Goal: Transaction & Acquisition: Purchase product/service

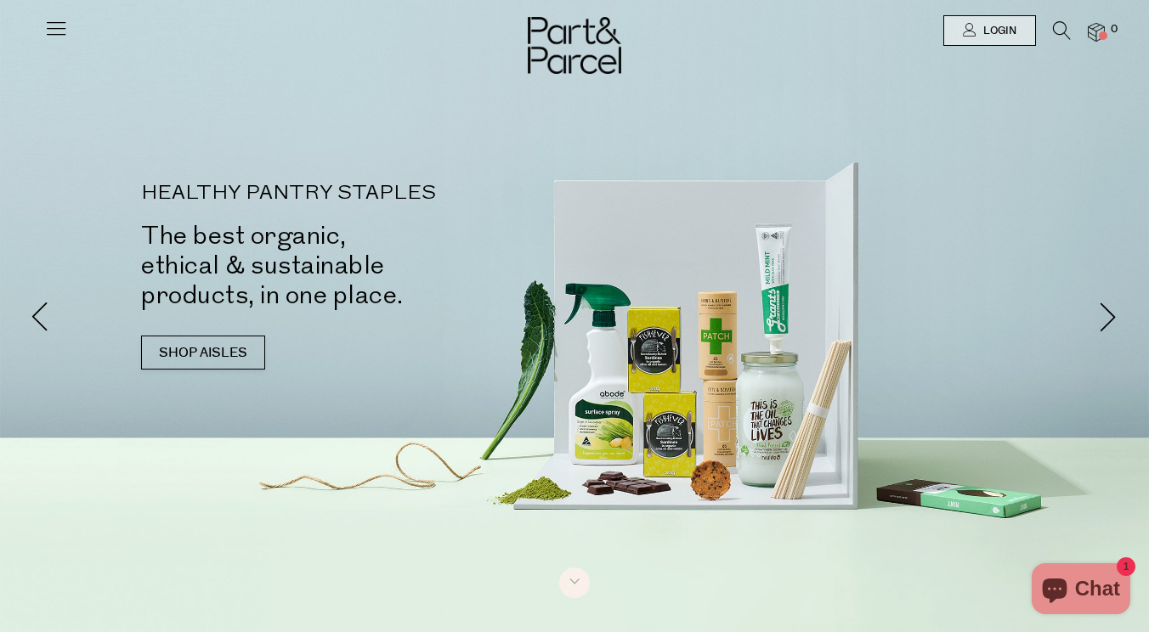
click at [1007, 33] on span "Login" at bounding box center [997, 31] width 37 height 14
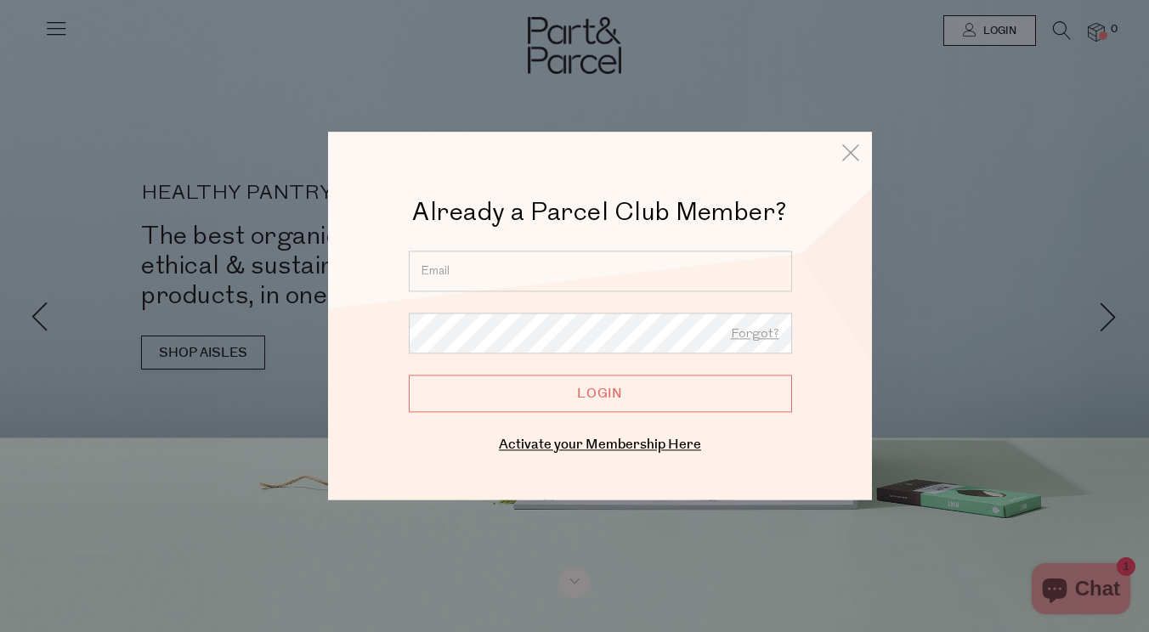
click at [486, 302] on form "Forgot? Login" at bounding box center [600, 331] width 383 height 161
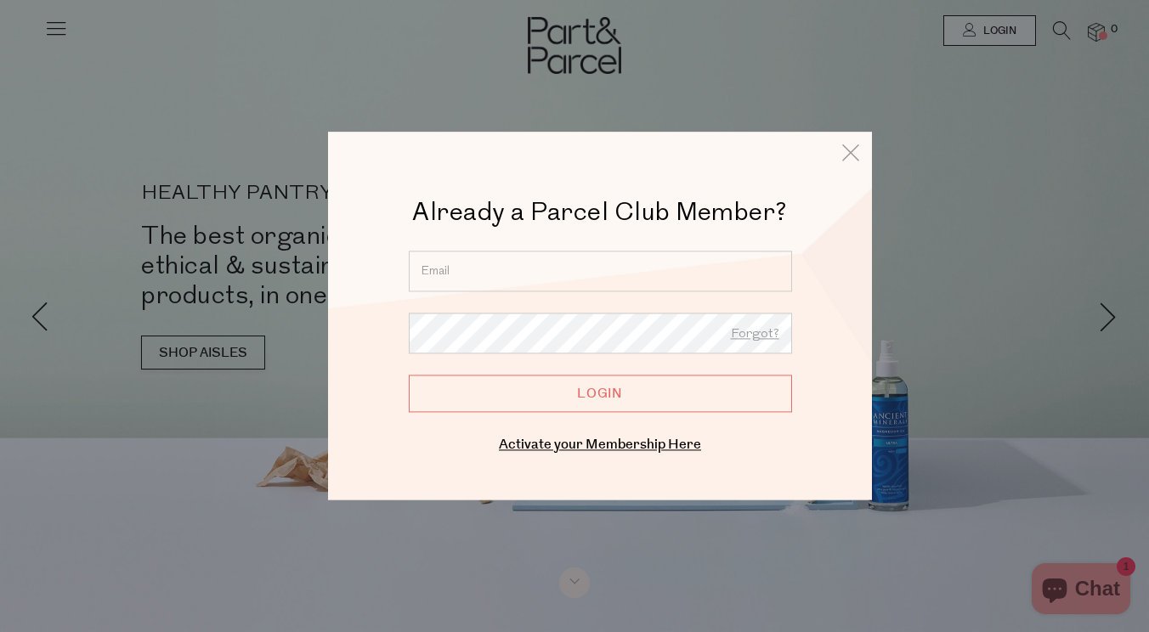
type input "rosannalisas@gmail.com"
click at [679, 403] on input "Login" at bounding box center [600, 393] width 383 height 37
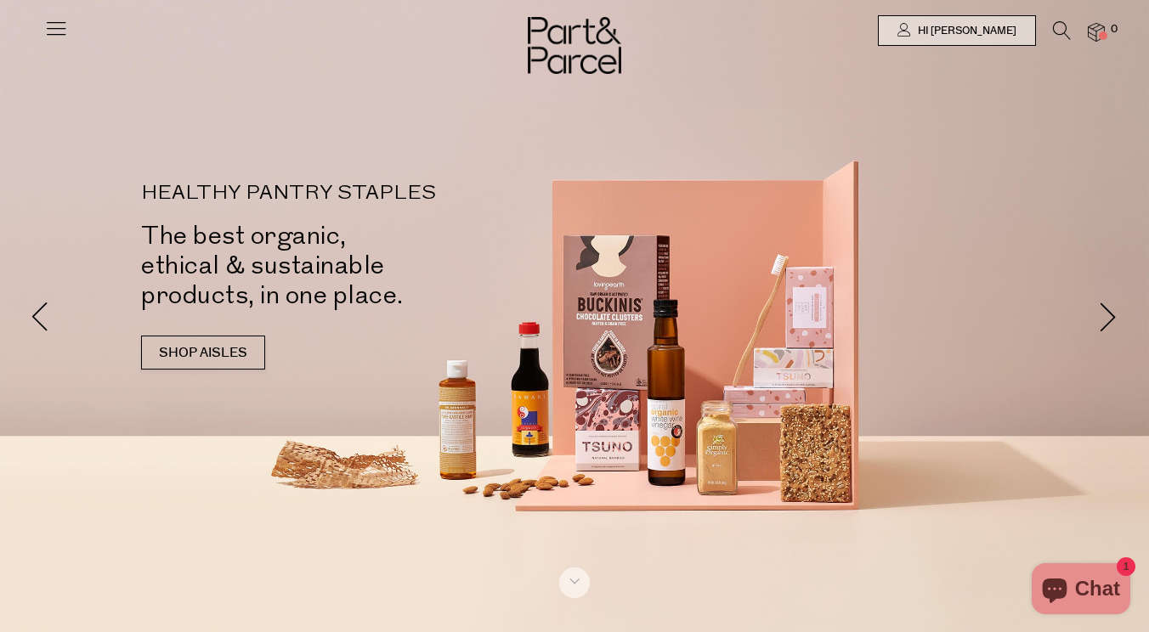
click at [1060, 25] on icon at bounding box center [1062, 30] width 18 height 19
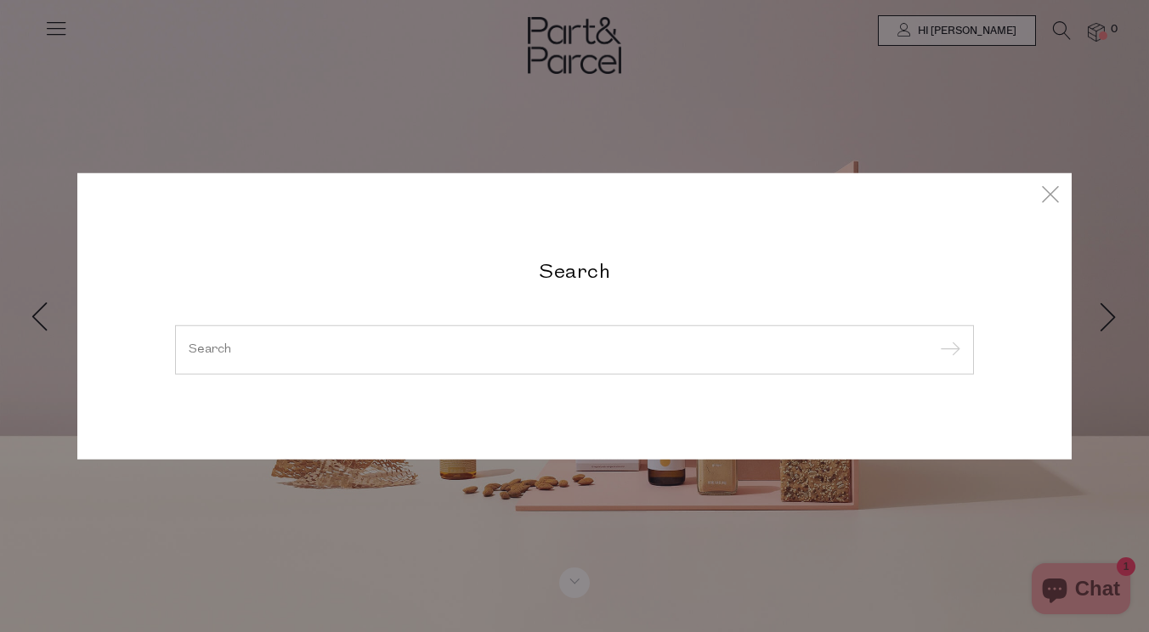
click at [696, 359] on div at bounding box center [574, 349] width 799 height 49
click at [673, 358] on div at bounding box center [574, 349] width 799 height 49
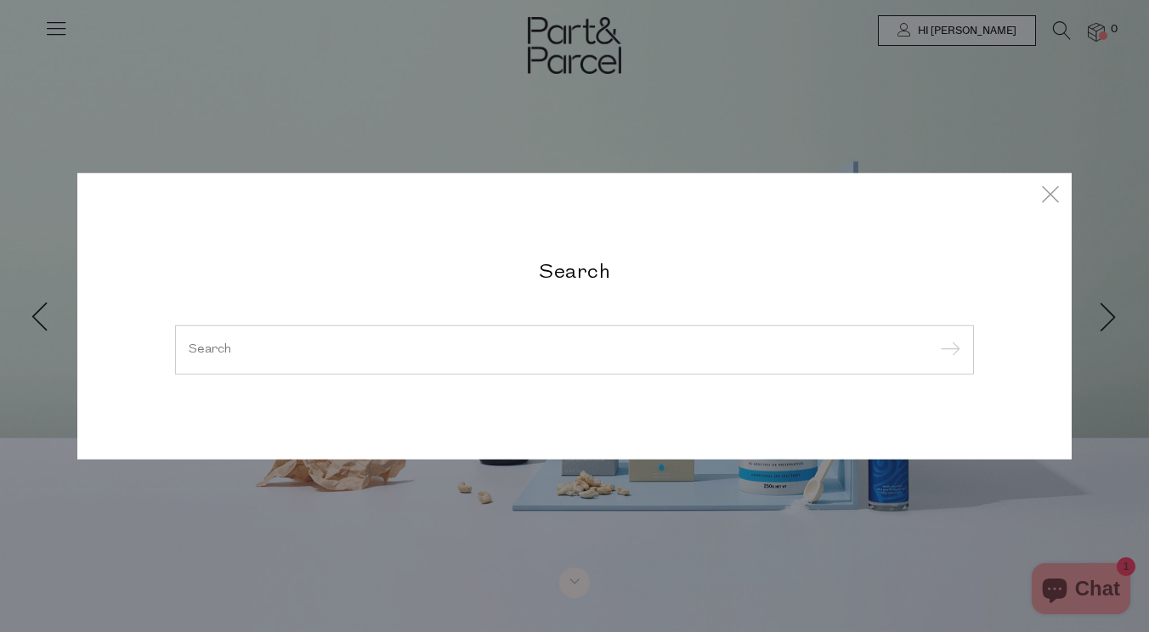
click at [675, 348] on input "search" at bounding box center [575, 349] width 772 height 13
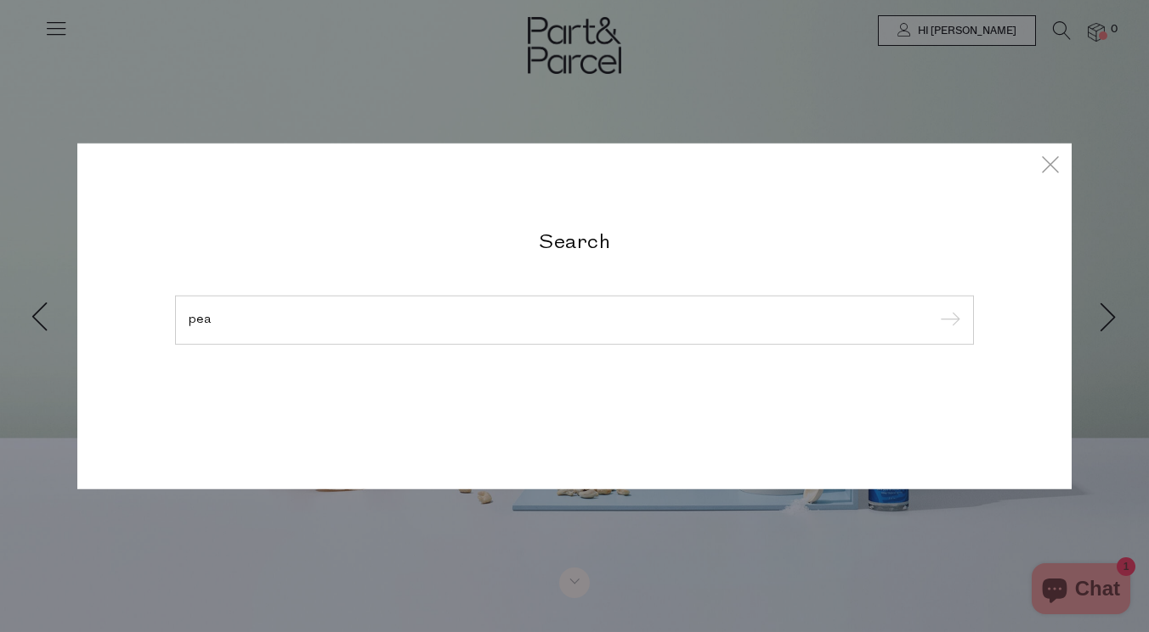
type input "pea"
click at [947, 321] on input "submit" at bounding box center [947, 320] width 25 height 25
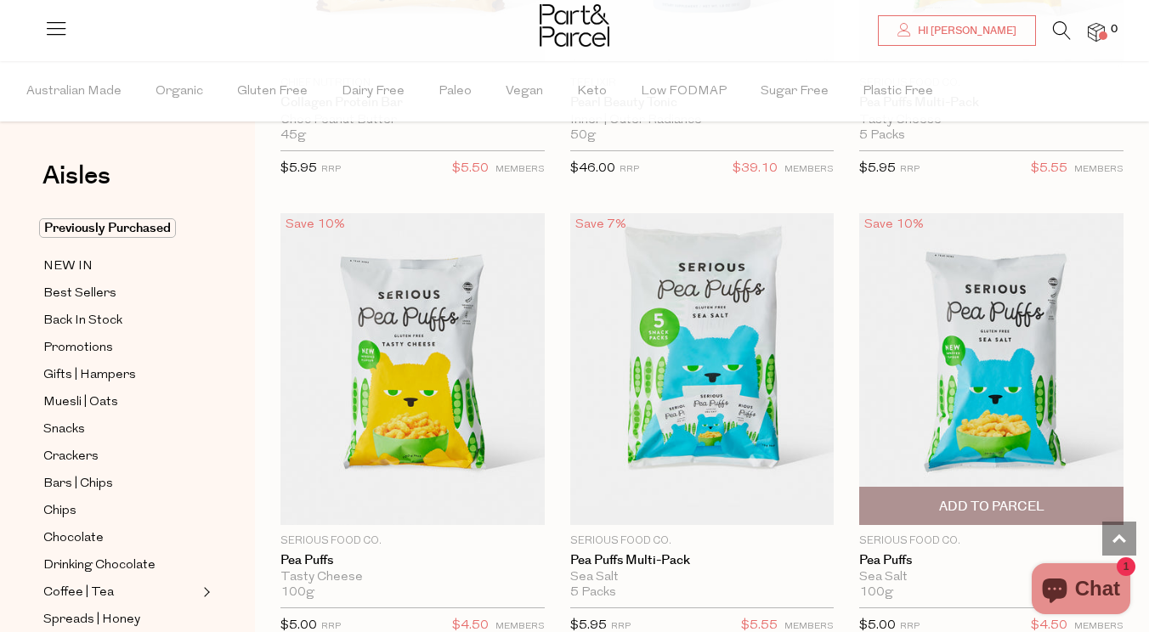
scroll to position [1389, 0]
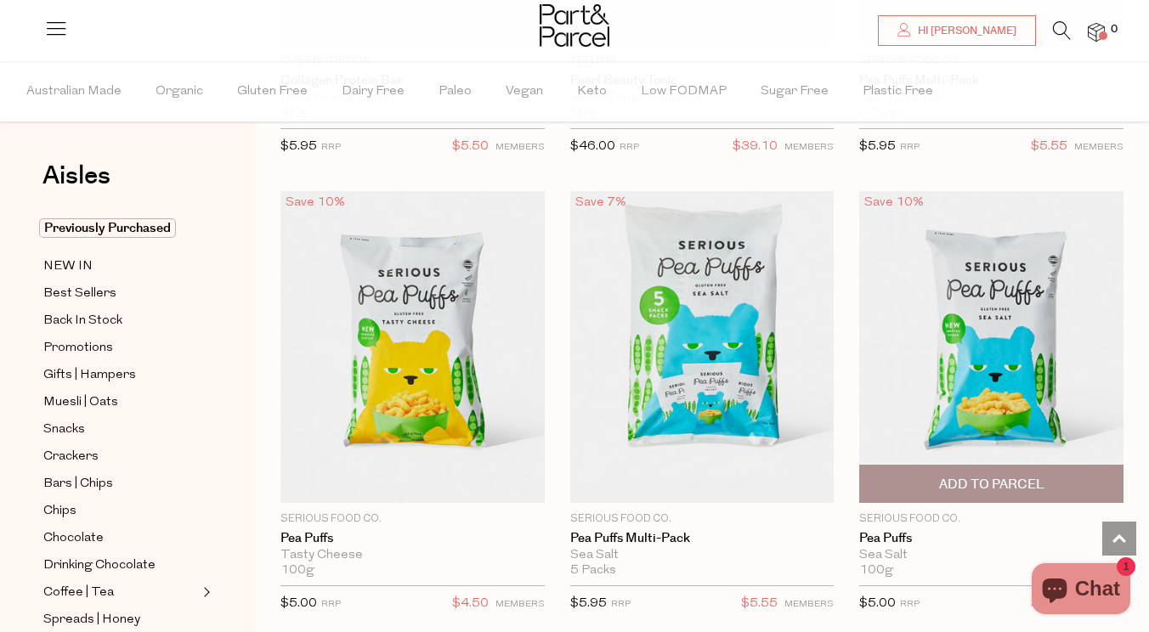
click at [968, 480] on span "Add To Parcel" at bounding box center [991, 485] width 105 height 18
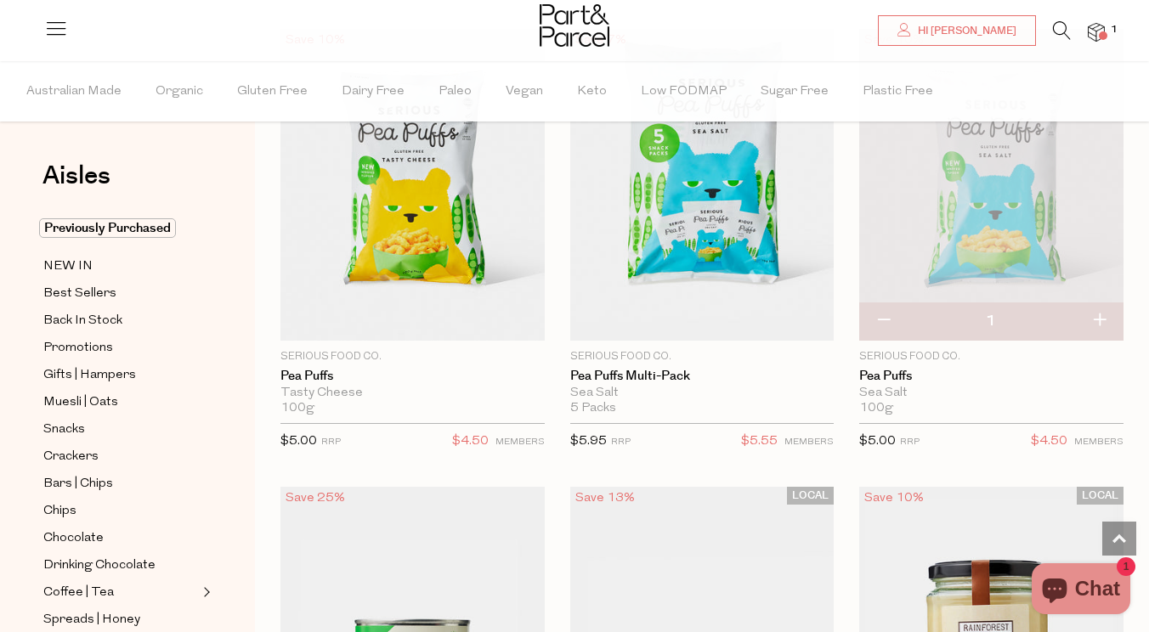
scroll to position [1553, 0]
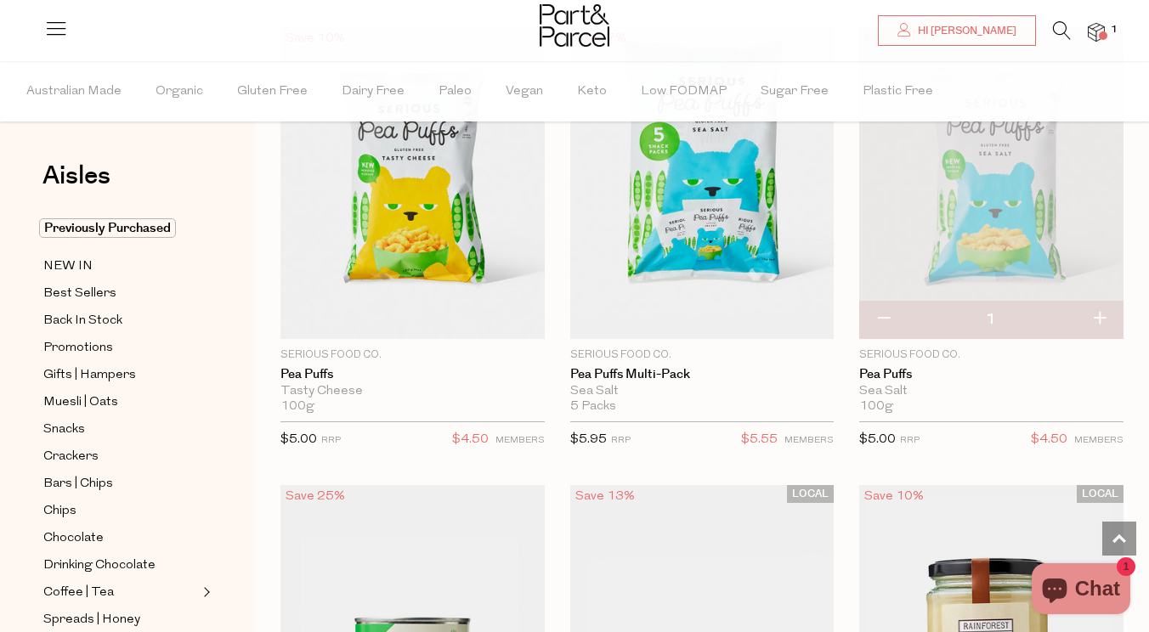
click at [1106, 316] on button "button" at bounding box center [1099, 319] width 48 height 37
type input "2"
click at [1106, 316] on button "button" at bounding box center [1099, 319] width 48 height 37
type input "3"
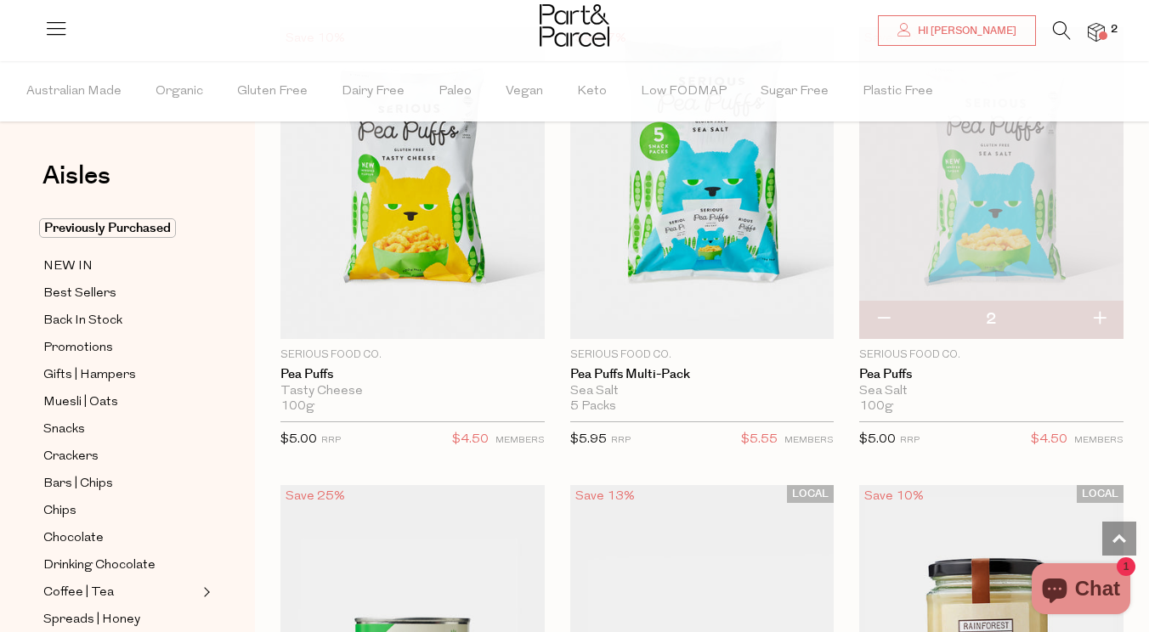
type input "3"
click at [1106, 316] on button "button" at bounding box center [1099, 319] width 48 height 37
type input "4"
click at [1105, 316] on button "button" at bounding box center [1099, 319] width 48 height 37
type input "5"
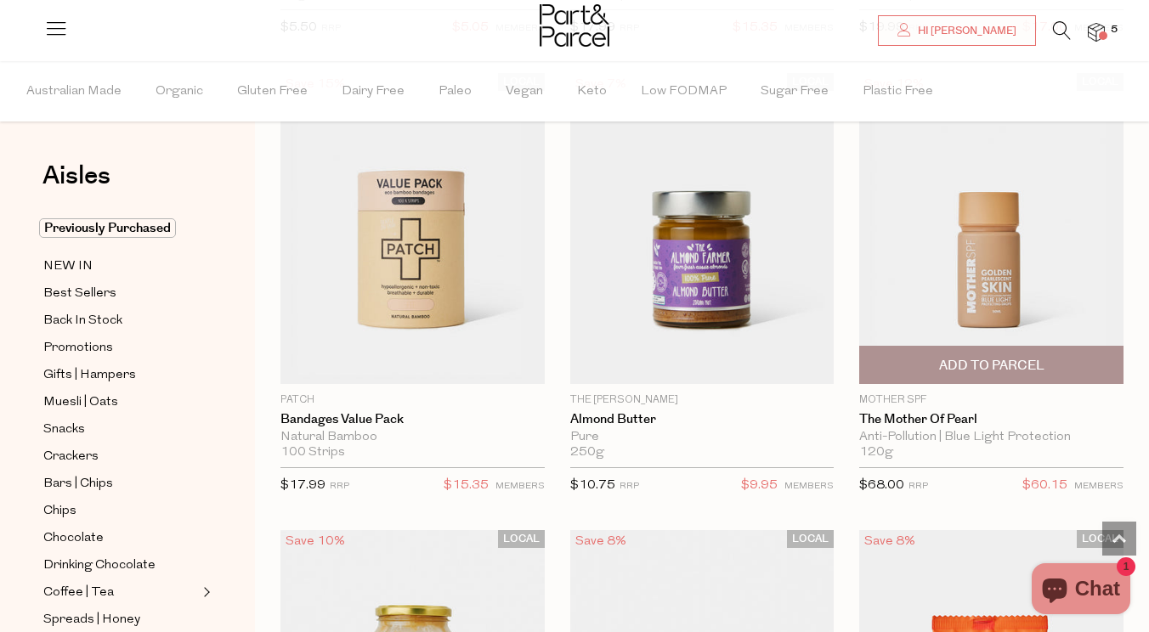
scroll to position [3833, 0]
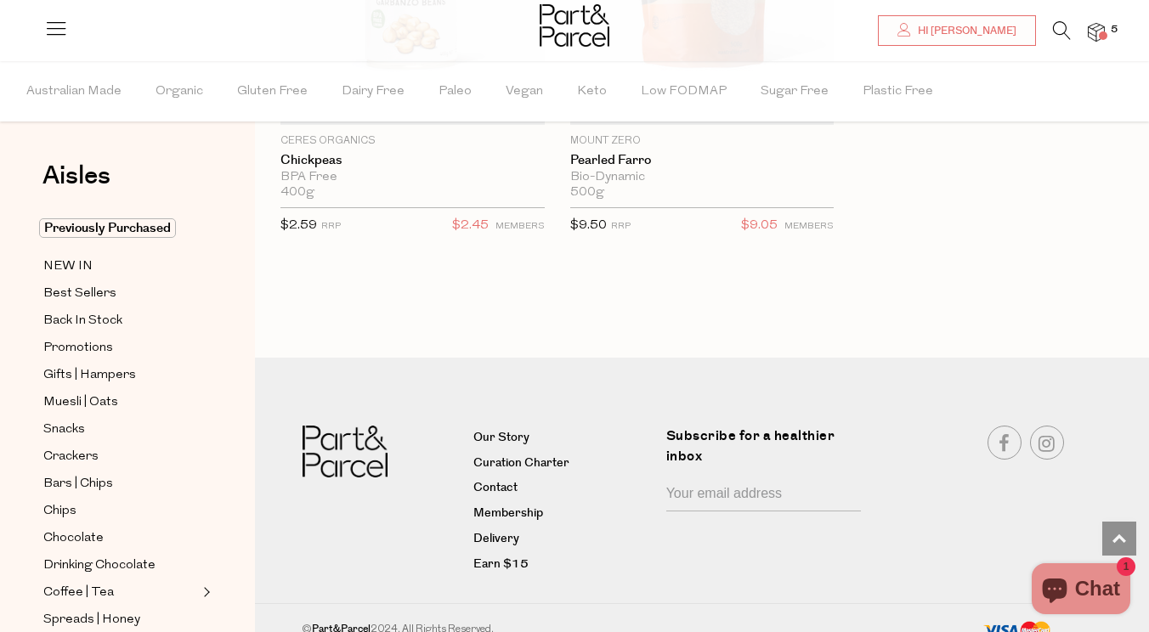
scroll to position [10497, 0]
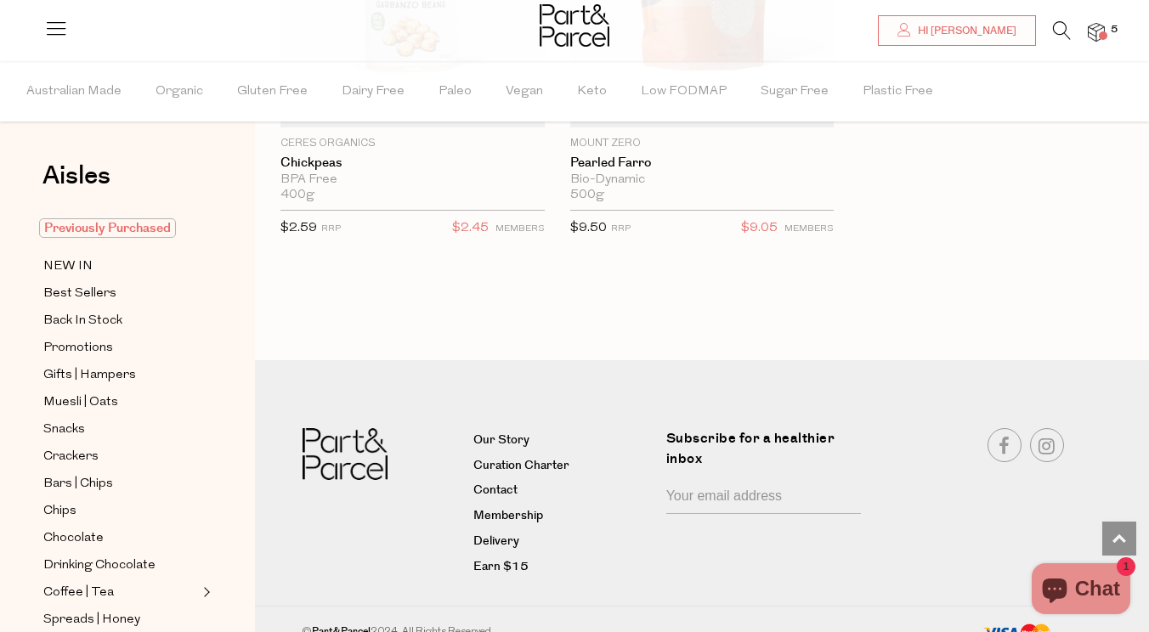
click at [110, 226] on span "Previously Purchased" at bounding box center [107, 228] width 137 height 20
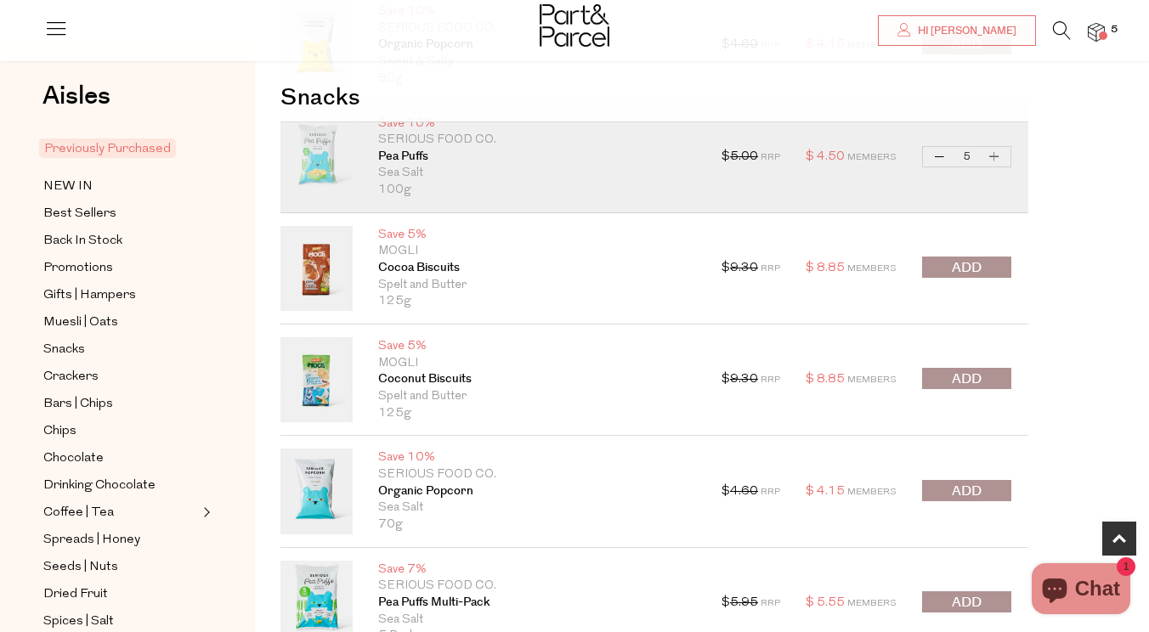
scroll to position [370, 0]
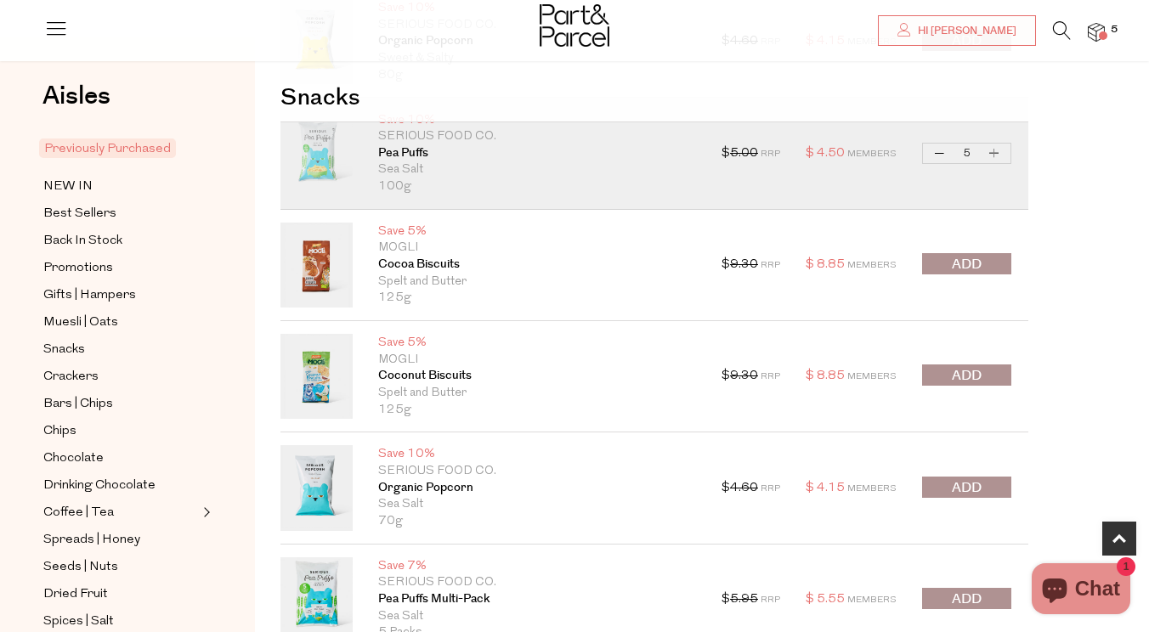
click at [981, 377] on span "submit" at bounding box center [967, 376] width 30 height 20
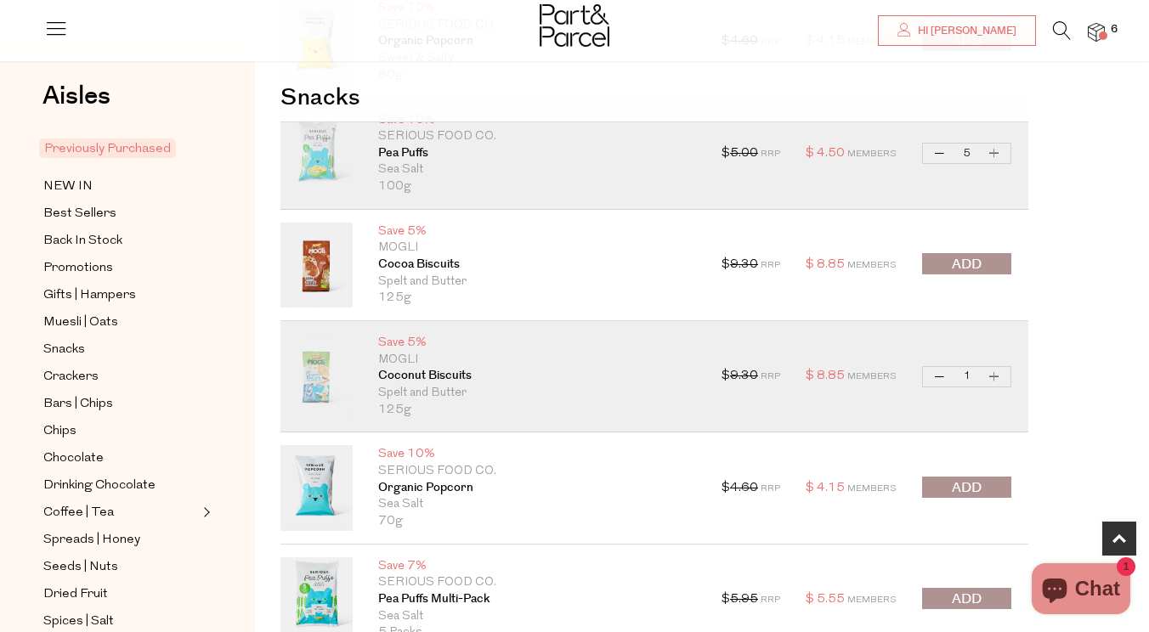
click at [986, 264] on button "submit" at bounding box center [966, 263] width 89 height 21
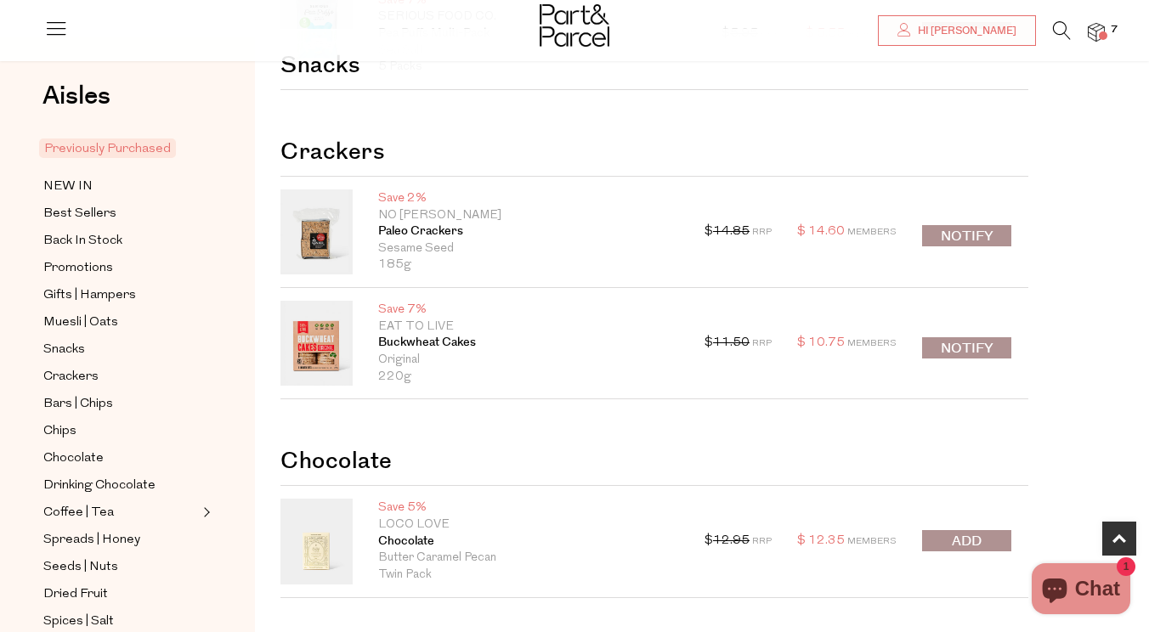
scroll to position [938, 0]
click at [960, 231] on button "Notify" at bounding box center [966, 233] width 89 height 21
type input "Notify when available"
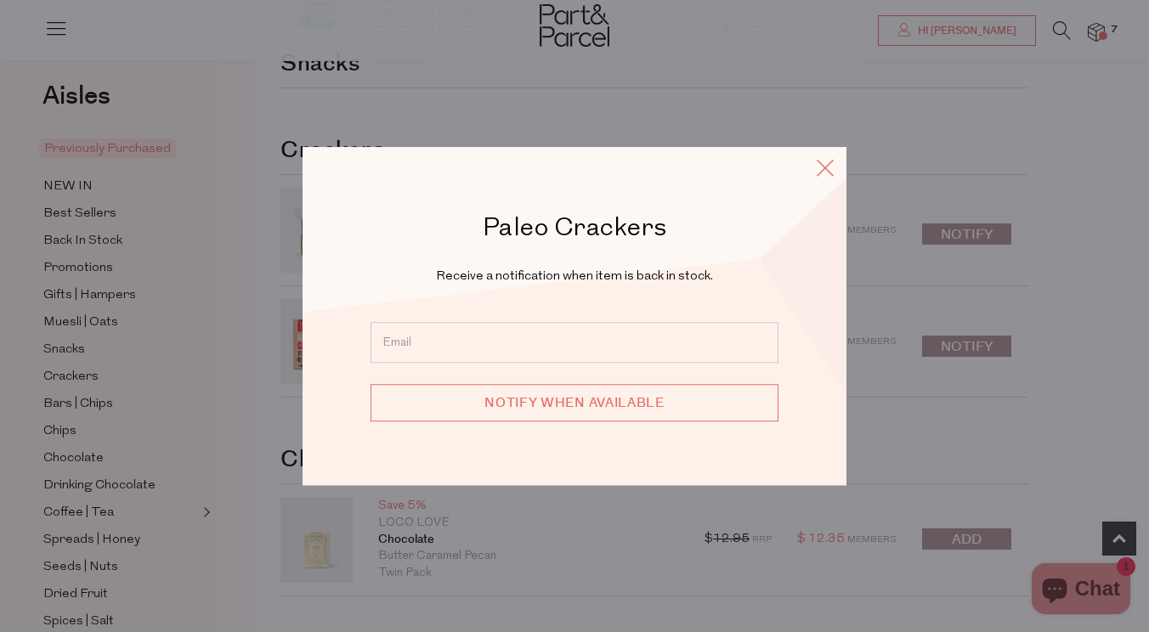
click at [818, 167] on icon at bounding box center [824, 168] width 25 height 25
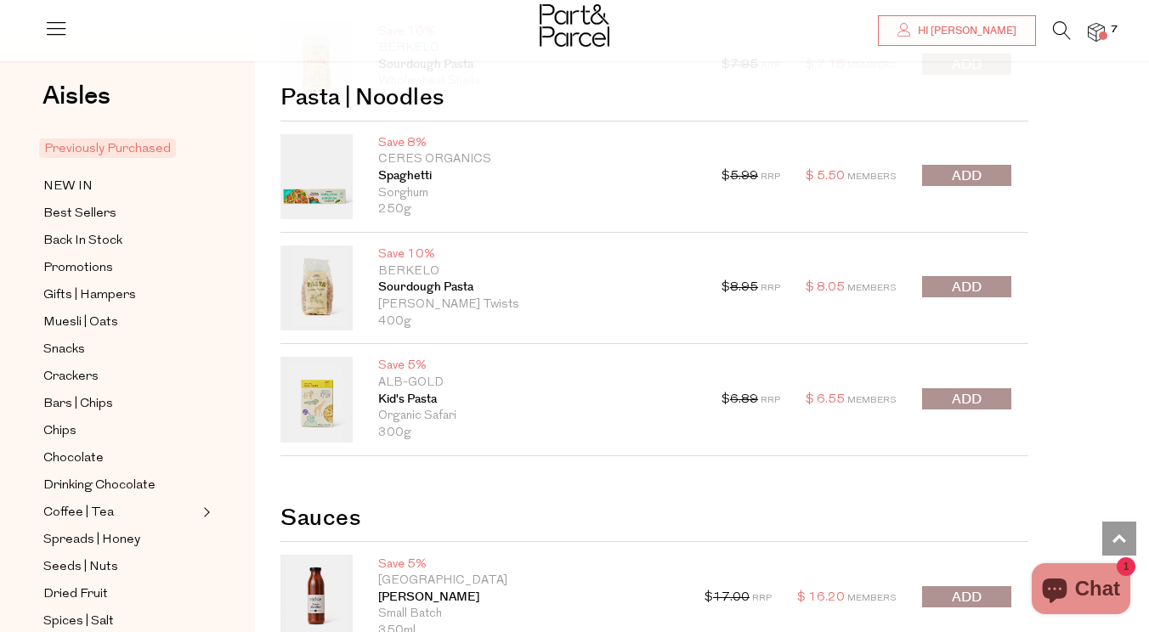
scroll to position [3741, 0]
click at [987, 164] on button "submit" at bounding box center [966, 174] width 89 height 21
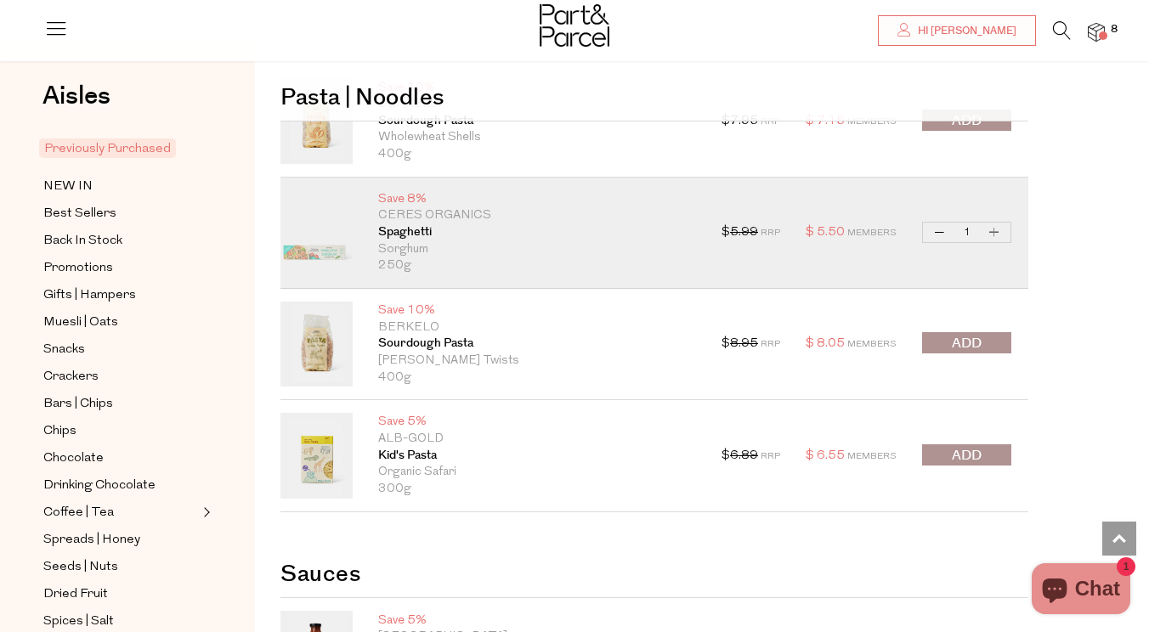
scroll to position [3738, 0]
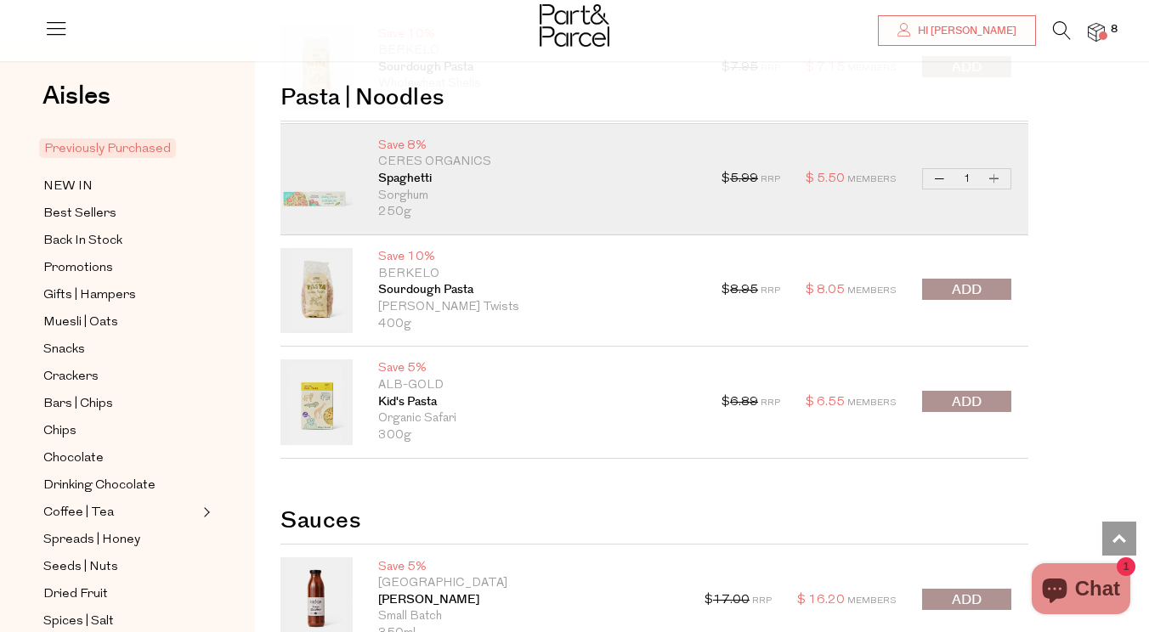
click at [981, 393] on span "submit" at bounding box center [967, 403] width 30 height 20
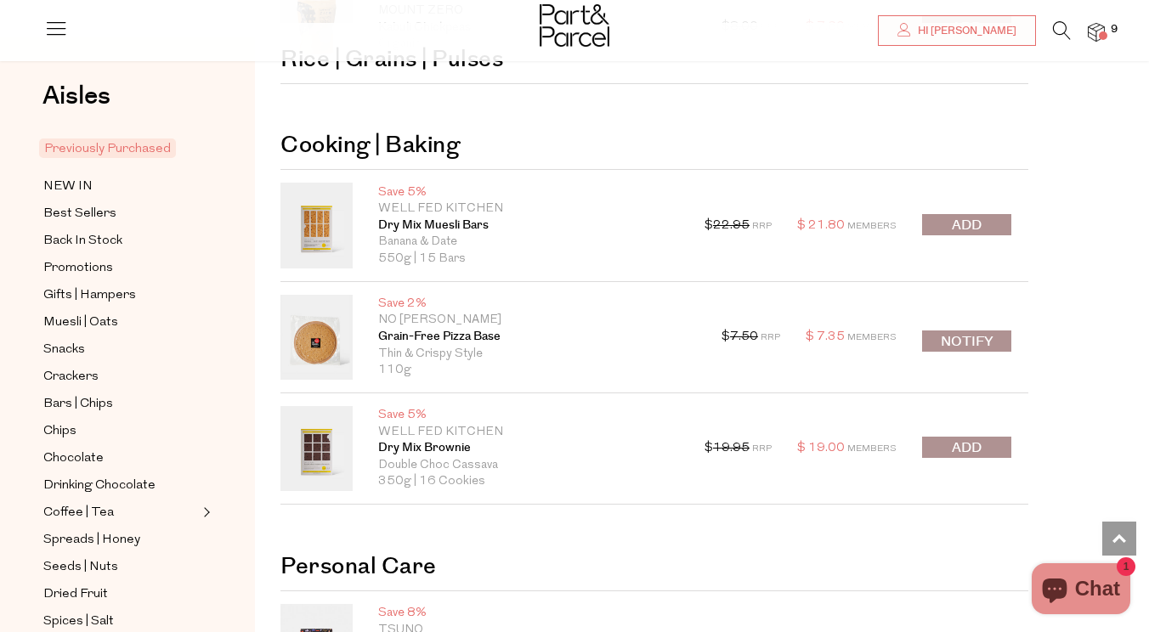
scroll to position [5044, 0]
click at [969, 330] on button "Notify" at bounding box center [966, 340] width 89 height 21
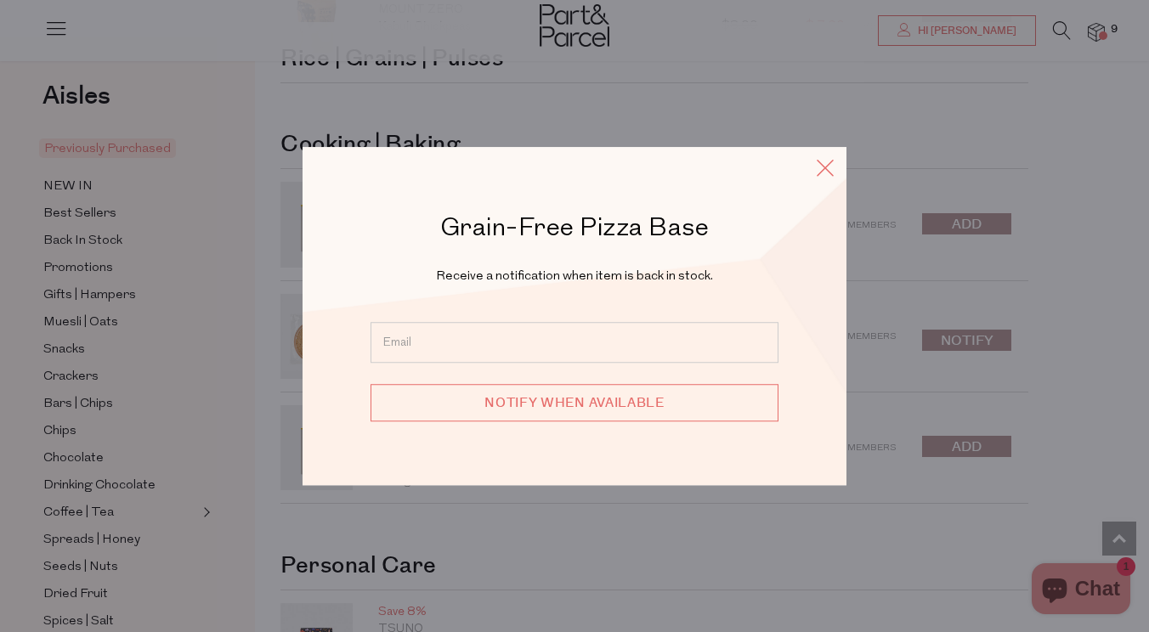
click at [826, 176] on icon at bounding box center [824, 168] width 25 height 25
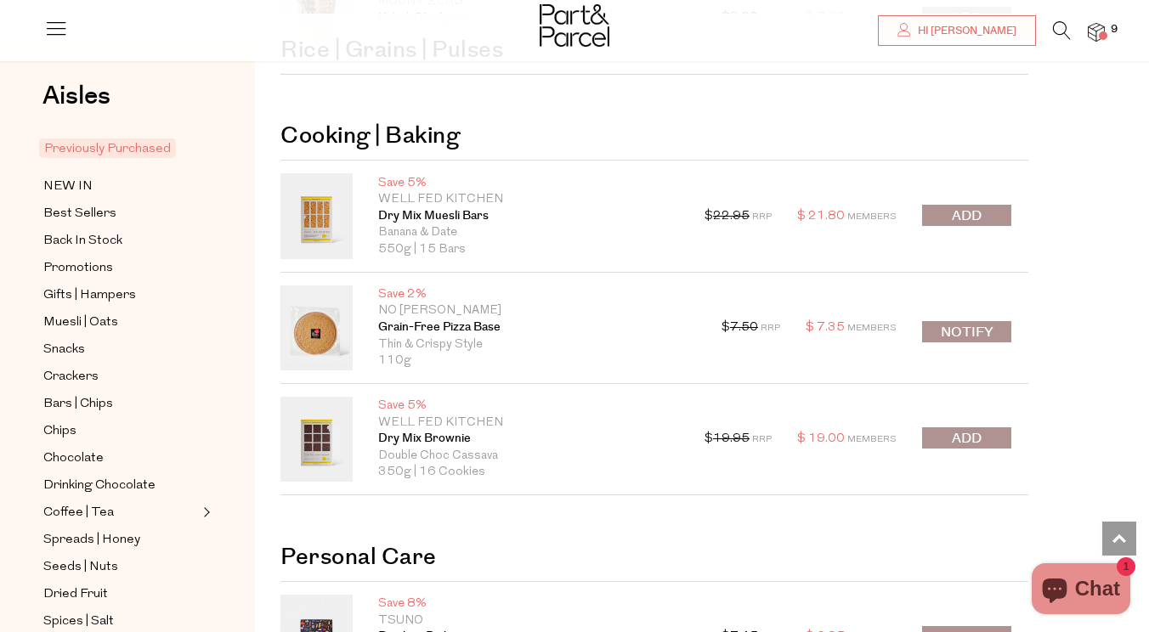
scroll to position [5052, 0]
click at [970, 429] on span "submit" at bounding box center [967, 439] width 30 height 20
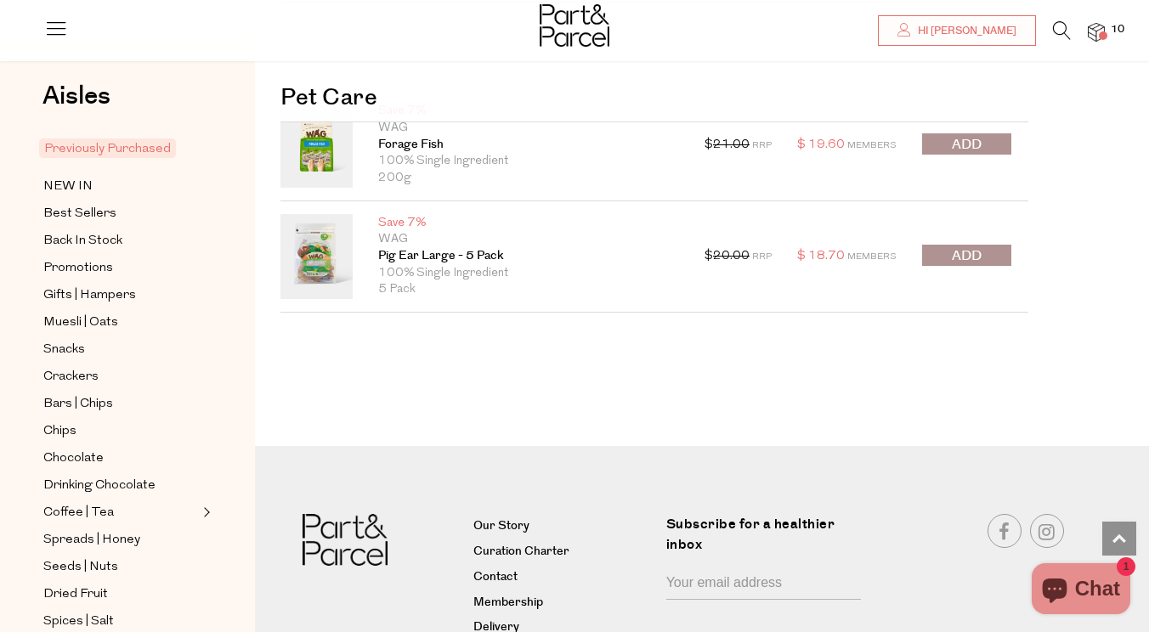
scroll to position [6431, 0]
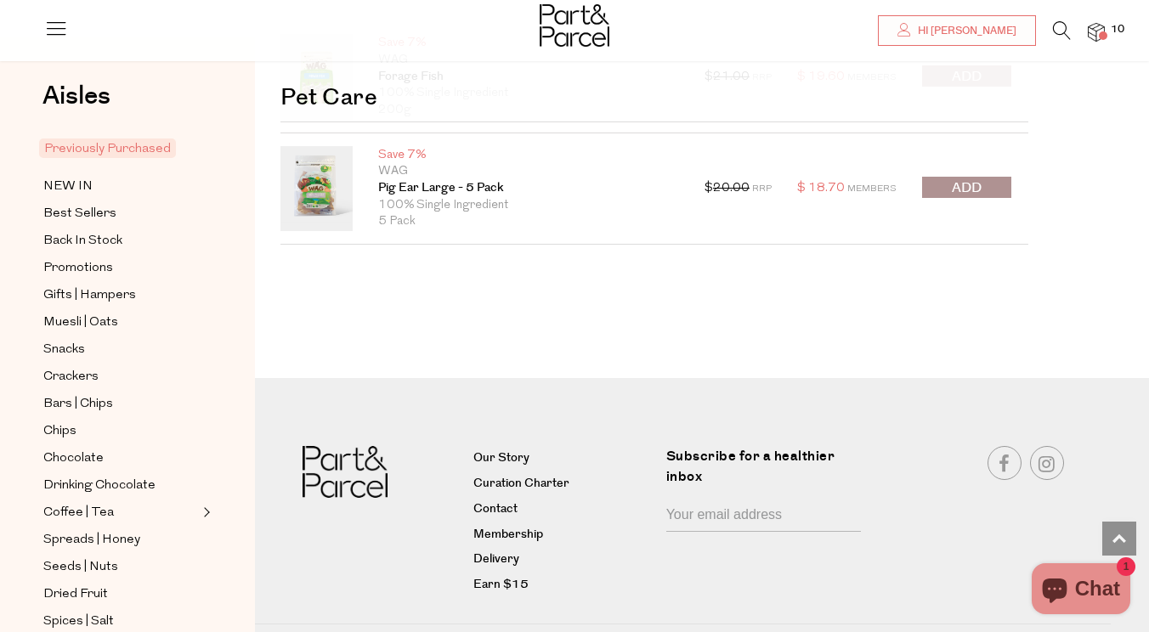
click at [1061, 25] on icon at bounding box center [1062, 30] width 18 height 19
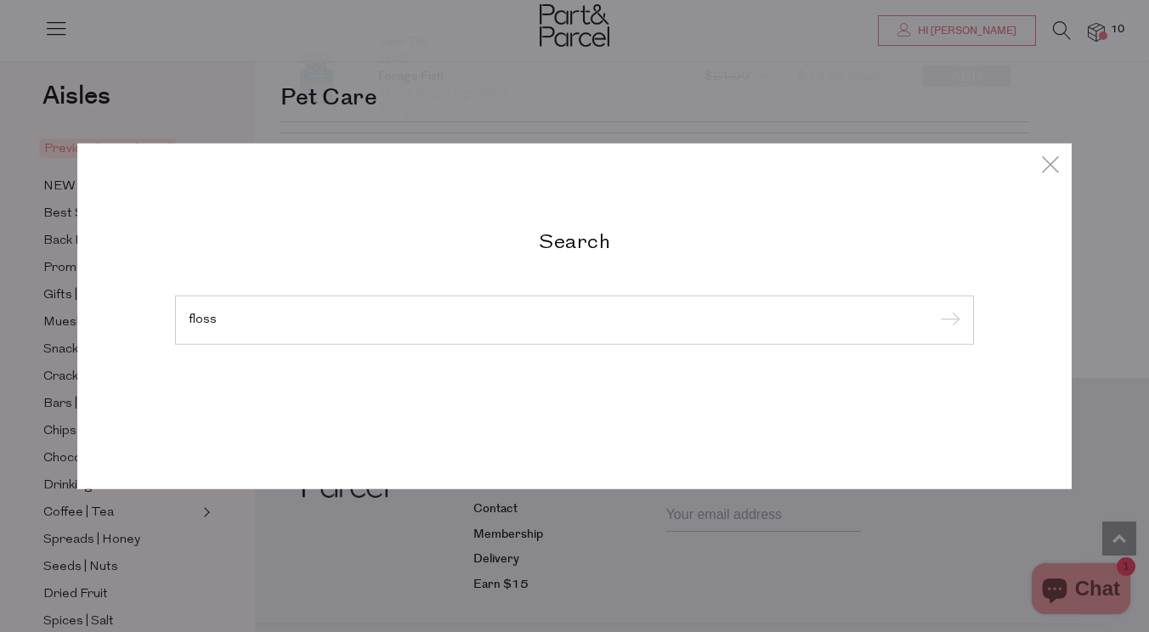
type input "floss"
click at [947, 321] on input "submit" at bounding box center [947, 320] width 25 height 25
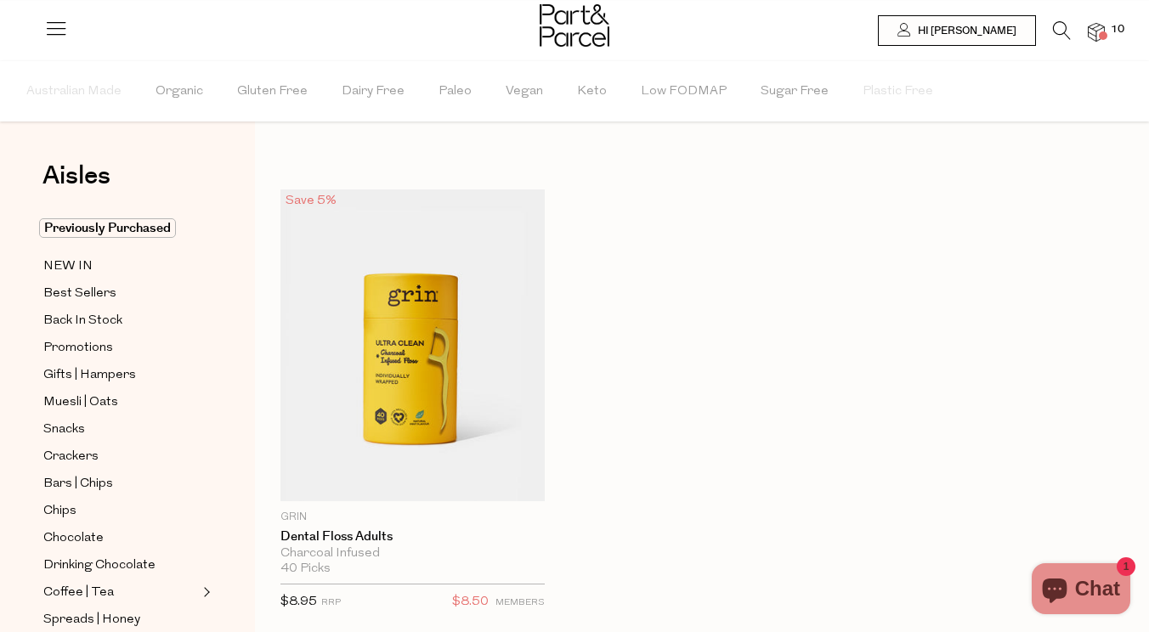
click at [1115, 22] on span "10" at bounding box center [1117, 29] width 22 height 15
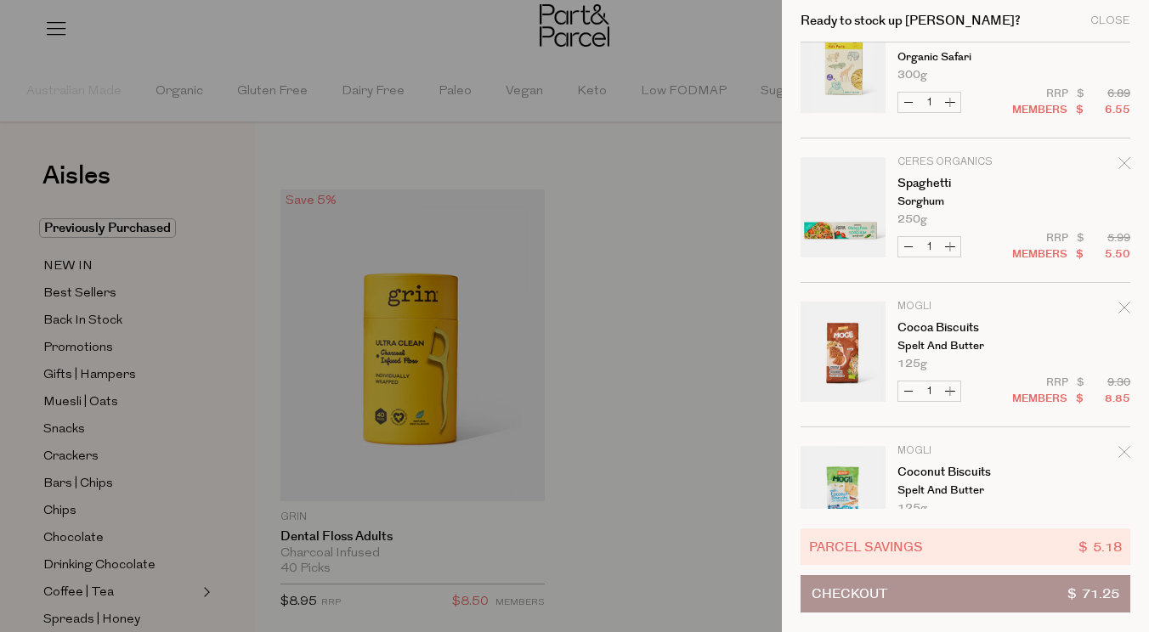
scroll to position [183, 0]
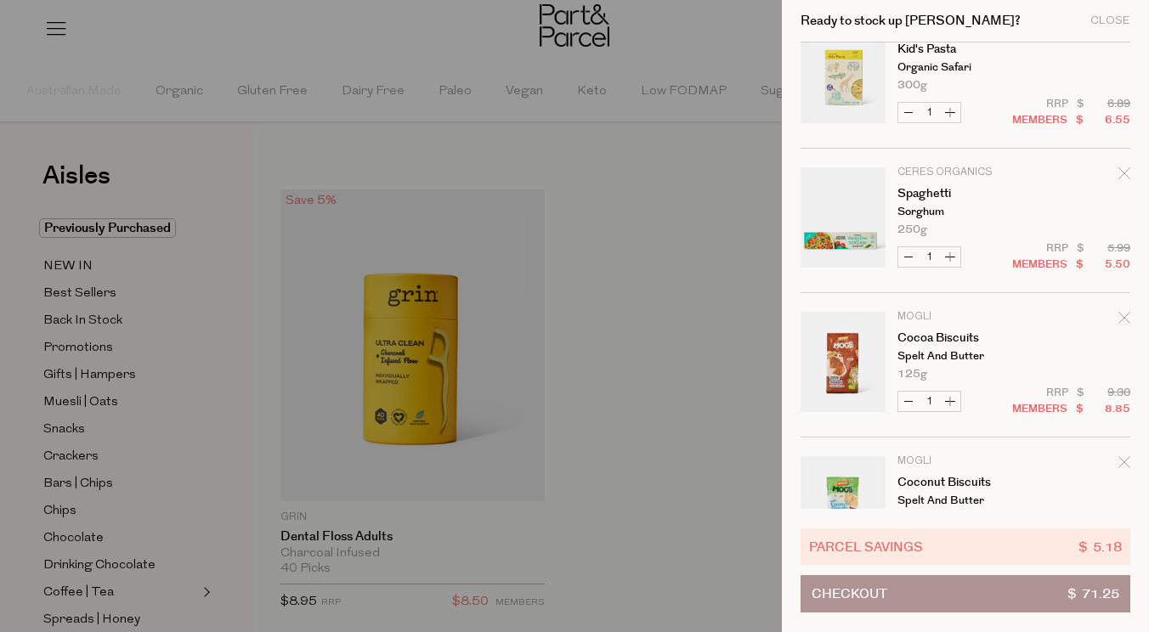
click at [958, 257] on button "Increase Spaghetti" at bounding box center [950, 257] width 20 height 20
click at [958, 256] on button "Increase Spaghetti" at bounding box center [950, 257] width 20 height 20
type input "4"
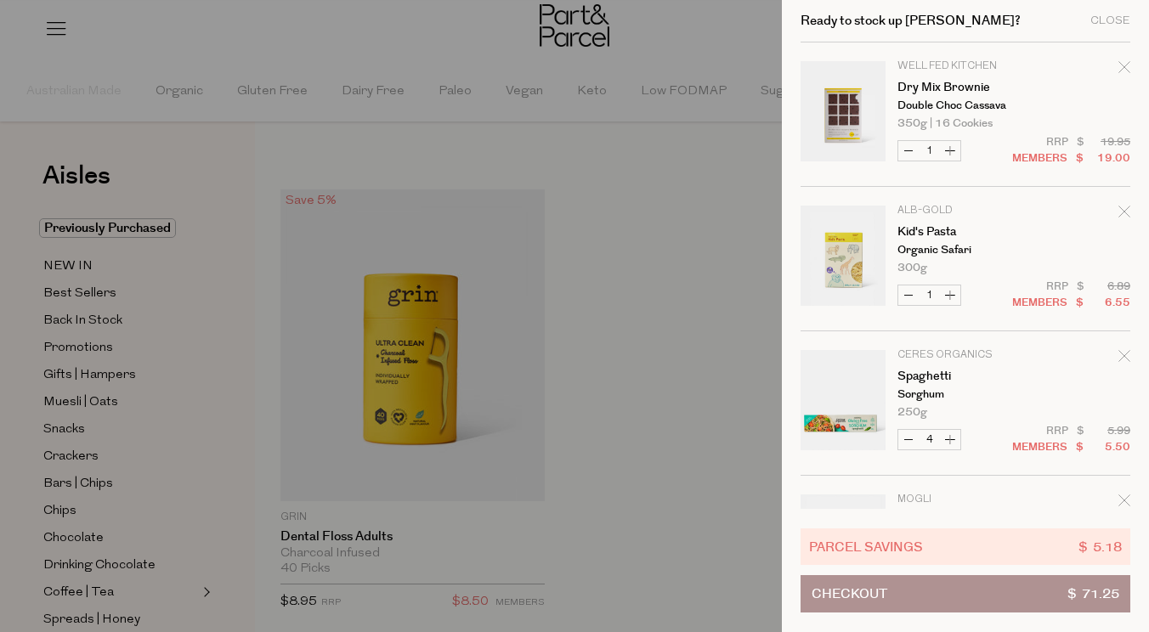
scroll to position [0, 0]
click at [1118, 65] on icon "Remove Dry Mix Brownie" at bounding box center [1124, 67] width 12 height 12
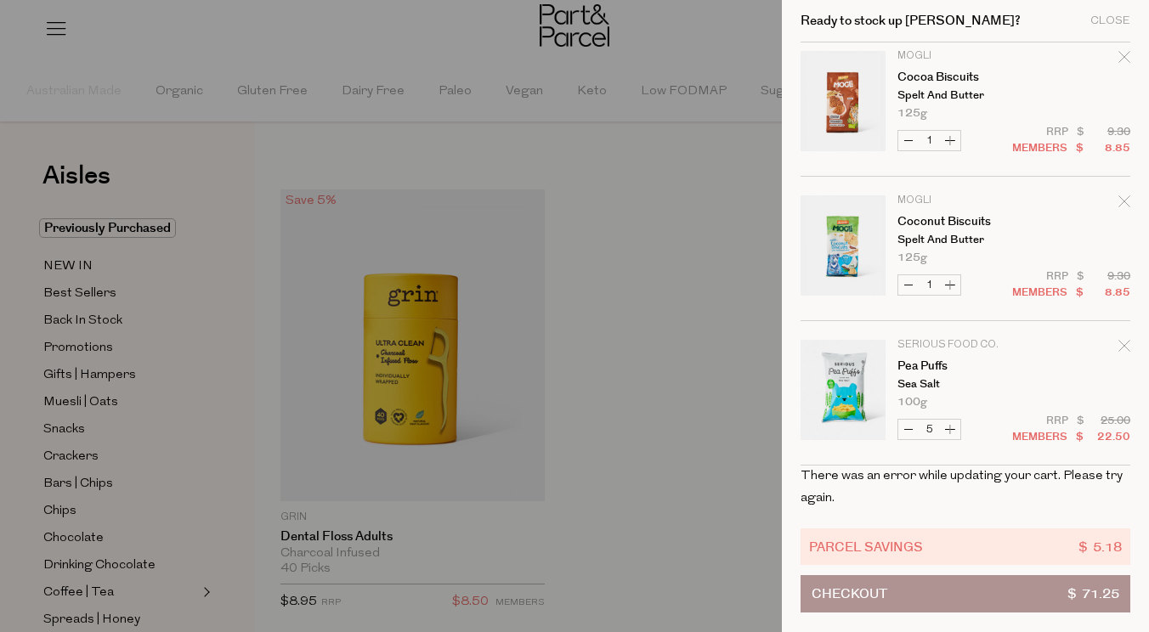
scroll to position [443, 0]
click at [723, 158] on div at bounding box center [574, 316] width 1149 height 632
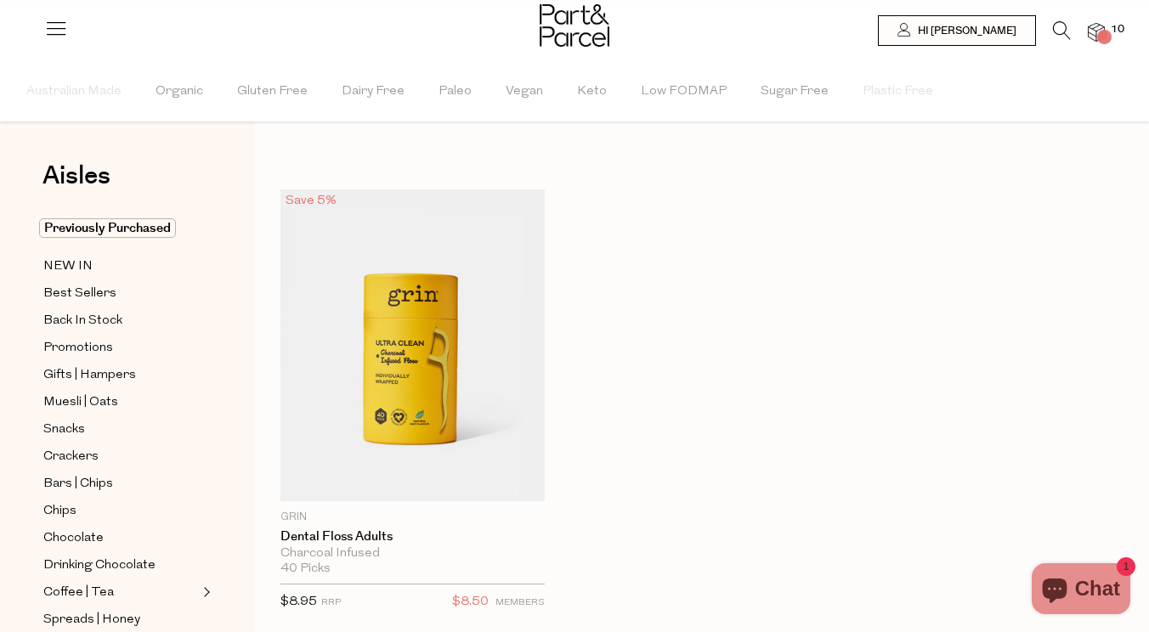
click at [1105, 26] on div at bounding box center [574, 27] width 1149 height 55
click at [1100, 30] on img at bounding box center [1096, 33] width 17 height 20
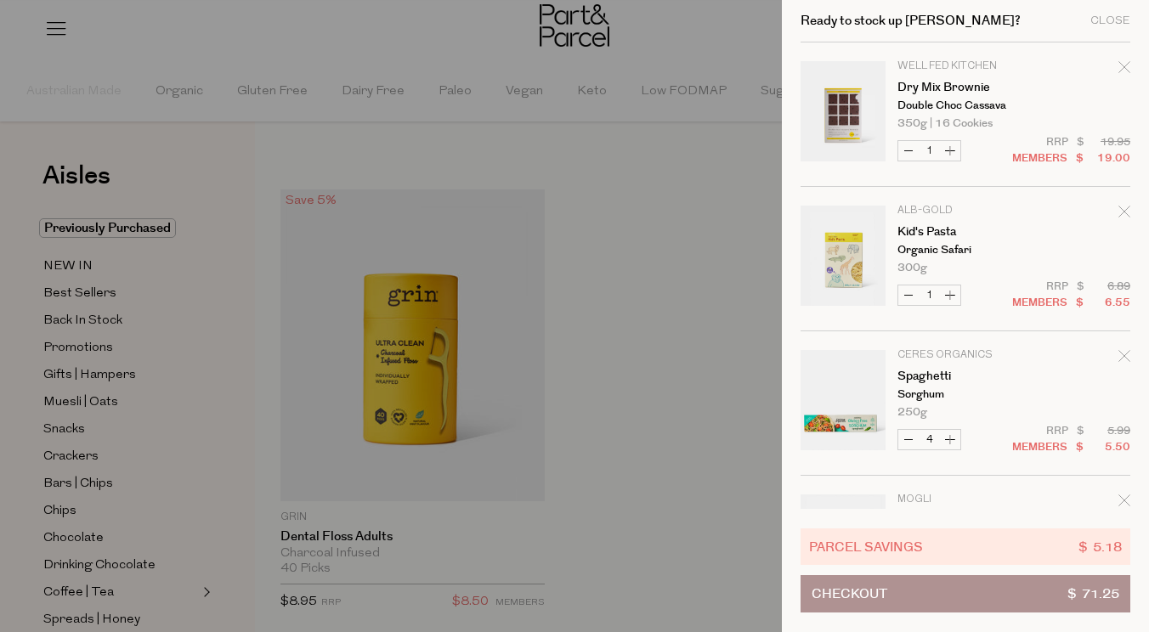
scroll to position [0, 0]
click at [586, 57] on div at bounding box center [574, 316] width 1149 height 632
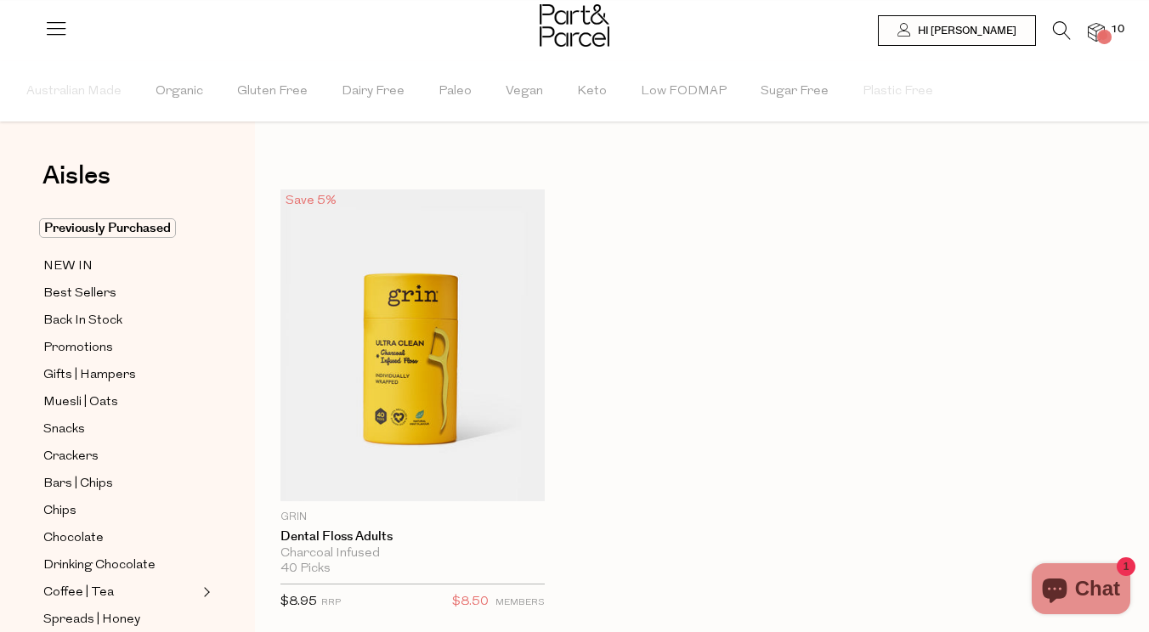
click at [1049, 24] on li at bounding box center [1053, 34] width 35 height 26
click at [1058, 26] on icon at bounding box center [1062, 30] width 18 height 19
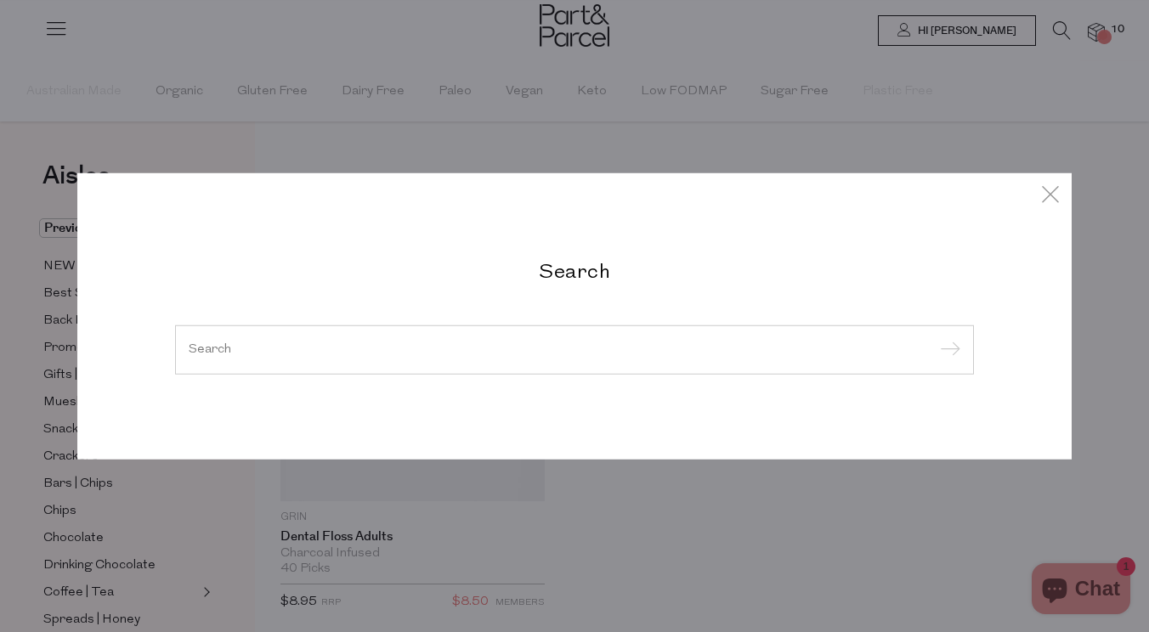
click at [576, 274] on h2 "Search" at bounding box center [574, 270] width 799 height 25
click at [538, 332] on div at bounding box center [574, 349] width 799 height 49
click at [532, 342] on div at bounding box center [574, 349] width 799 height 49
click at [517, 349] on input "search" at bounding box center [575, 349] width 772 height 13
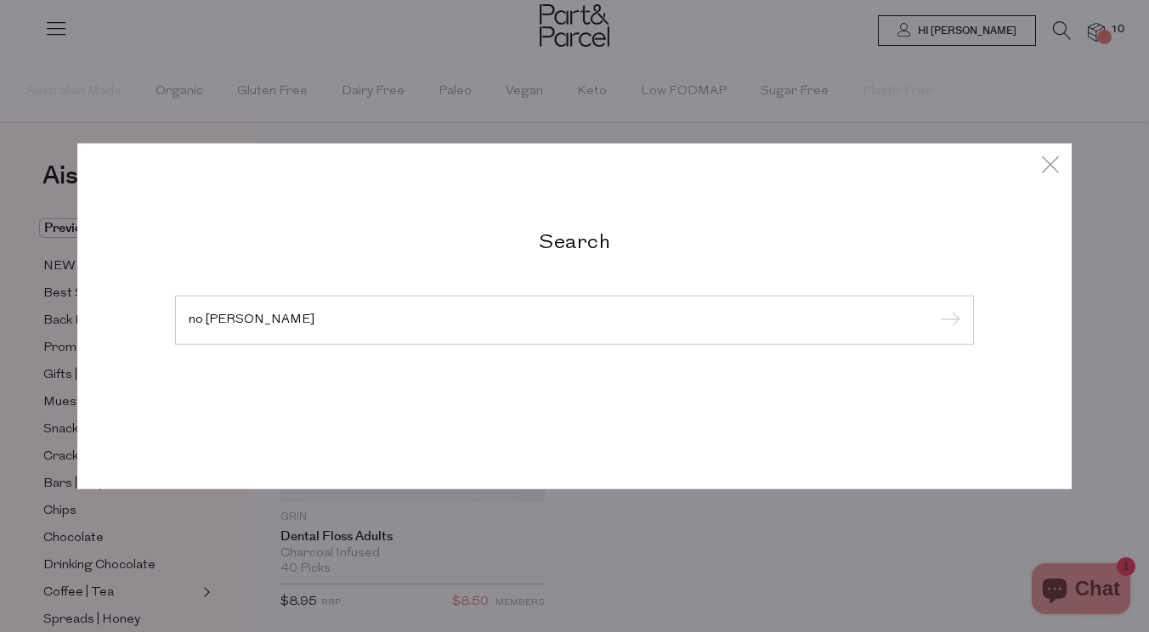
type input "no grainer"
click at [947, 321] on input "submit" at bounding box center [947, 320] width 25 height 25
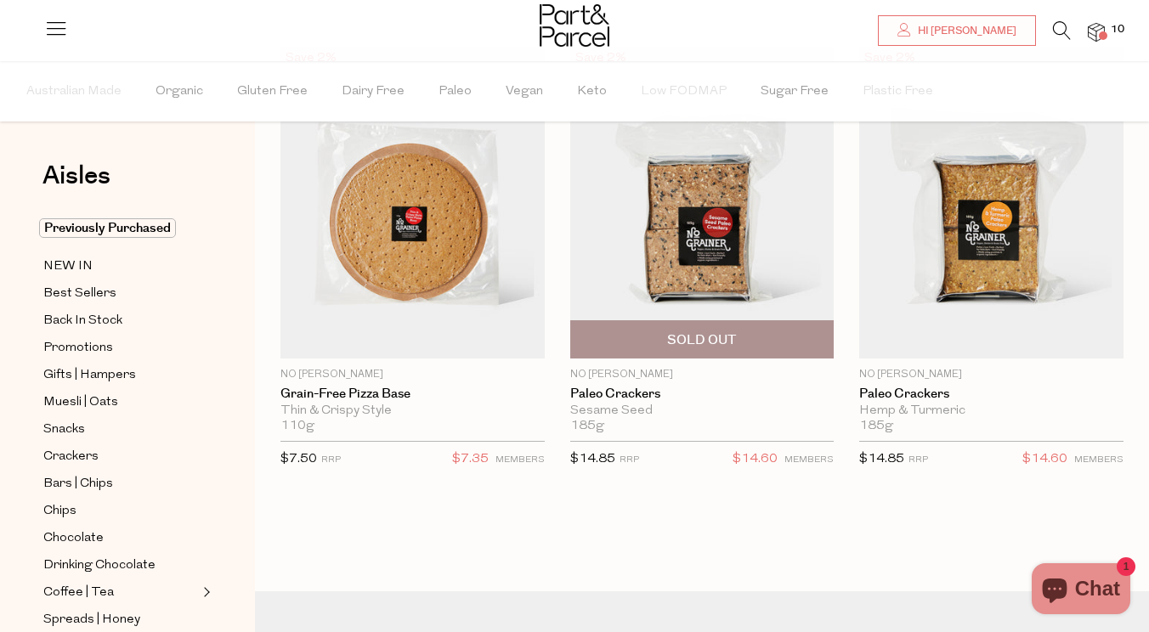
scroll to position [151, 0]
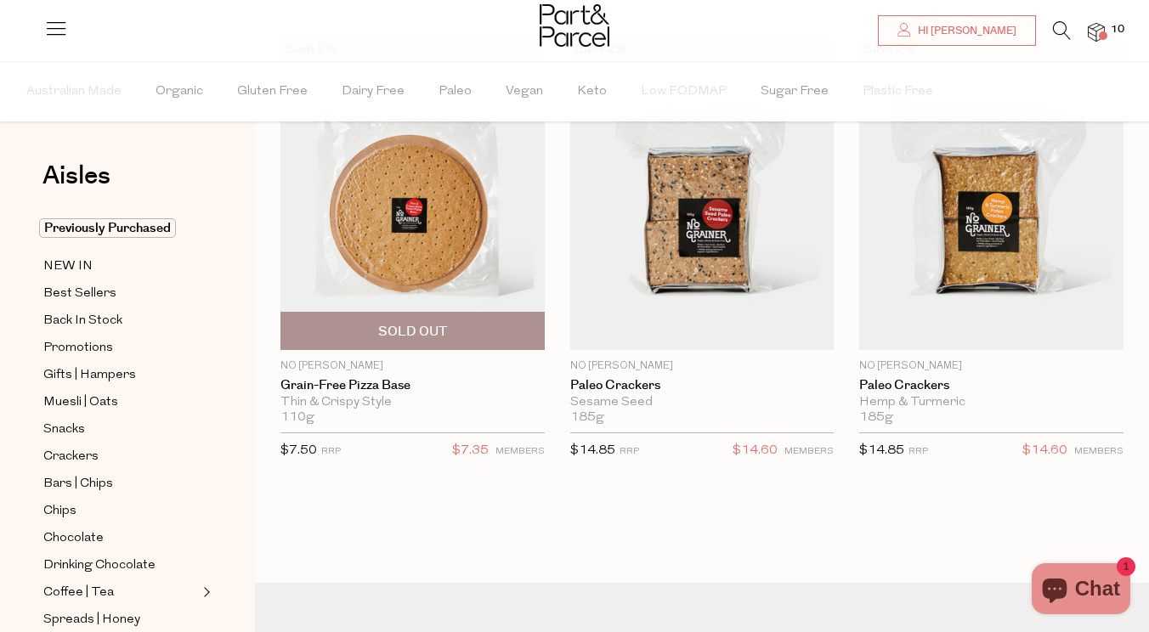
click at [369, 237] on img at bounding box center [412, 194] width 264 height 312
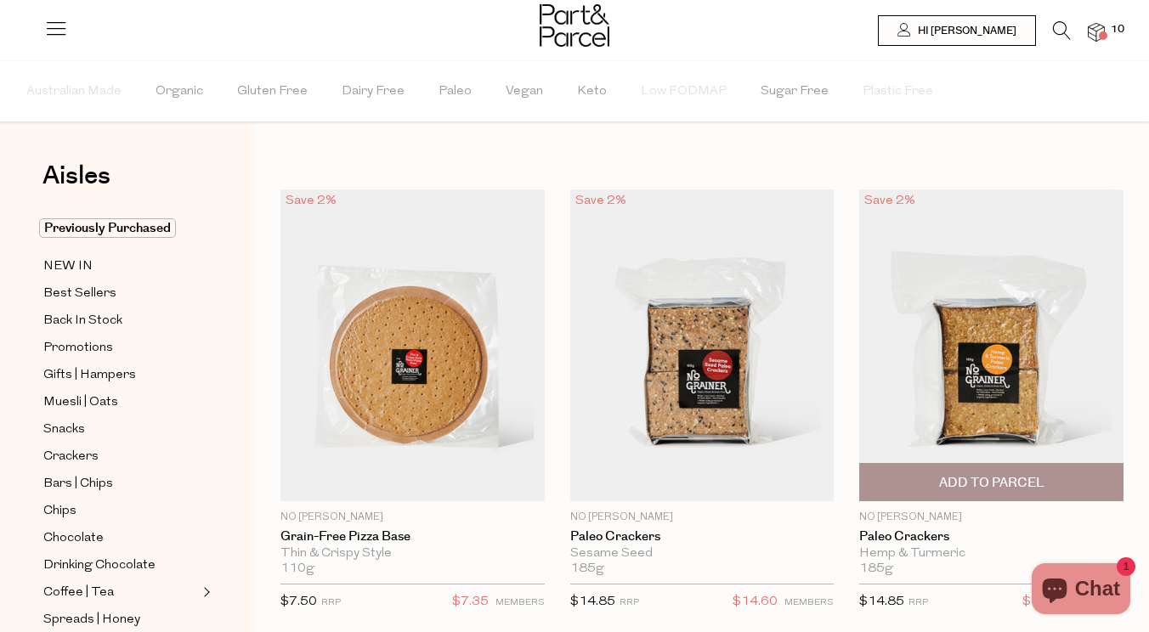
click at [1000, 382] on img at bounding box center [991, 345] width 264 height 312
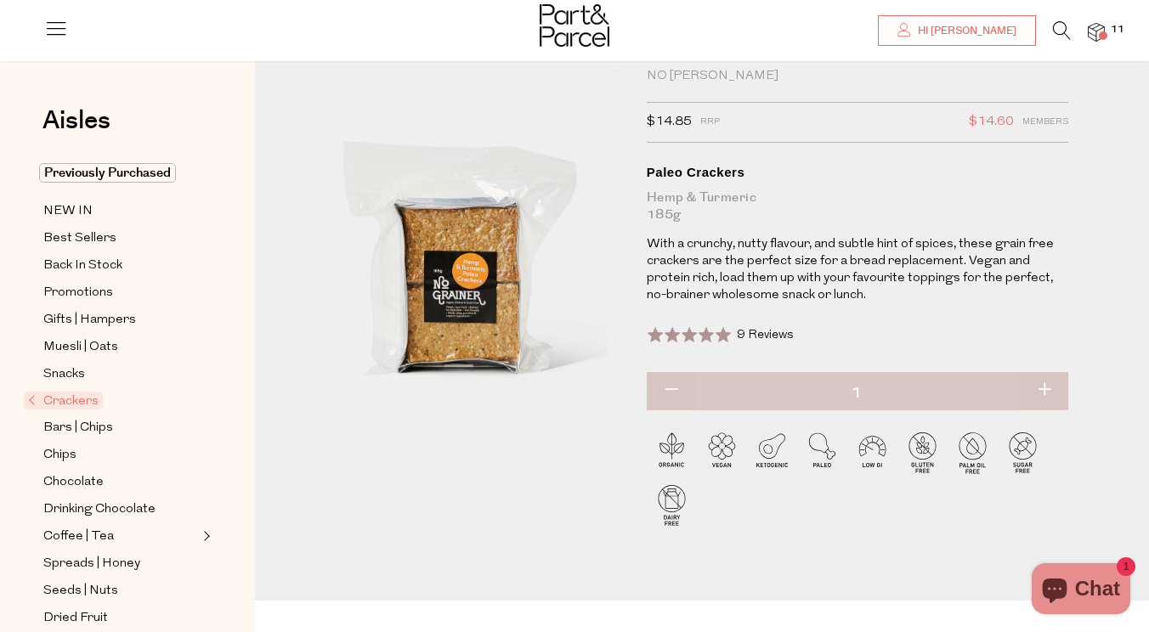
click at [1048, 386] on button "button" at bounding box center [1044, 390] width 48 height 37
type input "2"
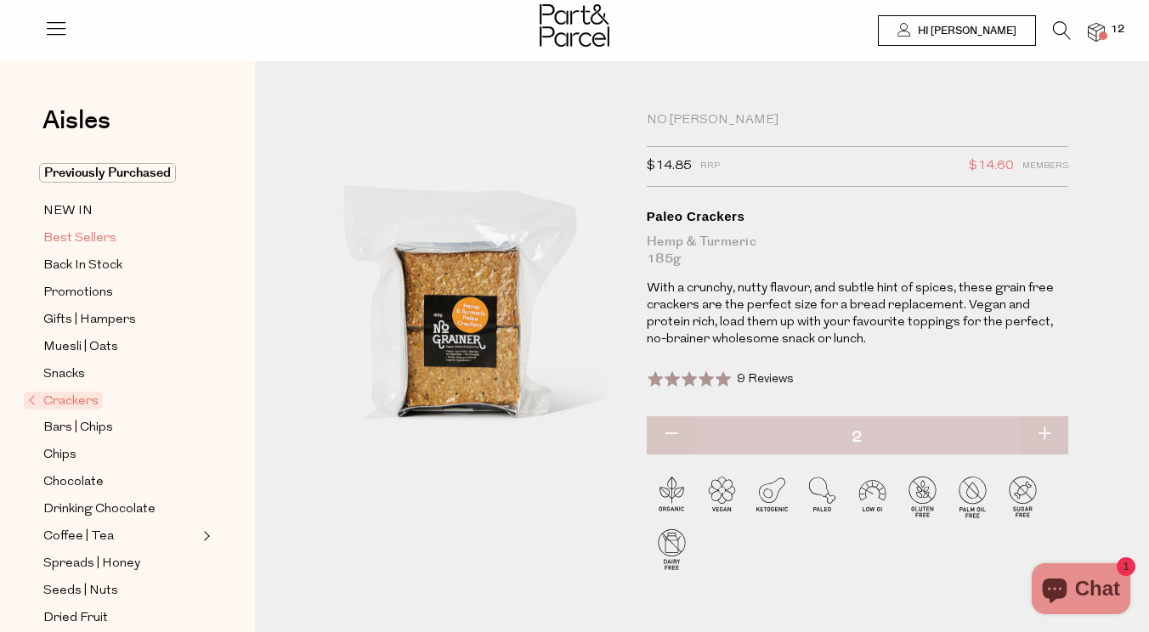
click at [96, 240] on span "Best Sellers" at bounding box center [79, 239] width 73 height 20
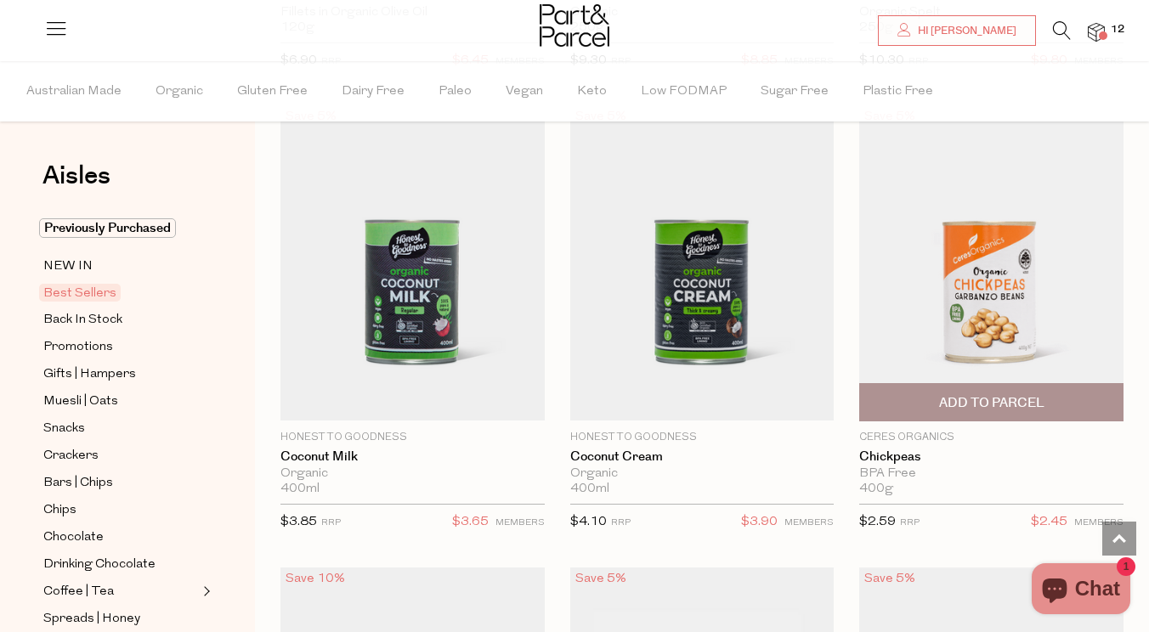
scroll to position [3358, 0]
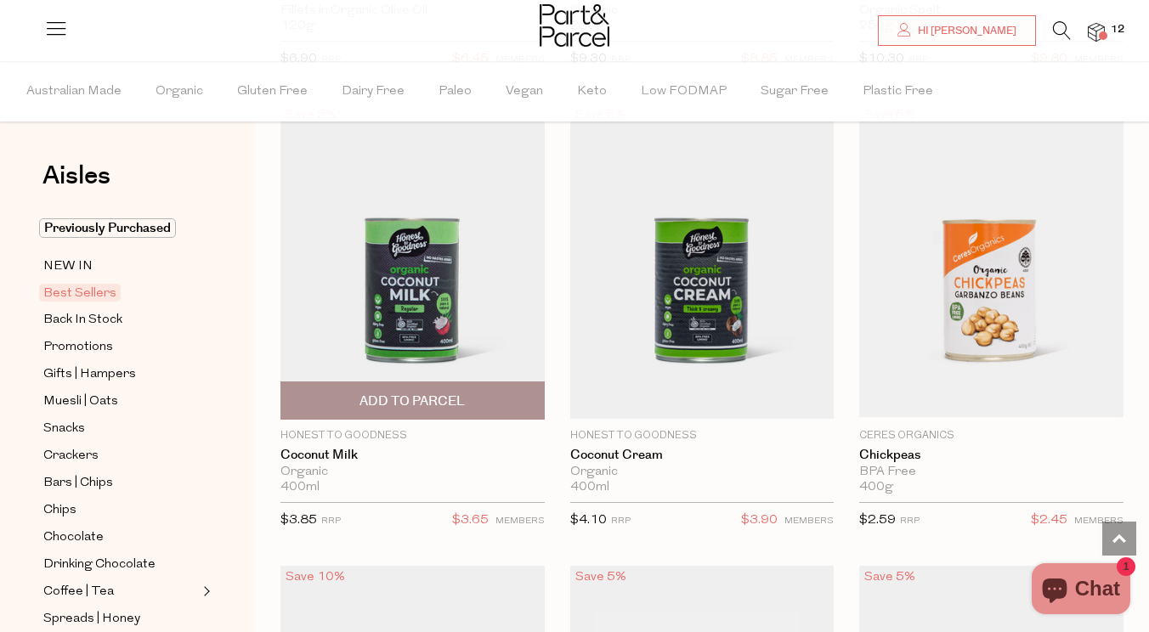
click at [457, 393] on span "Add To Parcel" at bounding box center [411, 402] width 105 height 18
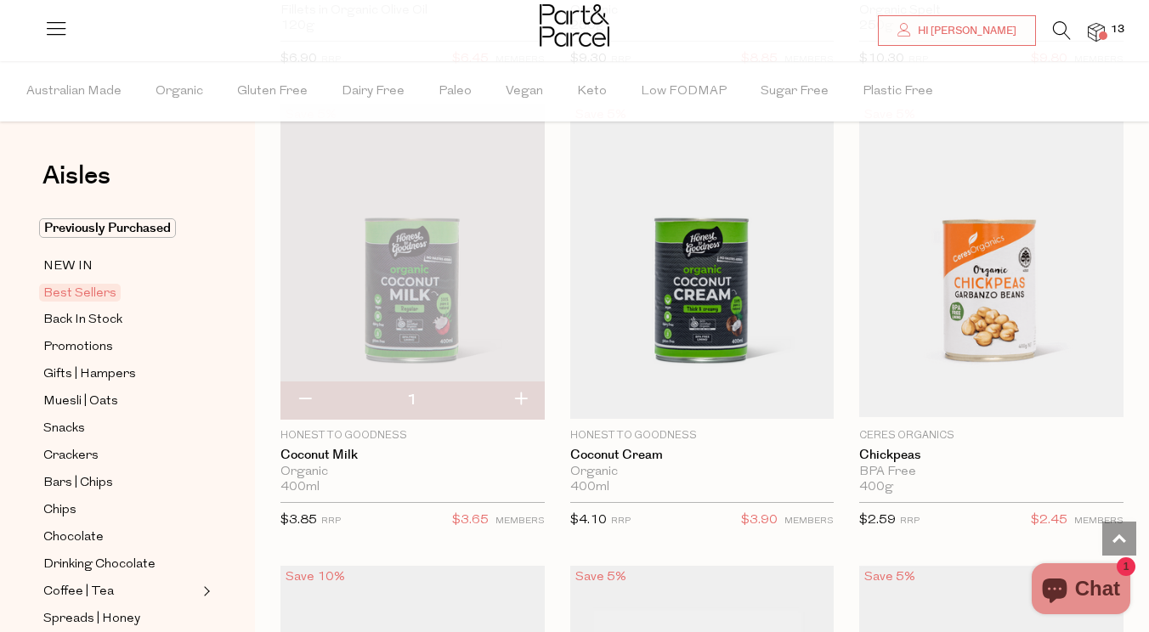
click at [517, 392] on button "button" at bounding box center [520, 400] width 48 height 37
type input "2"
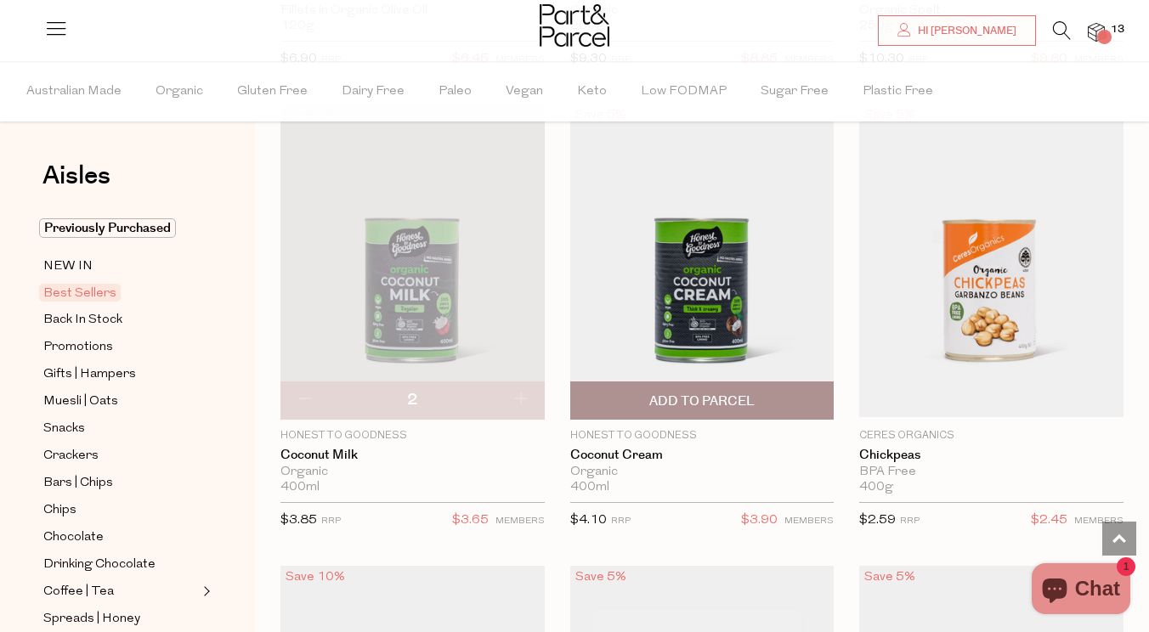
click at [811, 397] on span "Add To Parcel" at bounding box center [702, 400] width 254 height 37
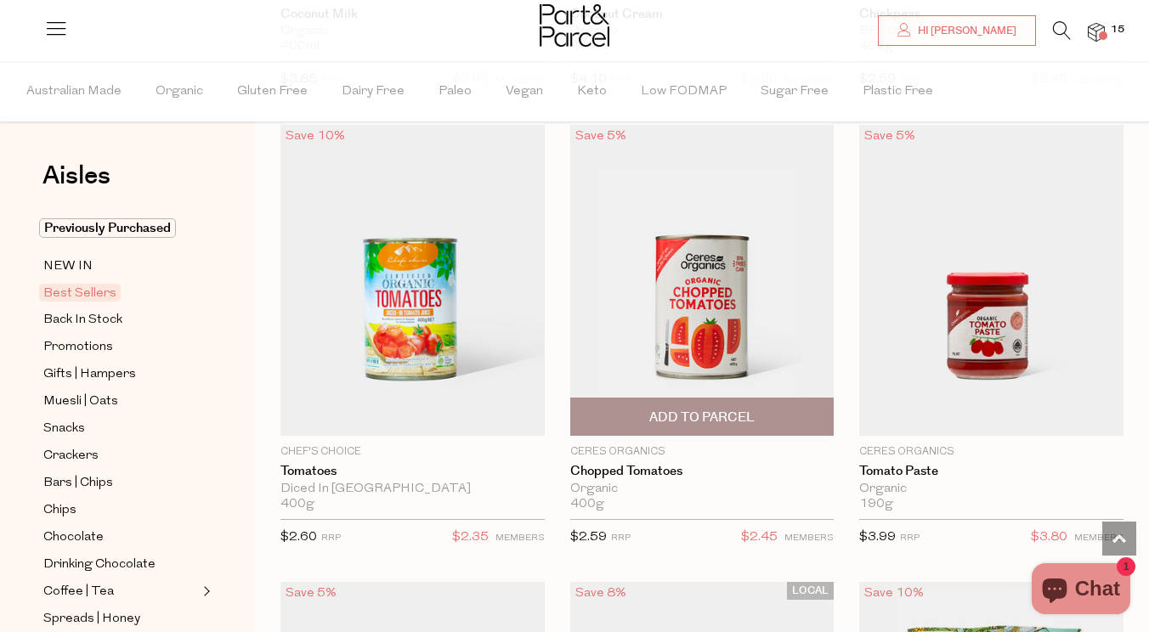
scroll to position [3808, 0]
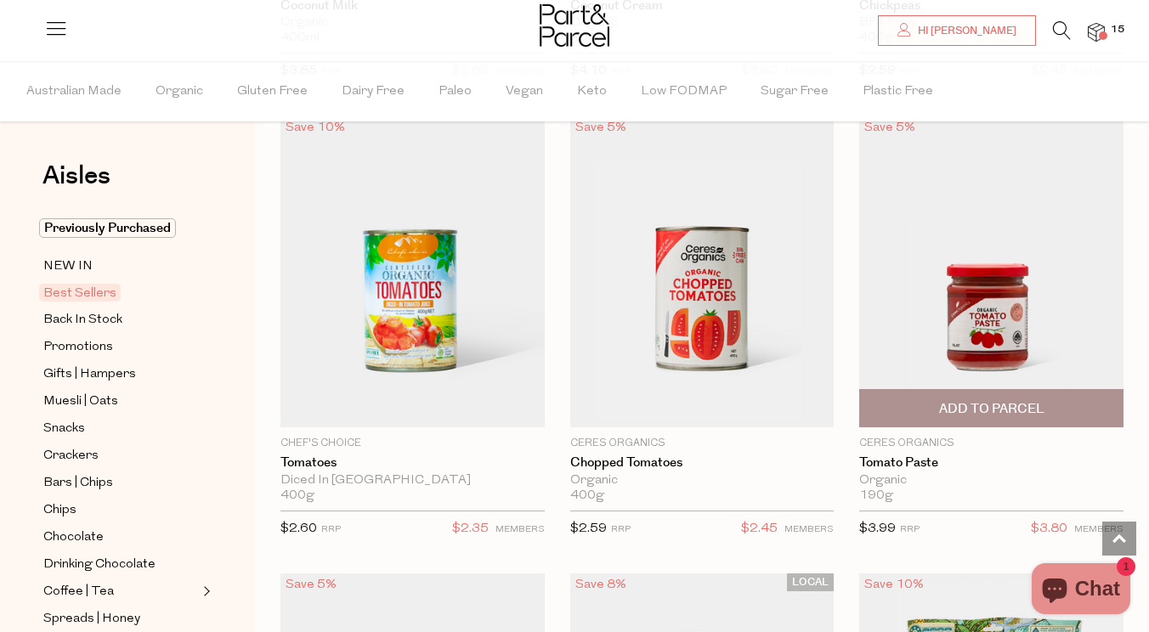
click at [973, 413] on span "Add To Parcel" at bounding box center [991, 408] width 254 height 37
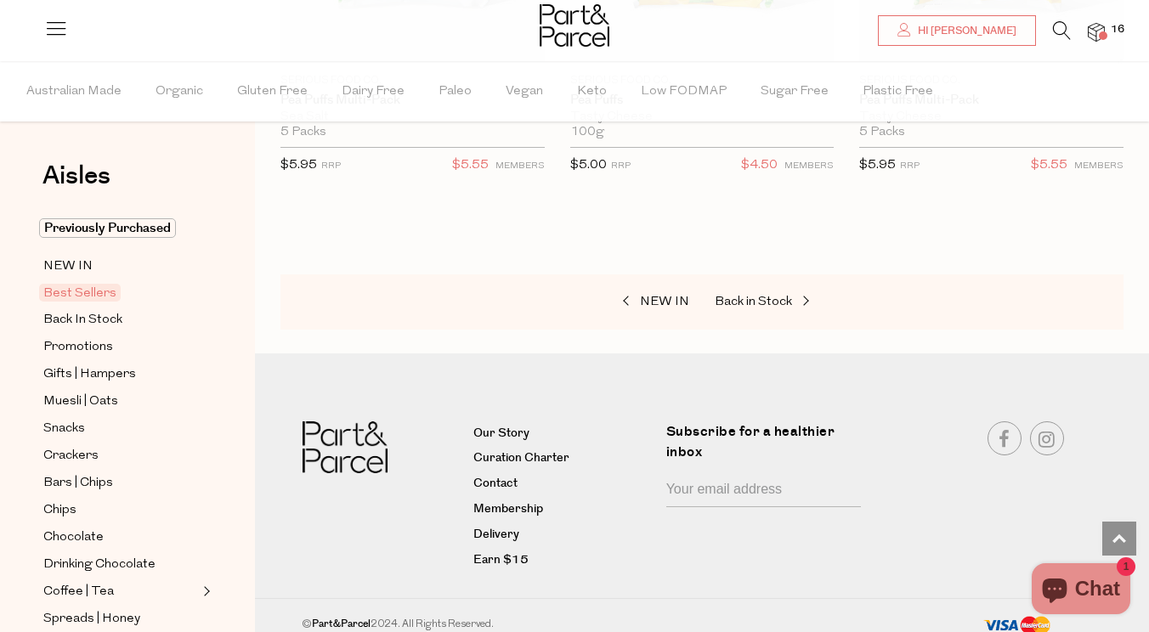
scroll to position [6458, 0]
click at [676, 297] on span "NEW IN" at bounding box center [664, 303] width 49 height 13
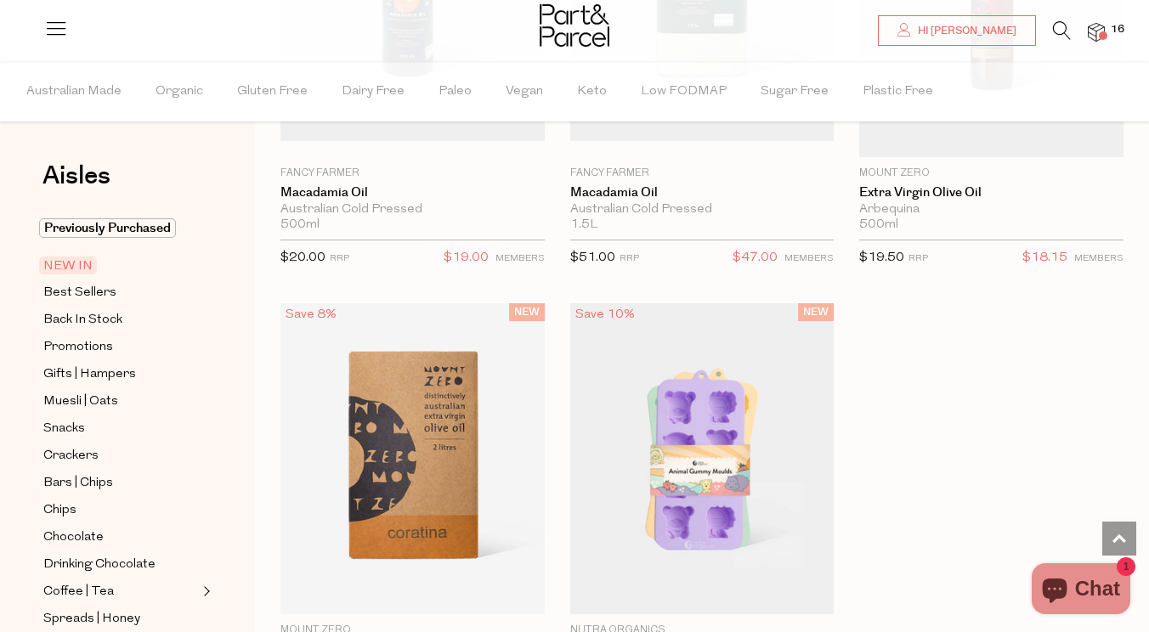
scroll to position [2795, 0]
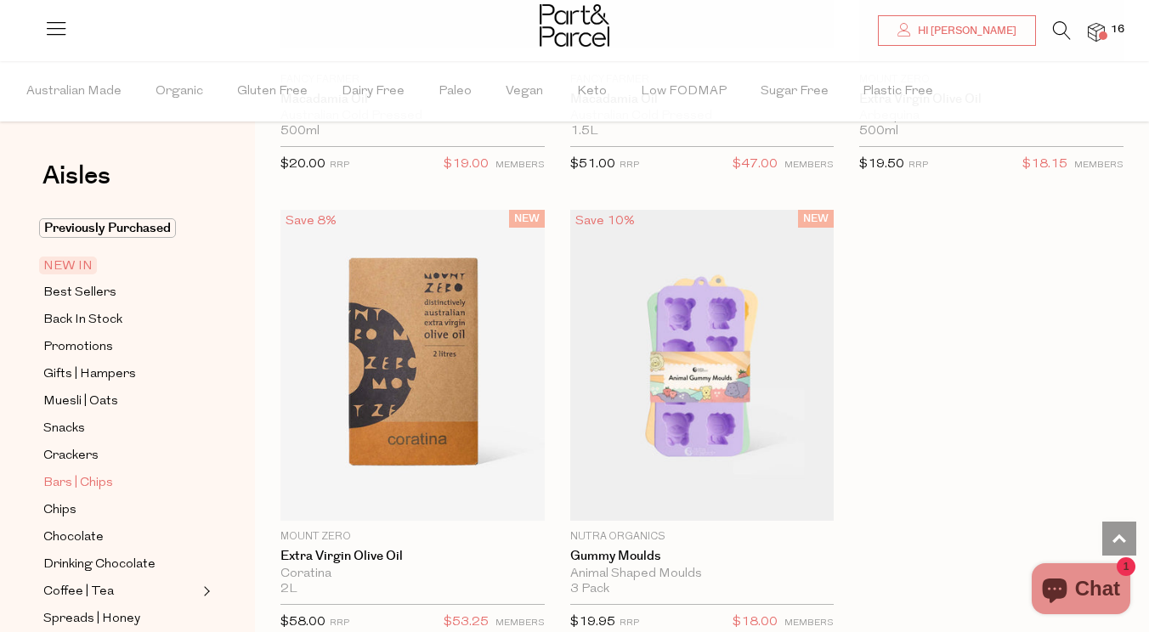
click at [83, 483] on span "Bars | Chips" at bounding box center [78, 483] width 70 height 20
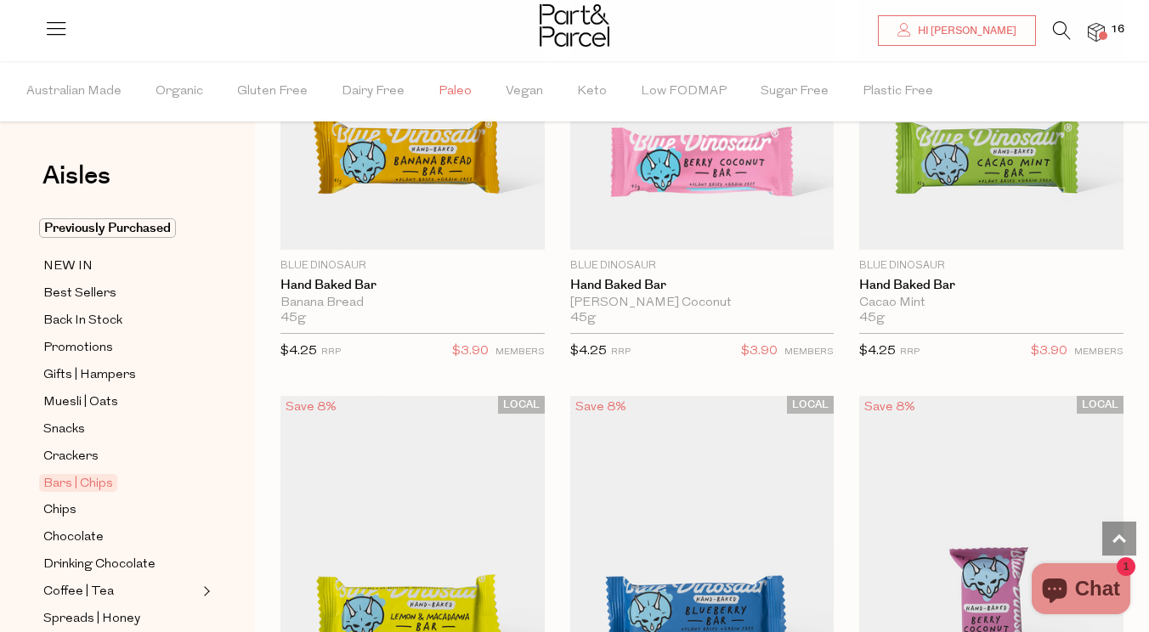
scroll to position [3506, 0]
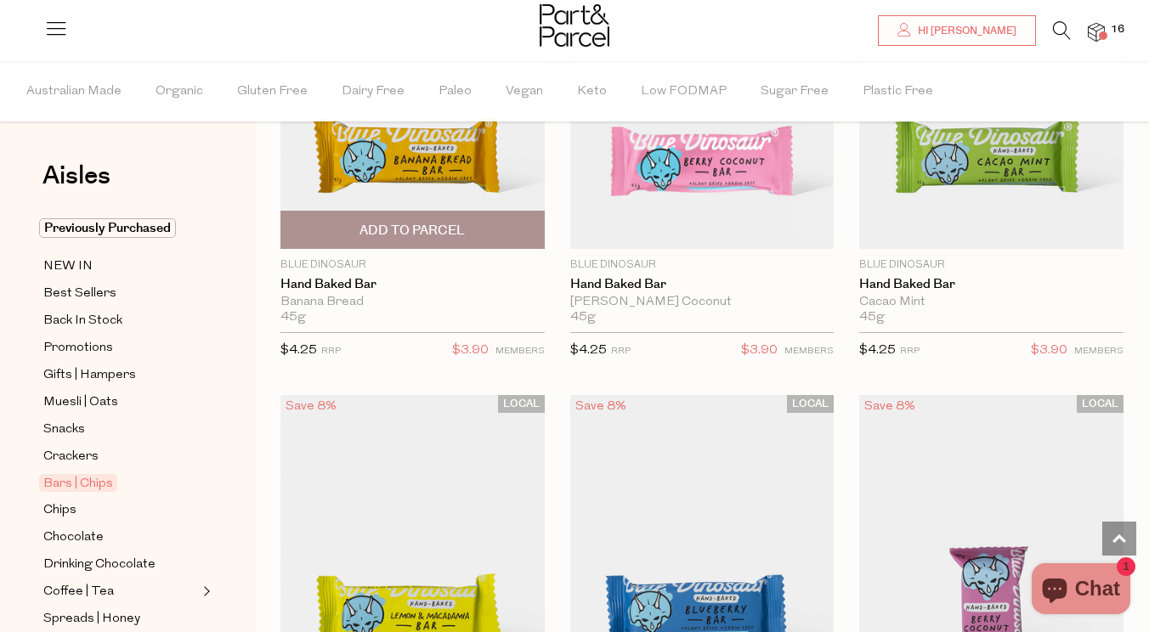
click at [444, 161] on img at bounding box center [412, 94] width 264 height 312
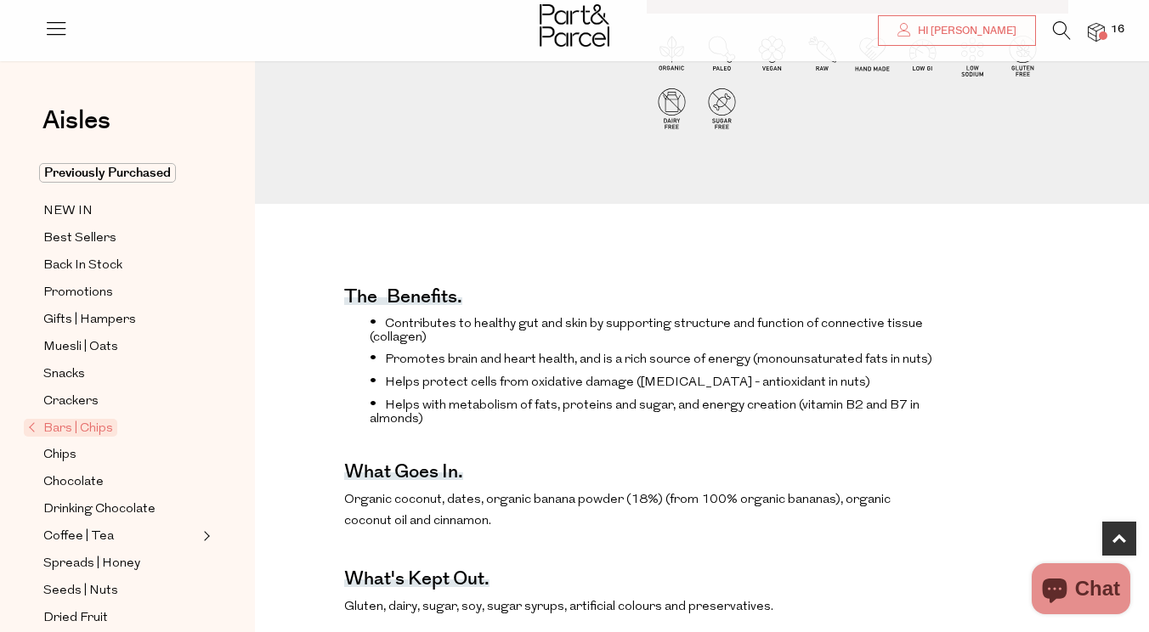
scroll to position [54, 0]
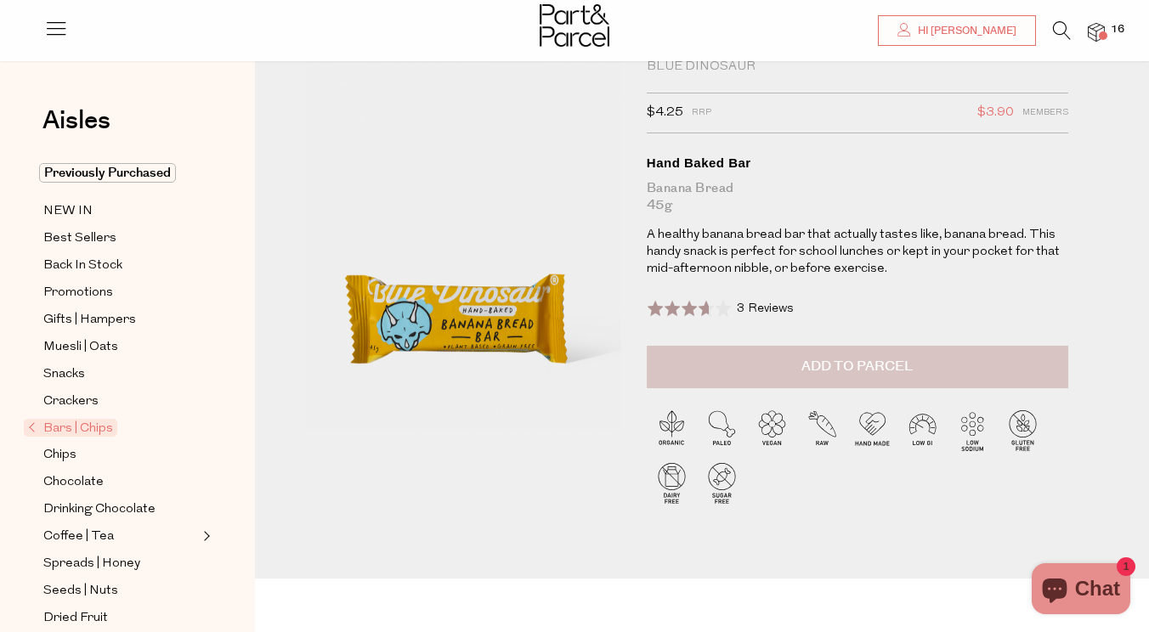
click at [737, 360] on button "Add to Parcel" at bounding box center [857, 367] width 421 height 42
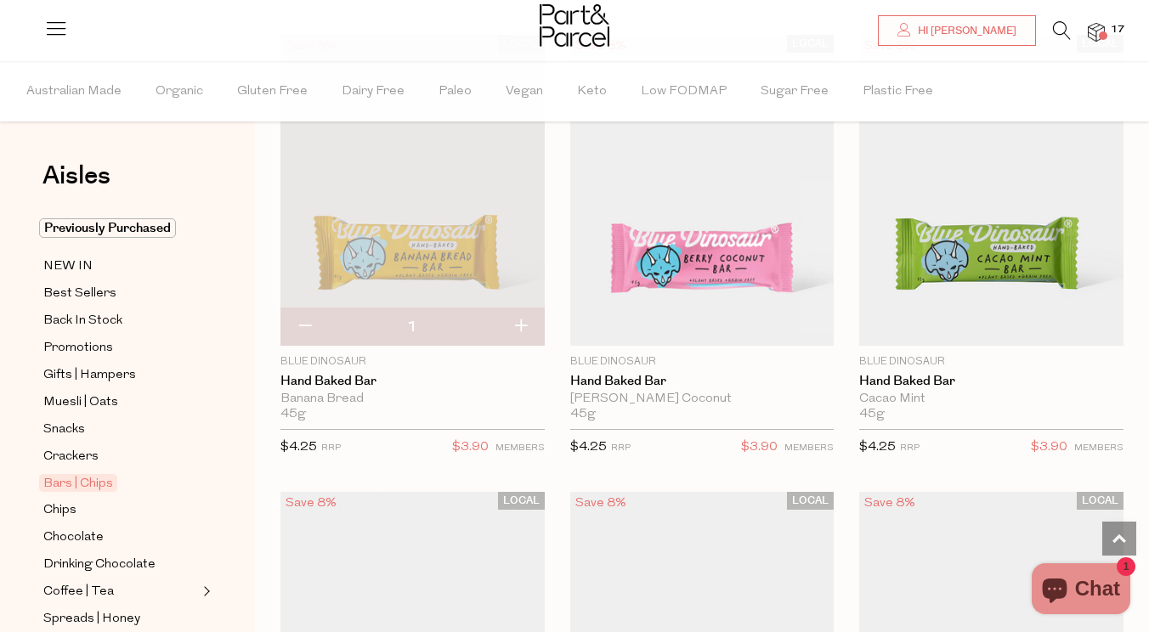
scroll to position [3441, 0]
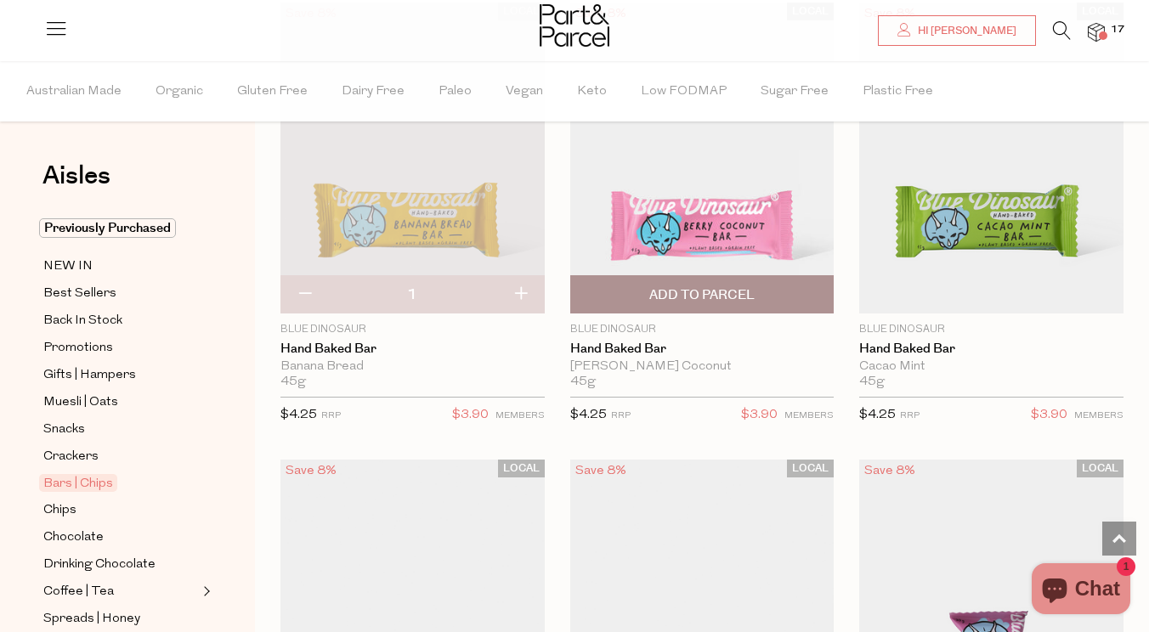
click at [653, 286] on span "Add To Parcel" at bounding box center [701, 295] width 105 height 18
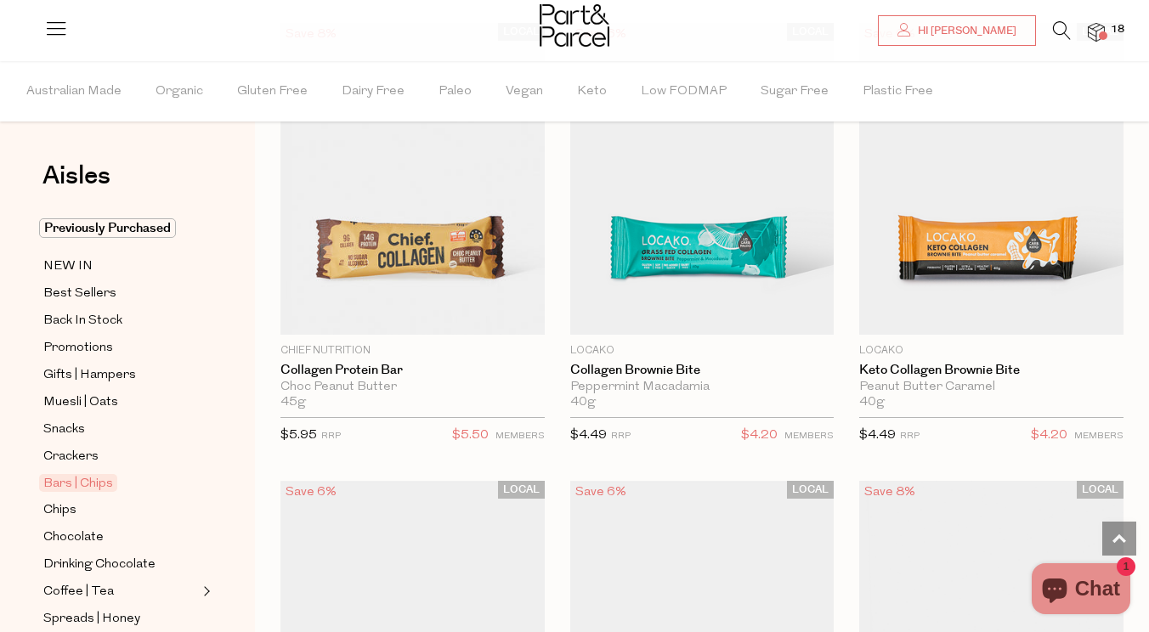
scroll to position [2482, 0]
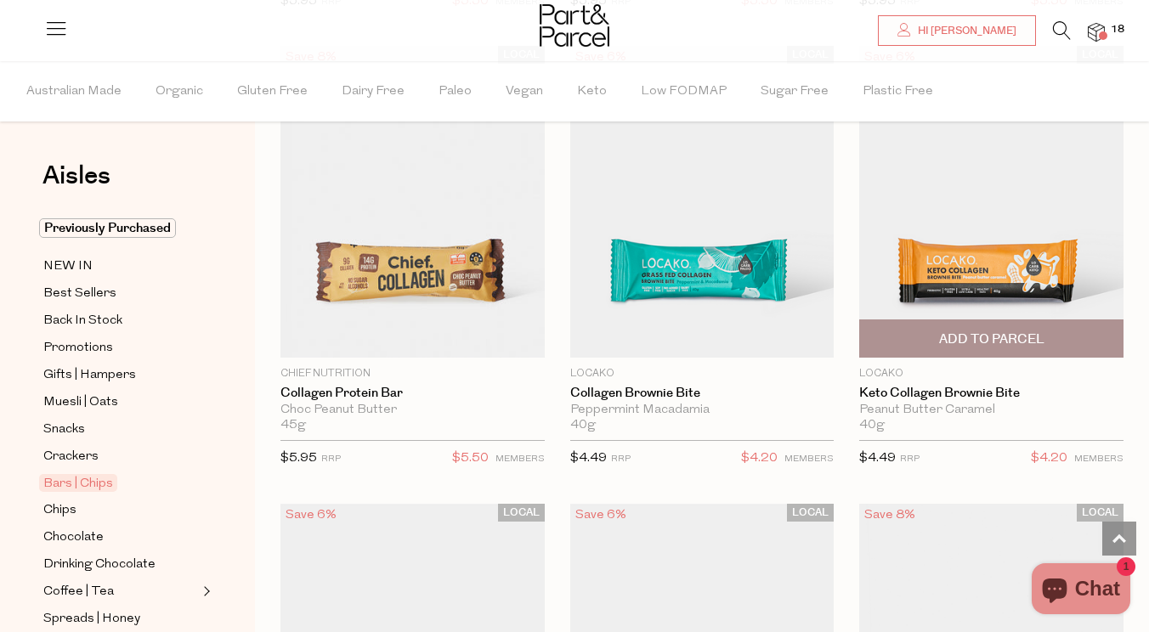
click at [1011, 260] on img at bounding box center [991, 202] width 264 height 312
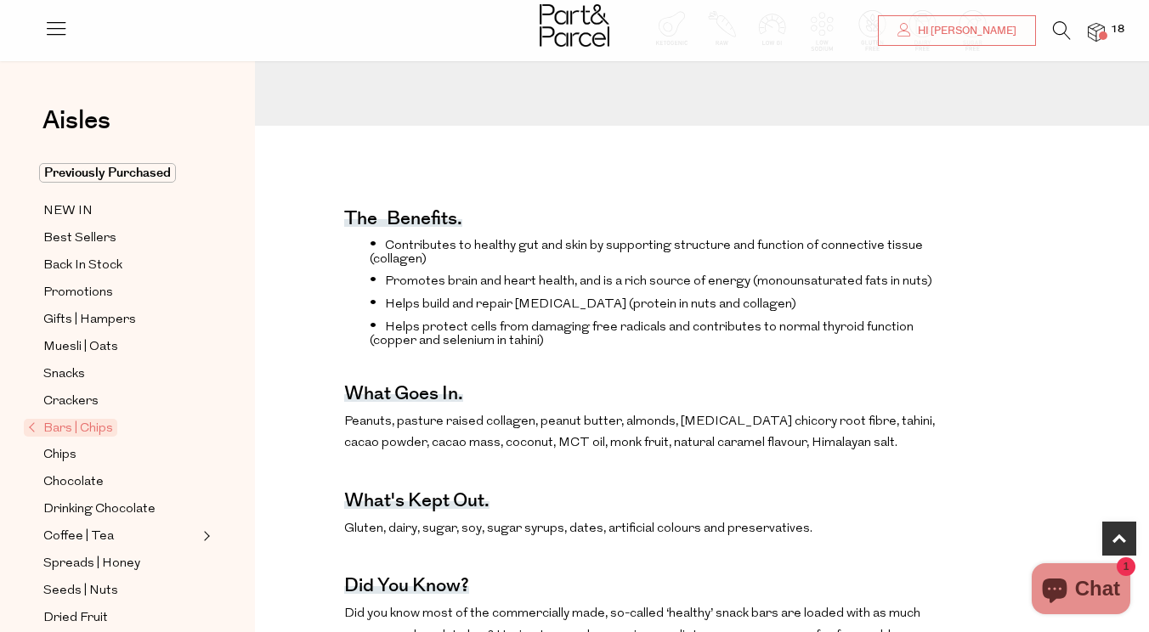
scroll to position [471, 0]
drag, startPoint x: 436, startPoint y: 420, endPoint x: 467, endPoint y: 444, distance: 39.3
click at [467, 444] on p "Peanuts, pasture raised collagen, peanut butter, almonds, [MEDICAL_DATA] chicor…" at bounding box center [640, 432] width 593 height 43
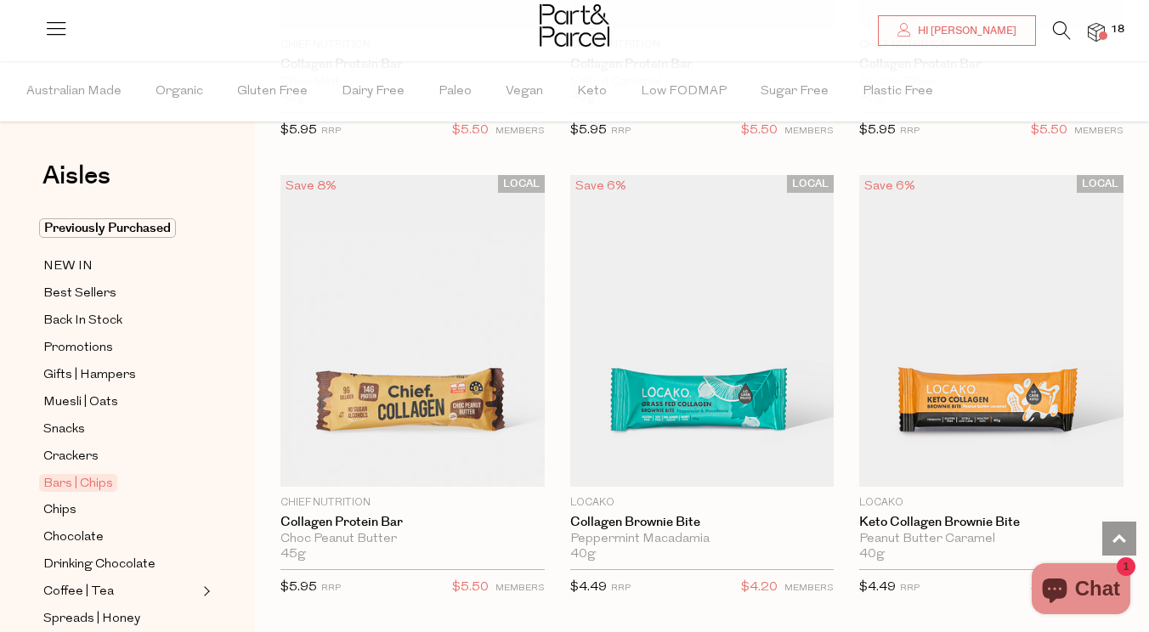
scroll to position [2366, 0]
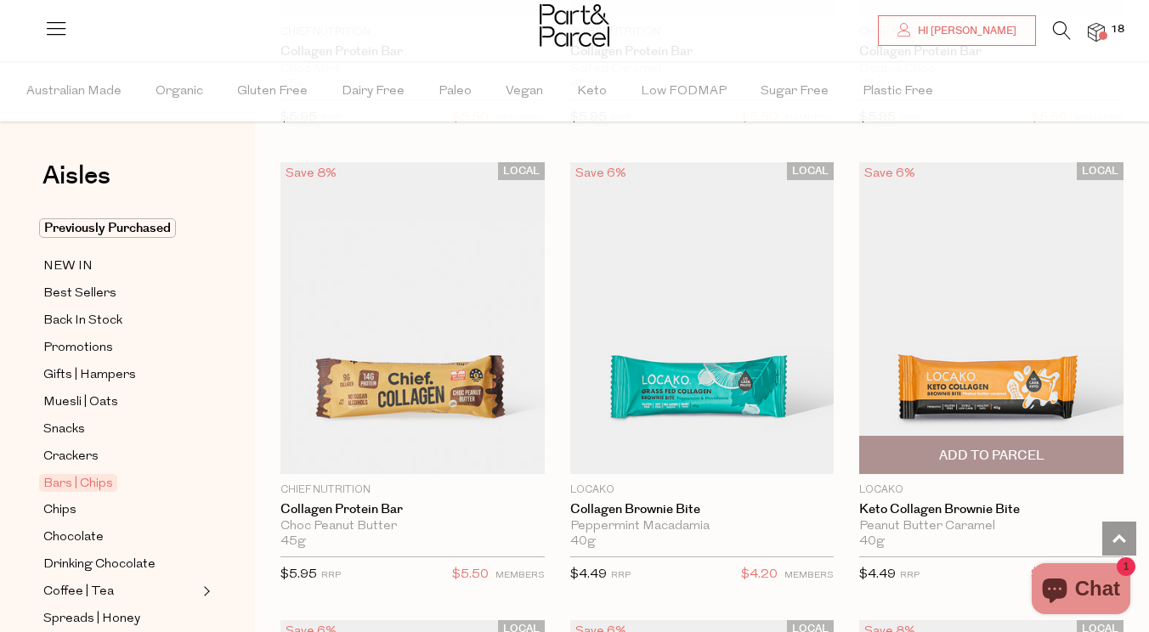
click at [967, 454] on span "Add To Parcel" at bounding box center [991, 456] width 105 height 18
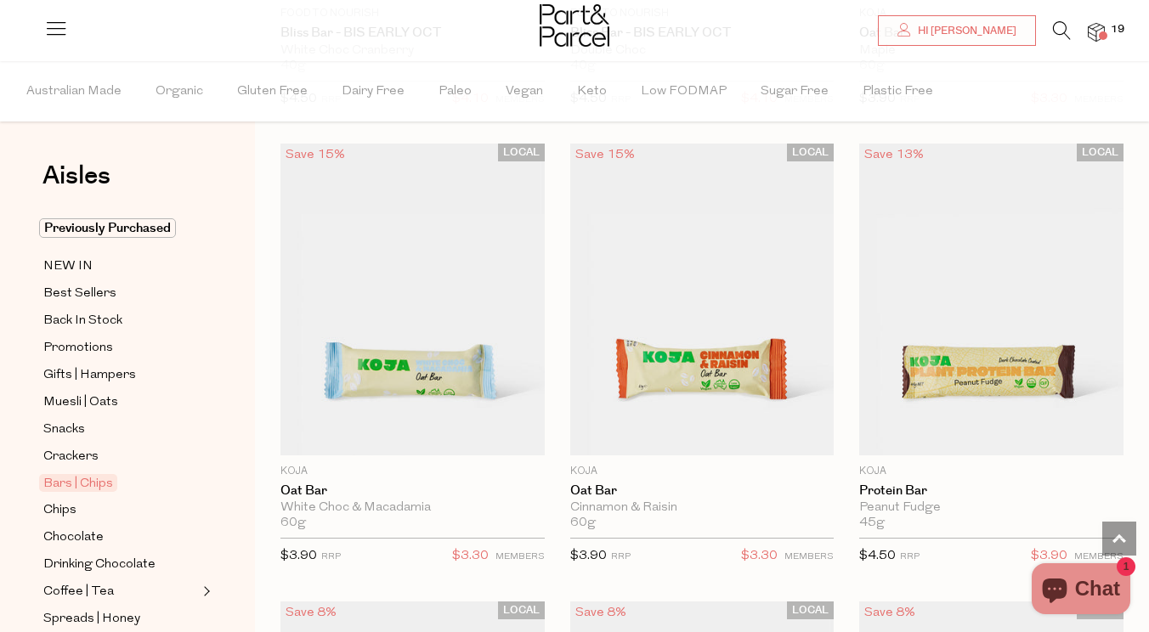
scroll to position [1467, 0]
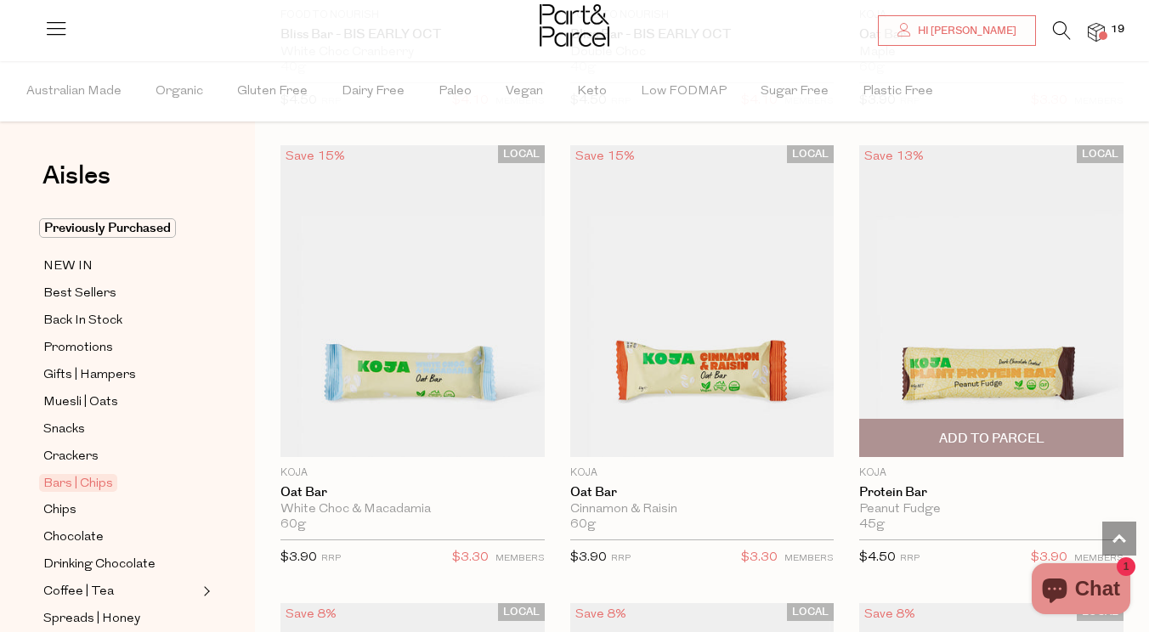
click at [974, 361] on img at bounding box center [991, 301] width 264 height 312
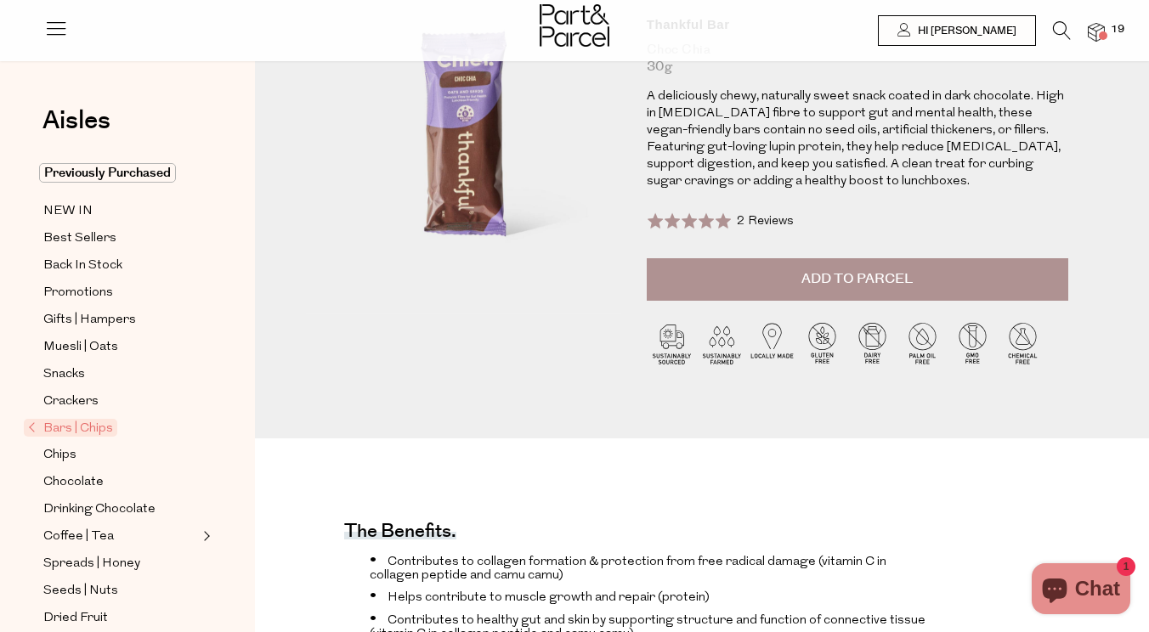
scroll to position [192, 0]
drag, startPoint x: 744, startPoint y: 111, endPoint x: 882, endPoint y: 165, distance: 147.7
click at [882, 165] on p "A deliciously chewy, naturally sweet snack coated in dark chocolate. High in pr…" at bounding box center [857, 139] width 421 height 102
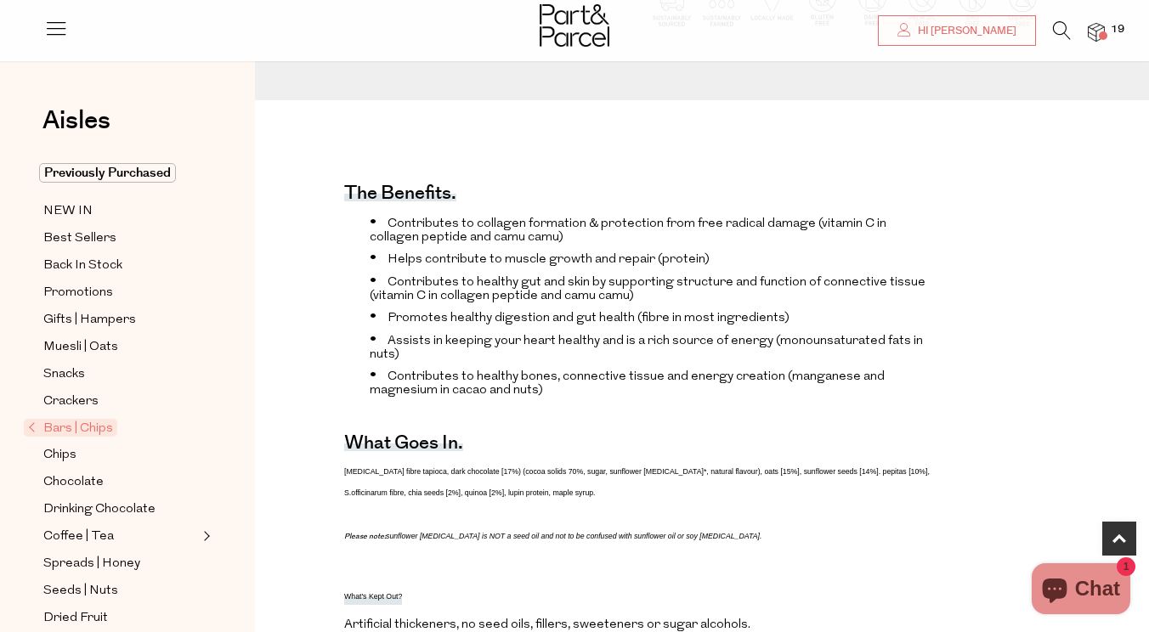
scroll to position [549, 0]
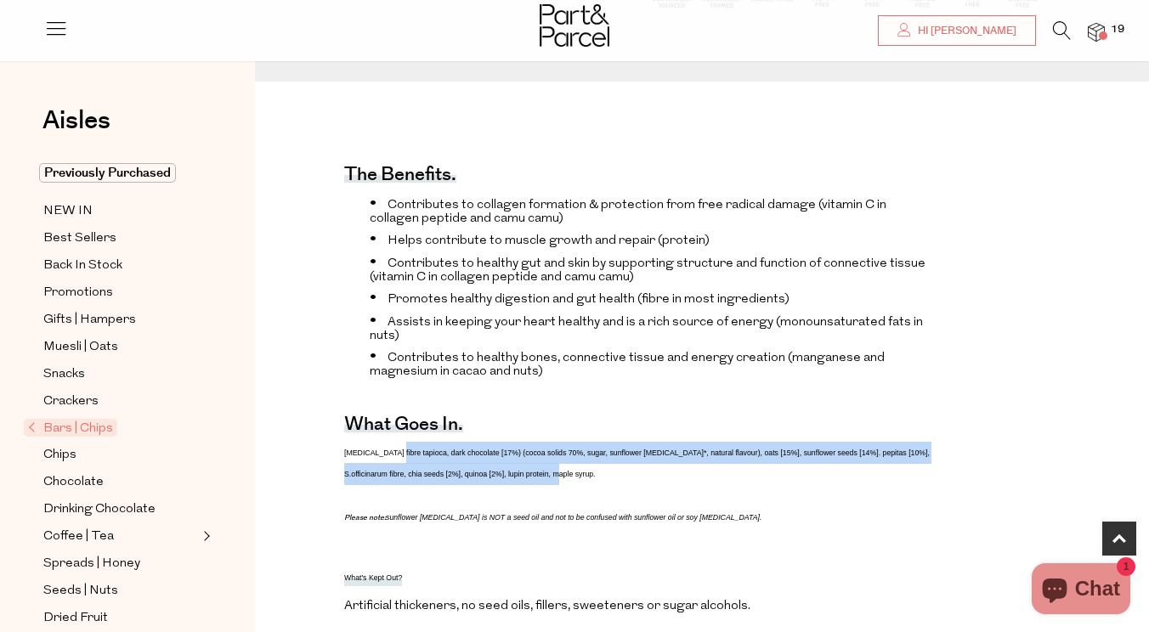
drag, startPoint x: 394, startPoint y: 455, endPoint x: 744, endPoint y: 458, distance: 350.1
click at [747, 460] on p "Prebiotic fibre tapioca, dark chocolate [17%) (cocoa solids 70%, sugar, sunflow…" at bounding box center [640, 485] width 593 height 87
click at [744, 458] on p "Prebiotic fibre tapioca, dark chocolate [17%) (cocoa solids 70%, sugar, sunflow…" at bounding box center [640, 485] width 593 height 87
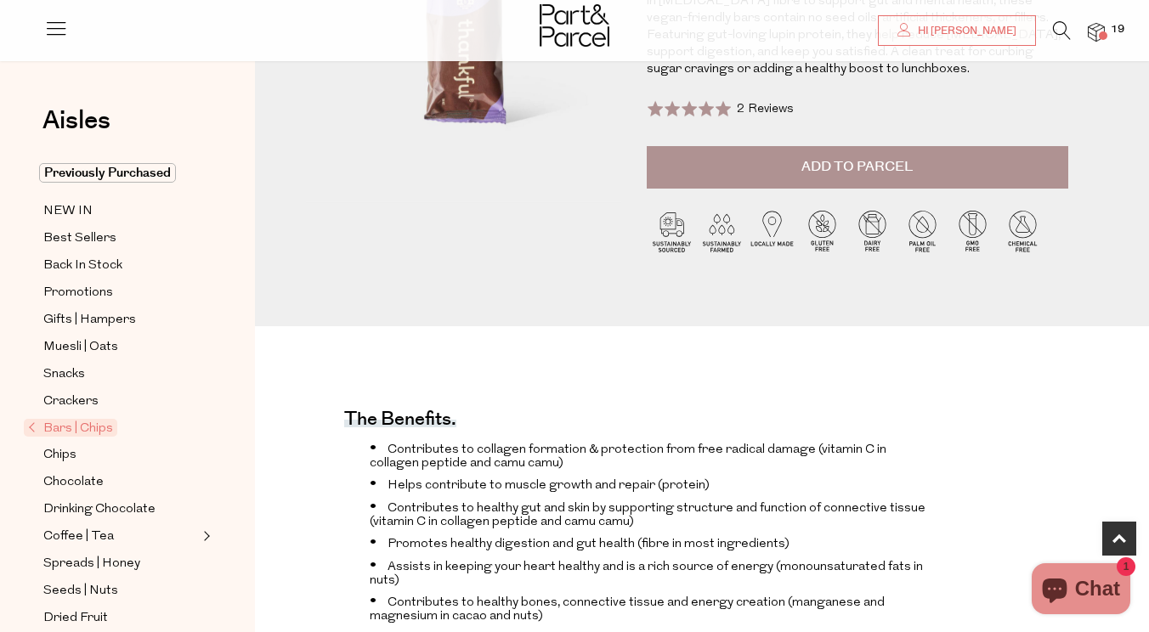
scroll to position [259, 0]
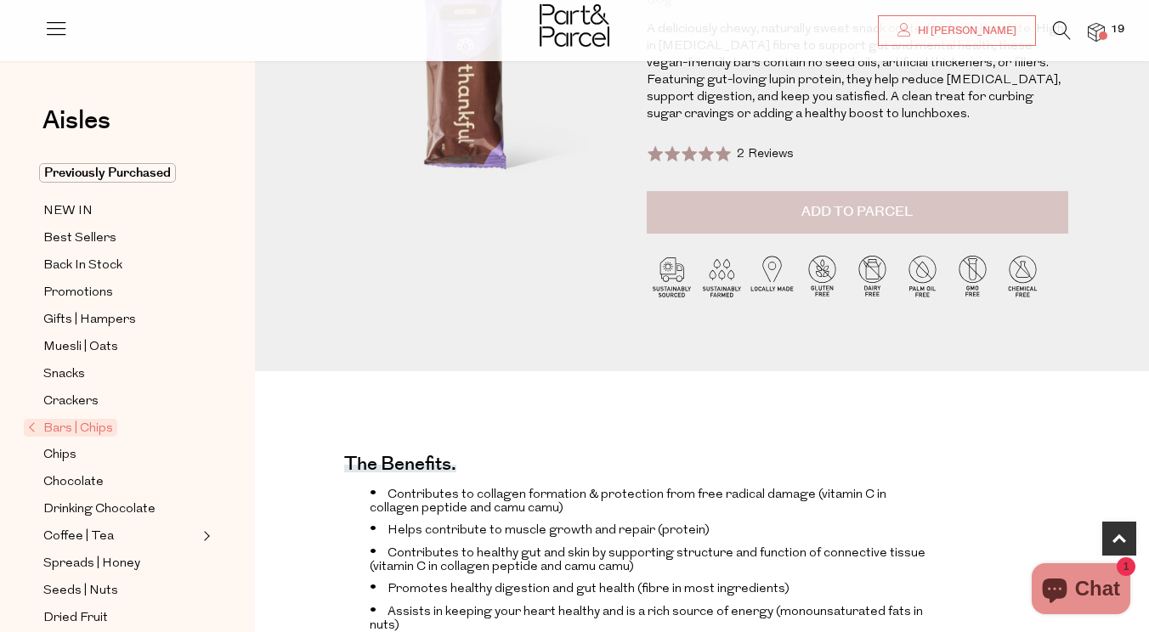
click at [782, 197] on button "Add to Parcel" at bounding box center [857, 212] width 421 height 42
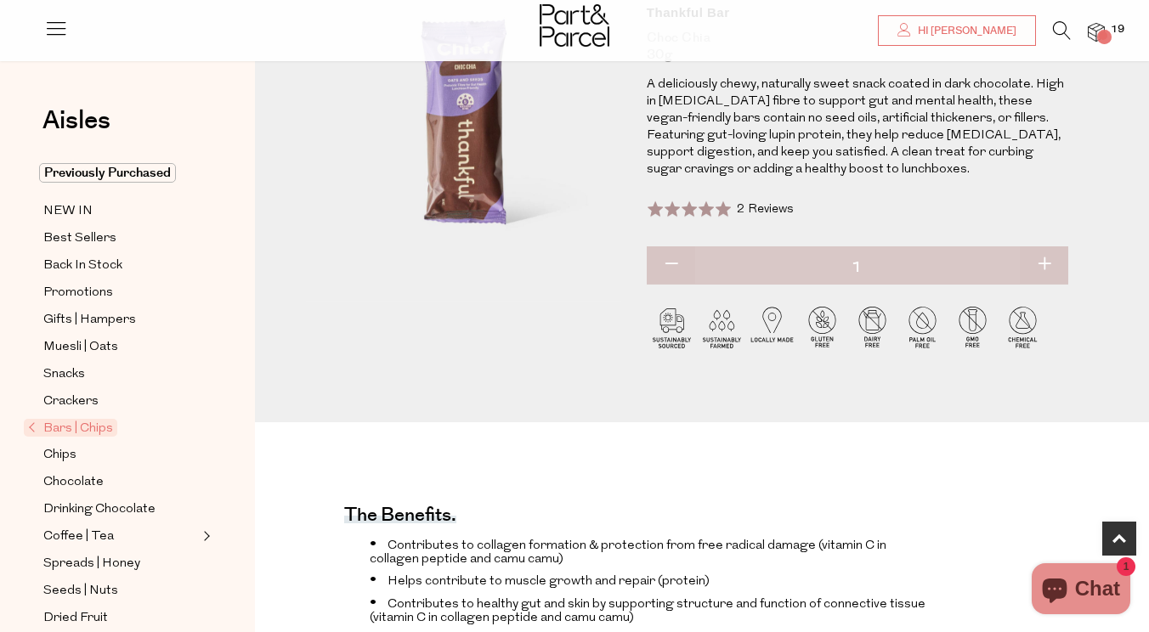
scroll to position [166, 0]
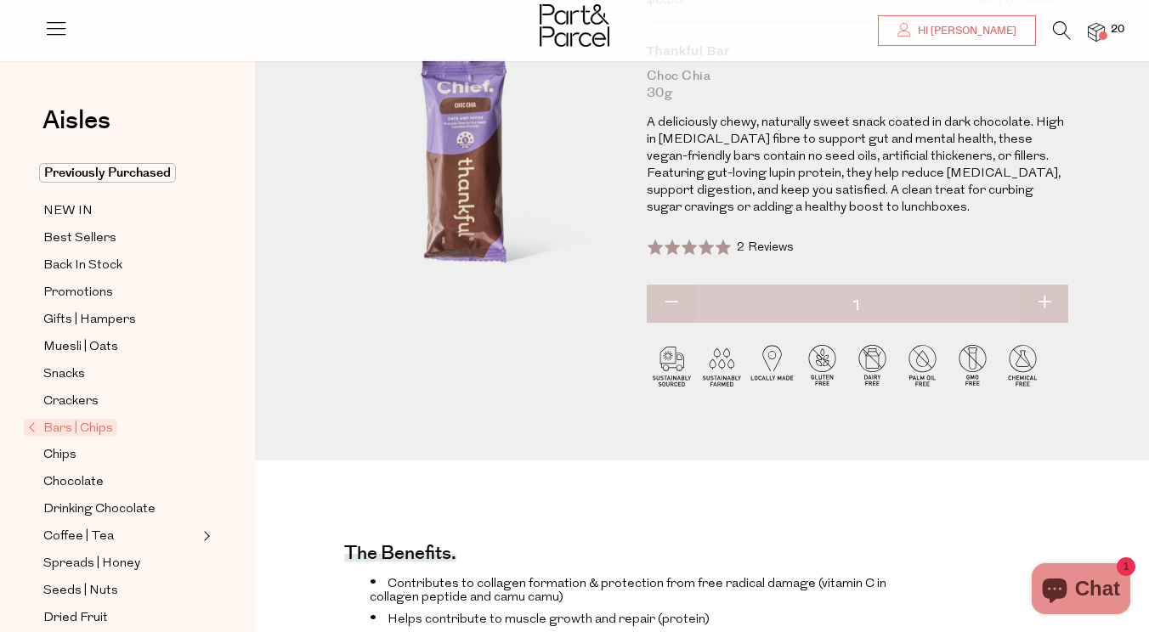
click at [751, 243] on span "2 Reviews" at bounding box center [765, 247] width 57 height 13
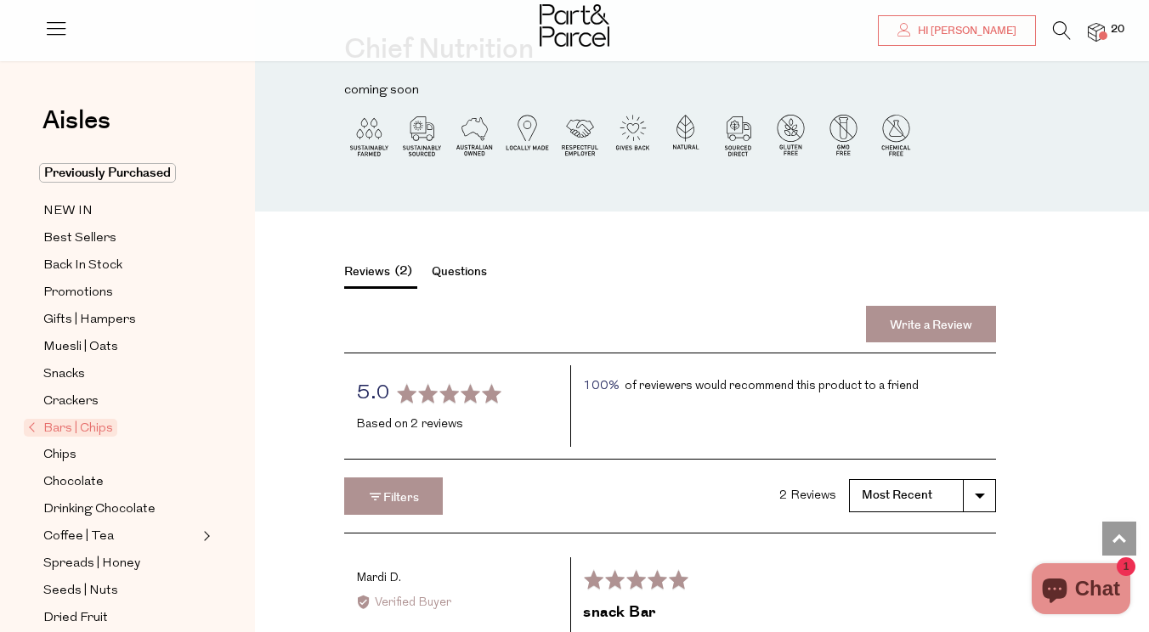
scroll to position [2274, 0]
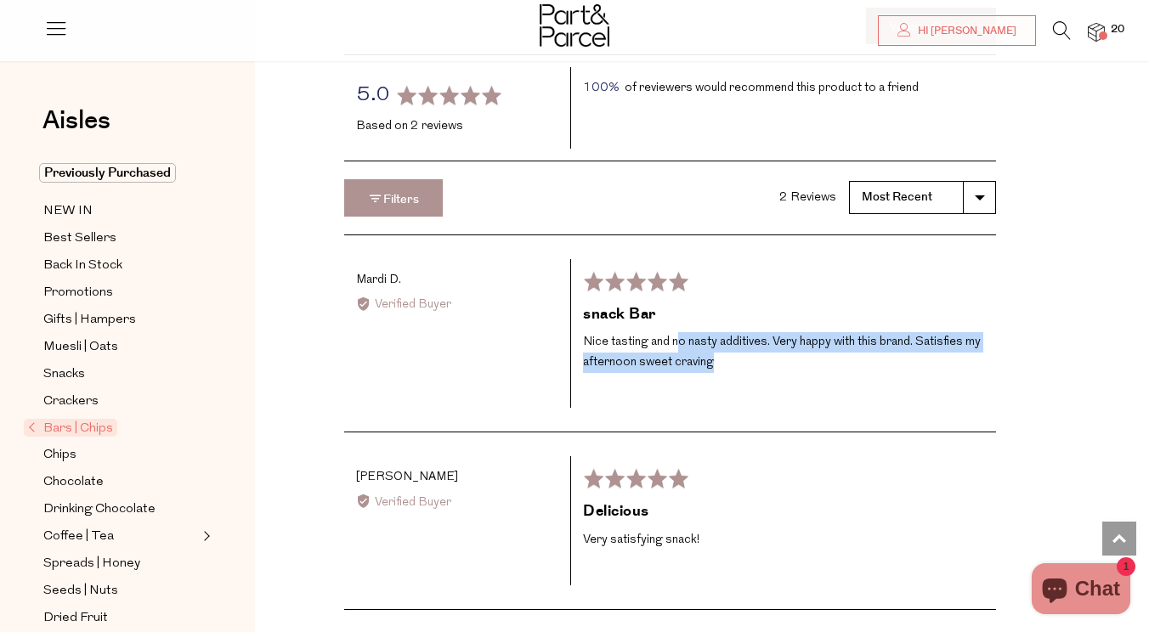
drag, startPoint x: 680, startPoint y: 332, endPoint x: 755, endPoint y: 360, distance: 79.9
click at [754, 360] on p "Nice tasting and no nasty additives. Very happy with this brand. Satisfies my a…" at bounding box center [783, 352] width 401 height 41
click at [755, 360] on p "Nice tasting and no nasty additives. Very happy with this brand. Satisfies my a…" at bounding box center [783, 352] width 401 height 41
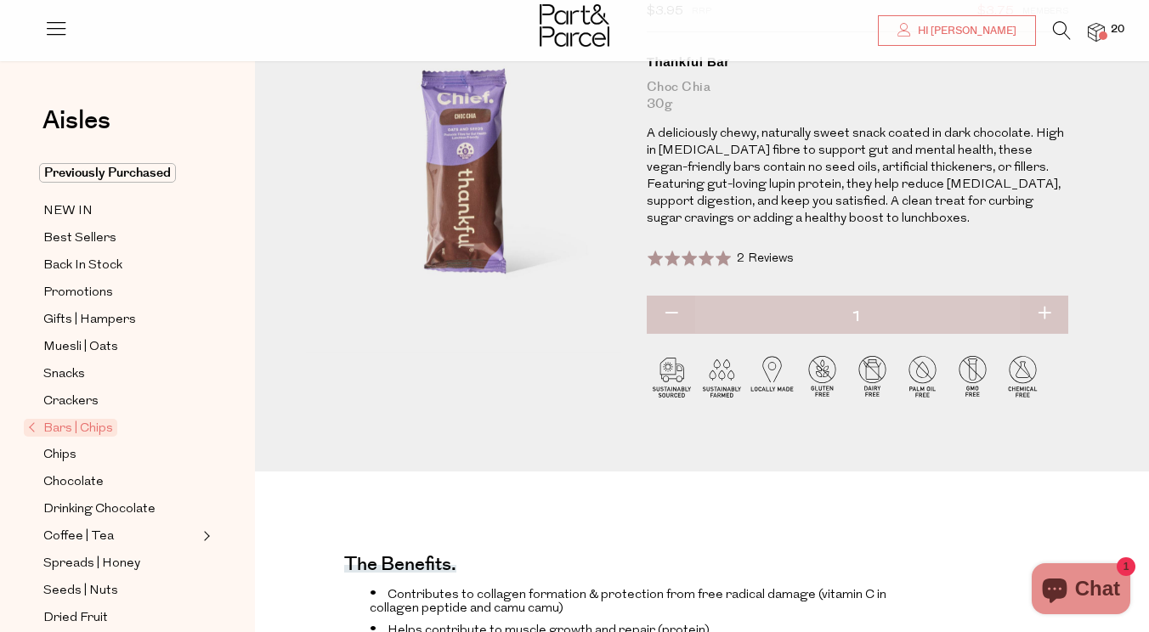
scroll to position [157, 0]
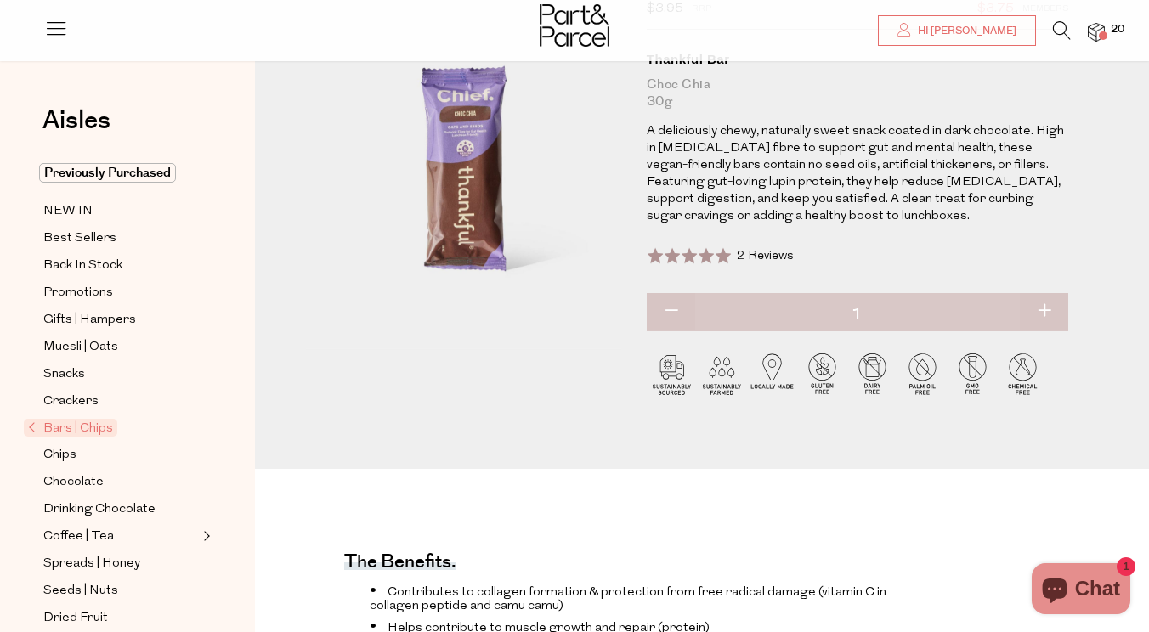
click at [1042, 314] on button "button" at bounding box center [1044, 311] width 48 height 37
type input "2"
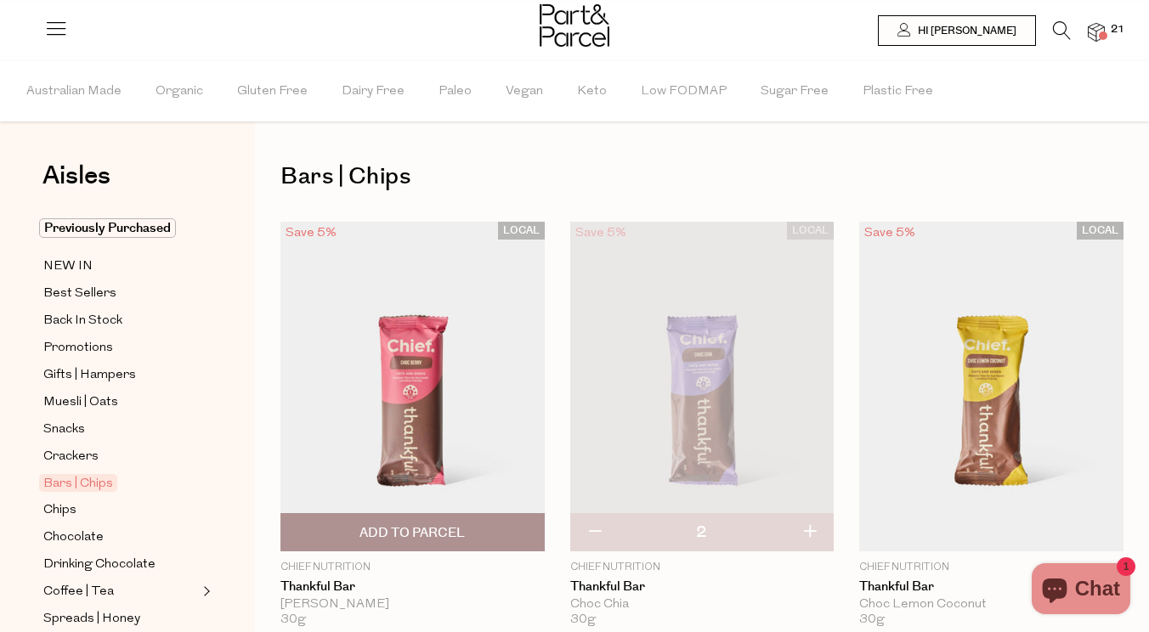
click at [450, 526] on span "Add To Parcel" at bounding box center [411, 533] width 105 height 18
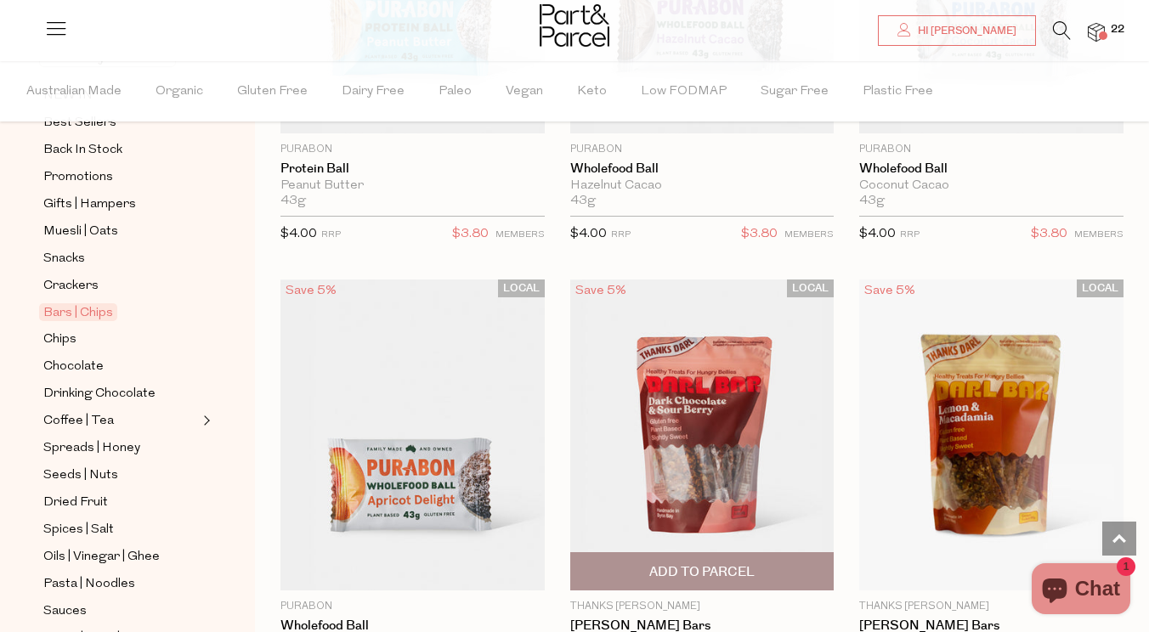
scroll to position [6874, 0]
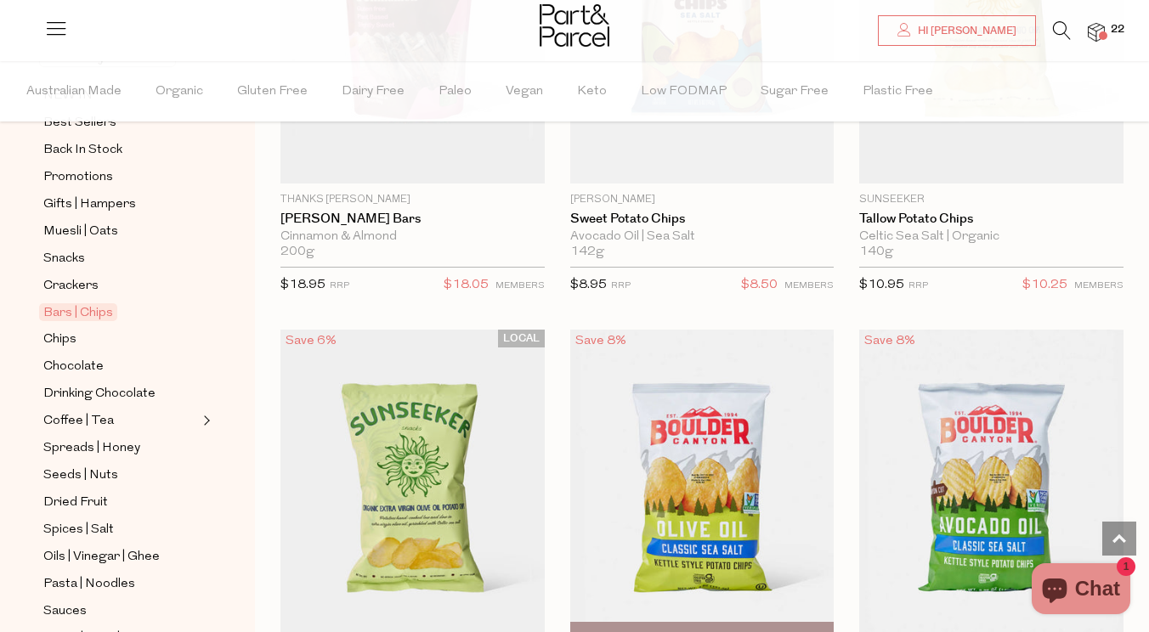
scroll to position [9157, 0]
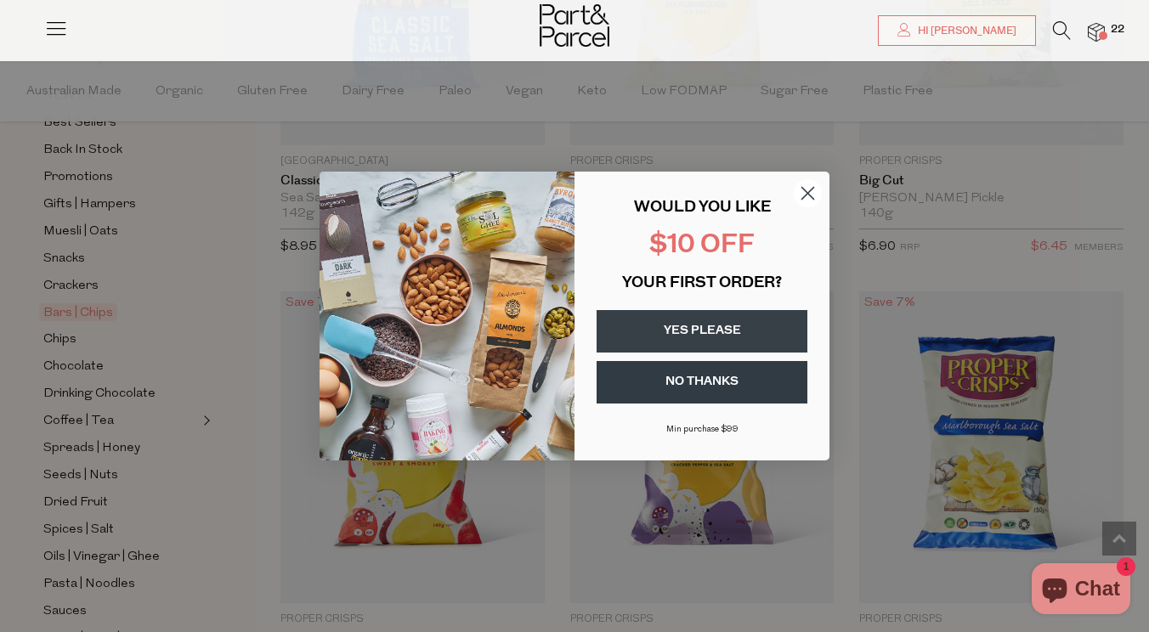
click at [806, 200] on circle "Close dialog" at bounding box center [808, 193] width 28 height 28
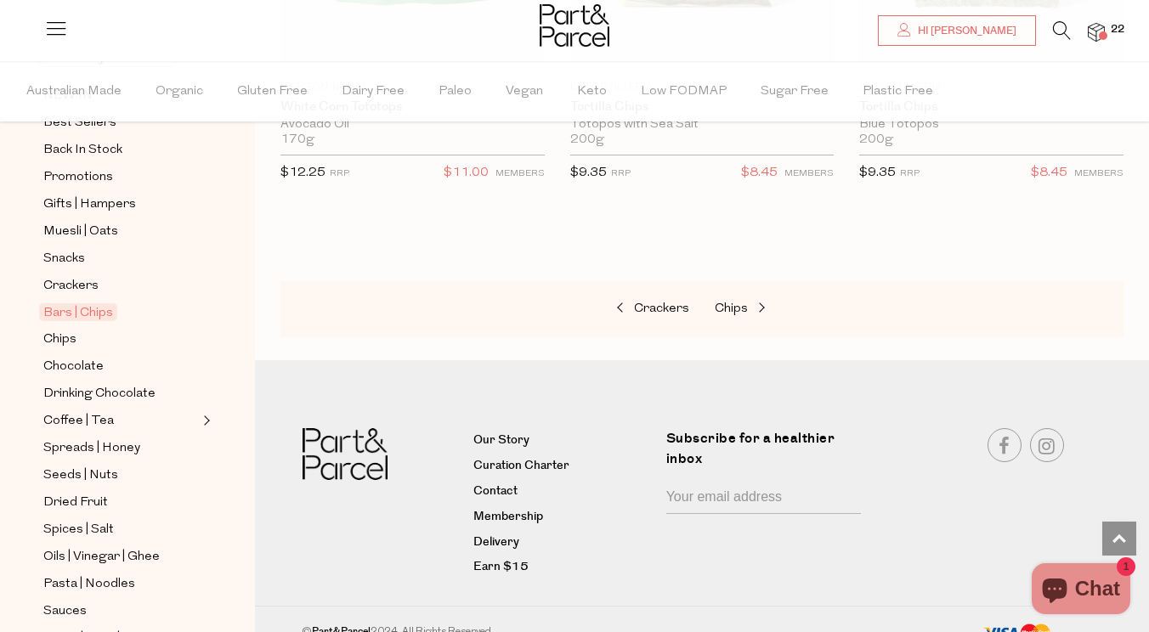
scroll to position [10621, 0]
click at [97, 420] on span "Coffee | Tea" at bounding box center [78, 421] width 71 height 20
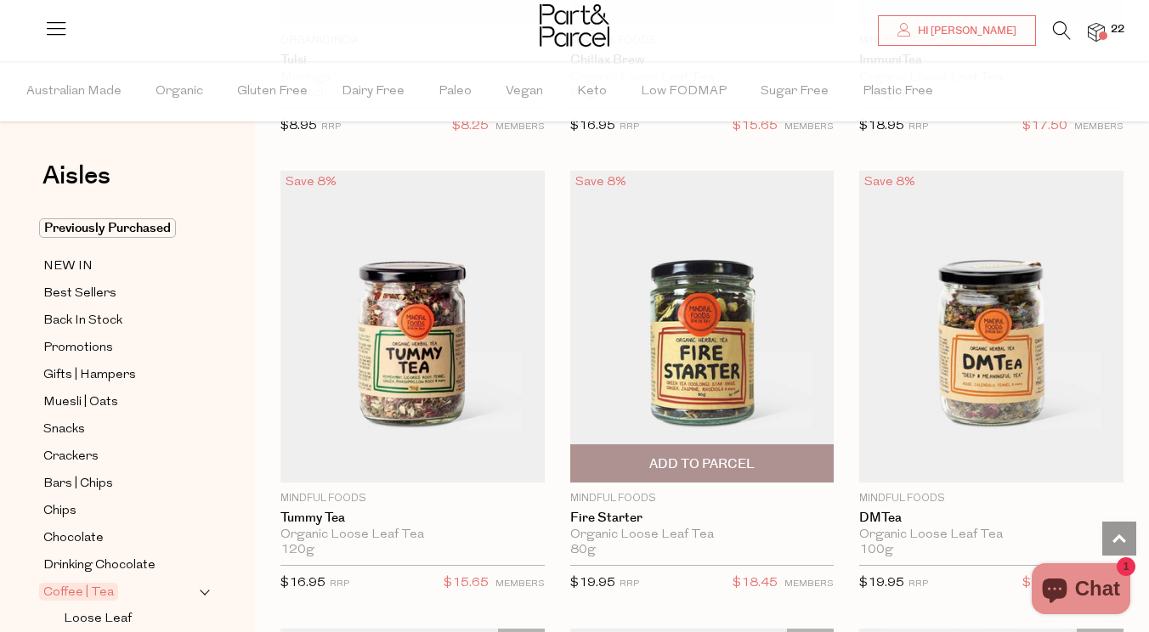
scroll to position [5103, 0]
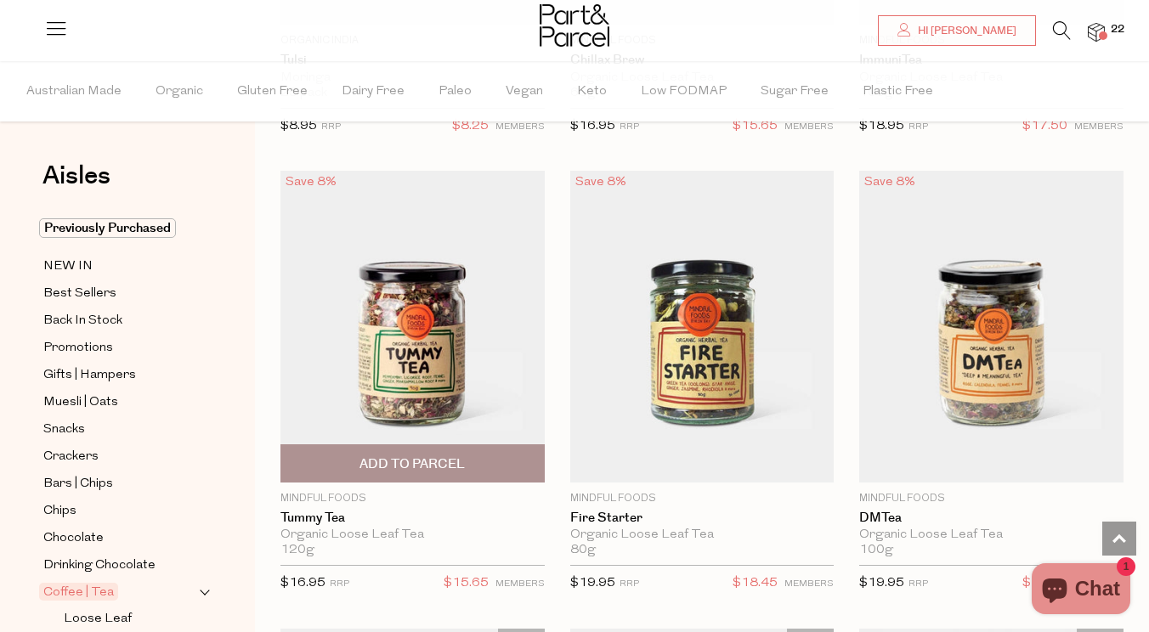
click at [426, 455] on span "Add To Parcel" at bounding box center [411, 464] width 105 height 18
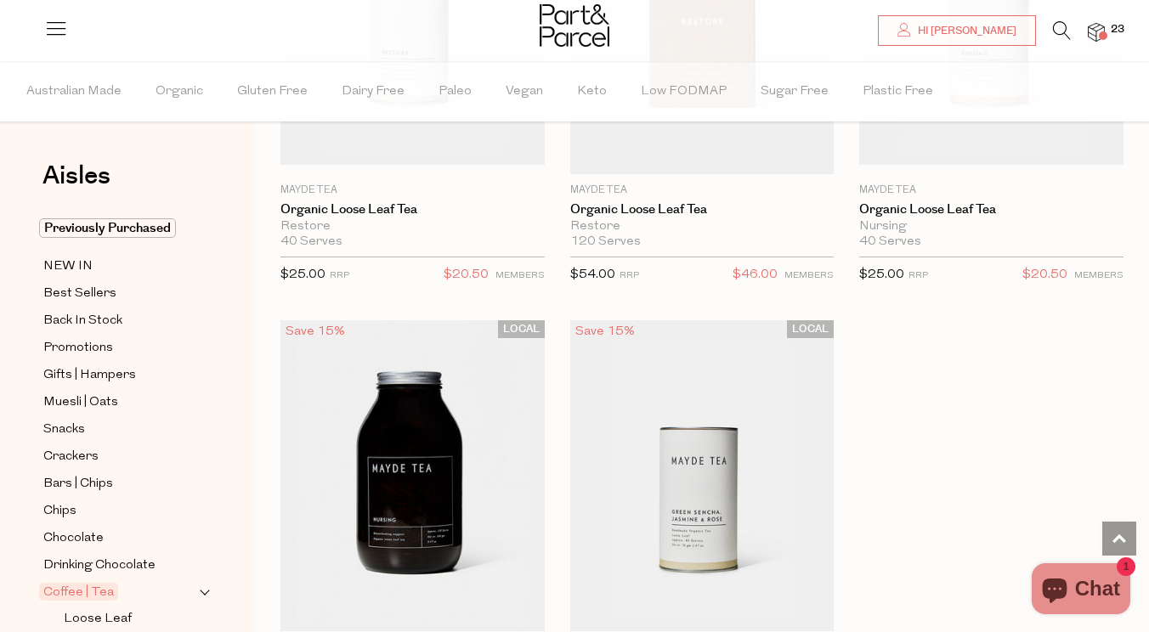
scroll to position [7261, 0]
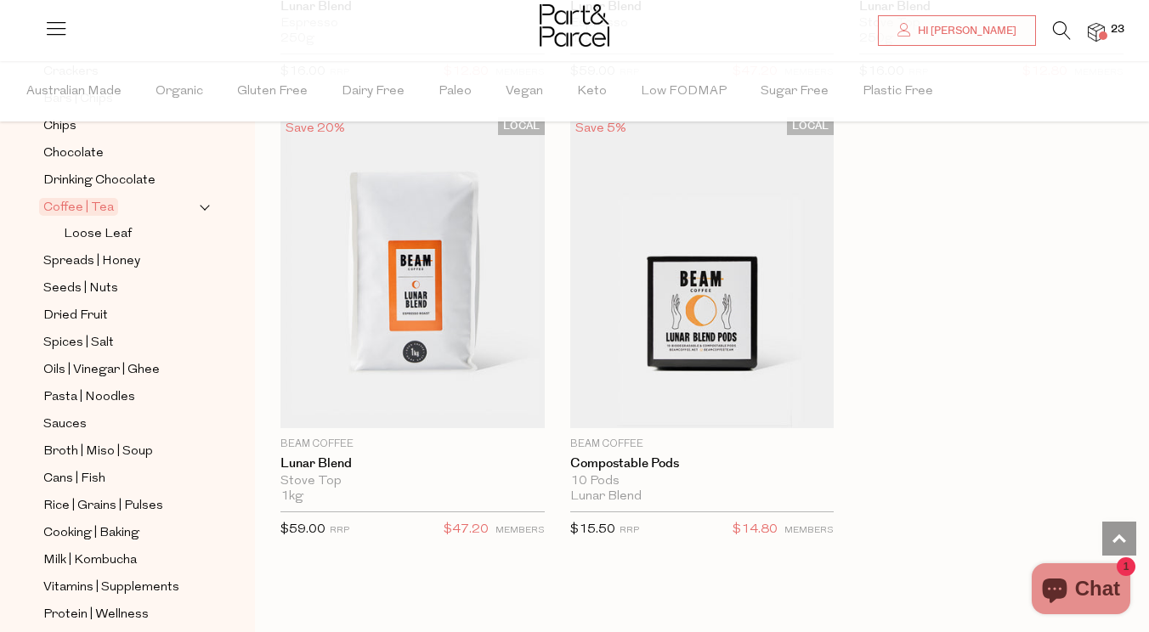
scroll to position [387, 0]
click at [102, 395] on span "Pasta | Noodles" at bounding box center [89, 396] width 92 height 20
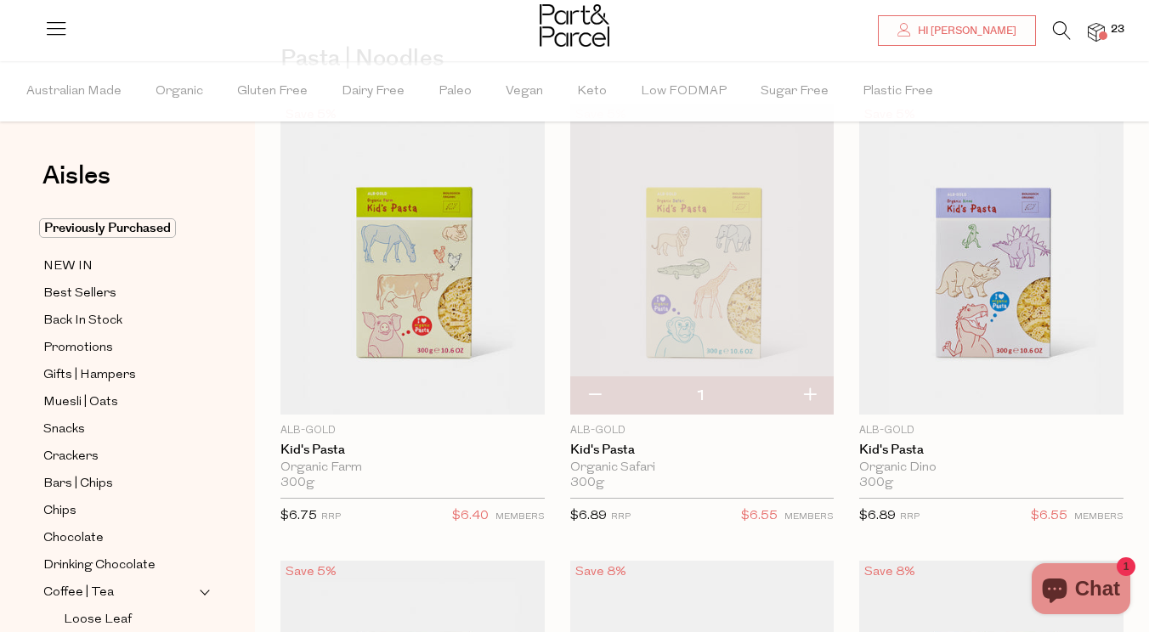
scroll to position [121, 0]
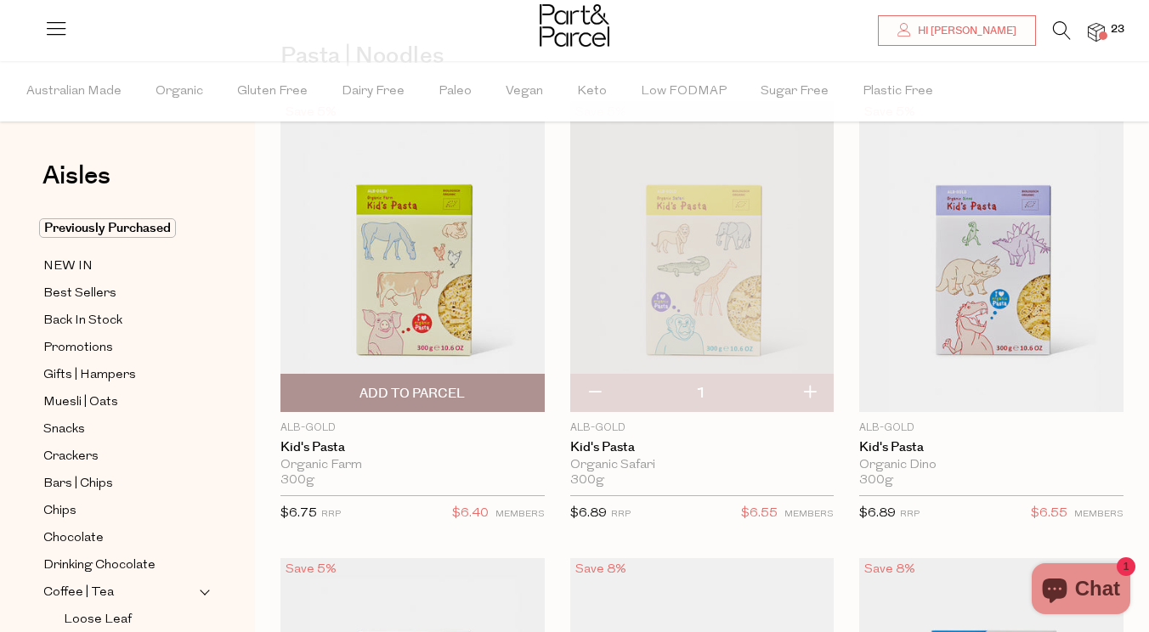
click at [474, 397] on span "Add To Parcel" at bounding box center [413, 393] width 254 height 37
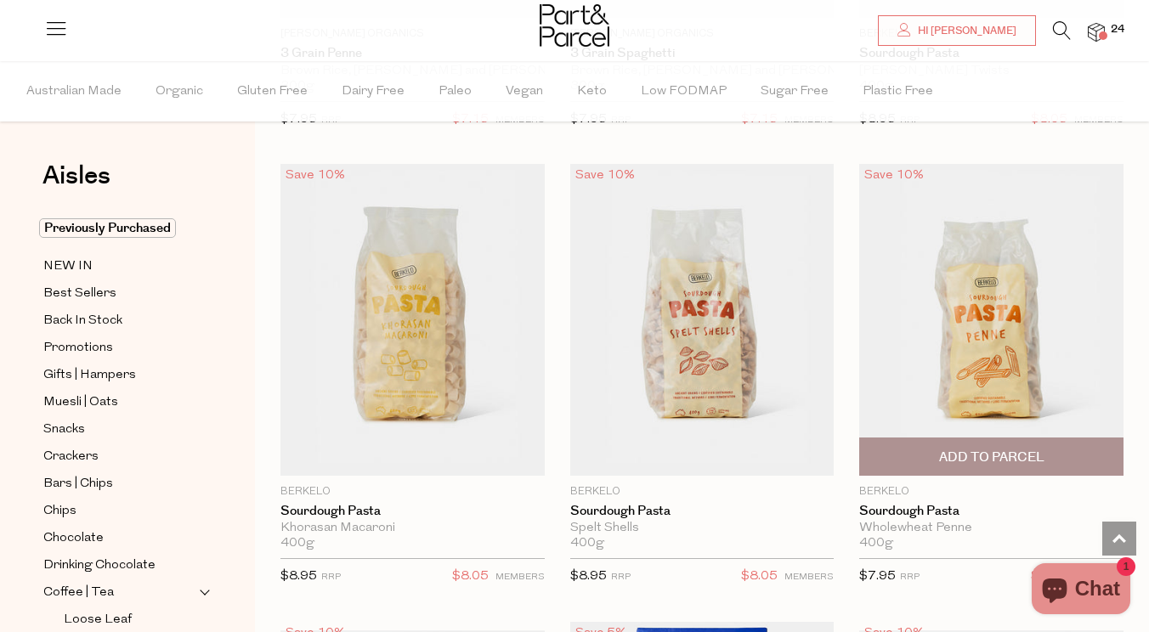
scroll to position [2853, 0]
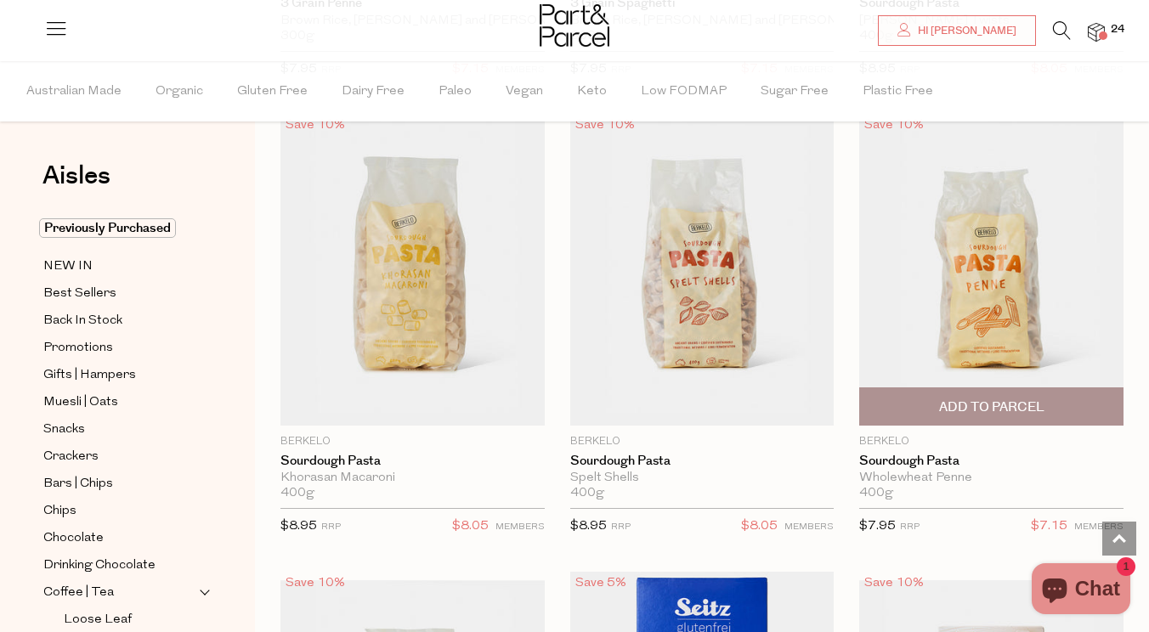
click at [1005, 400] on span "Add To Parcel" at bounding box center [991, 408] width 105 height 18
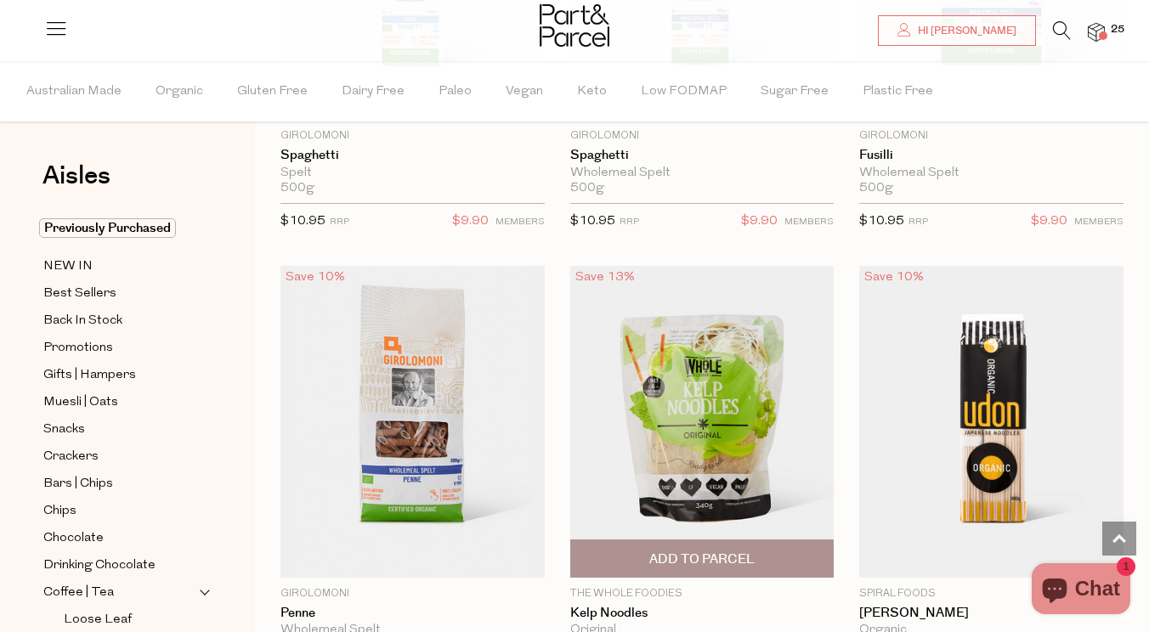
scroll to position [5403, 1]
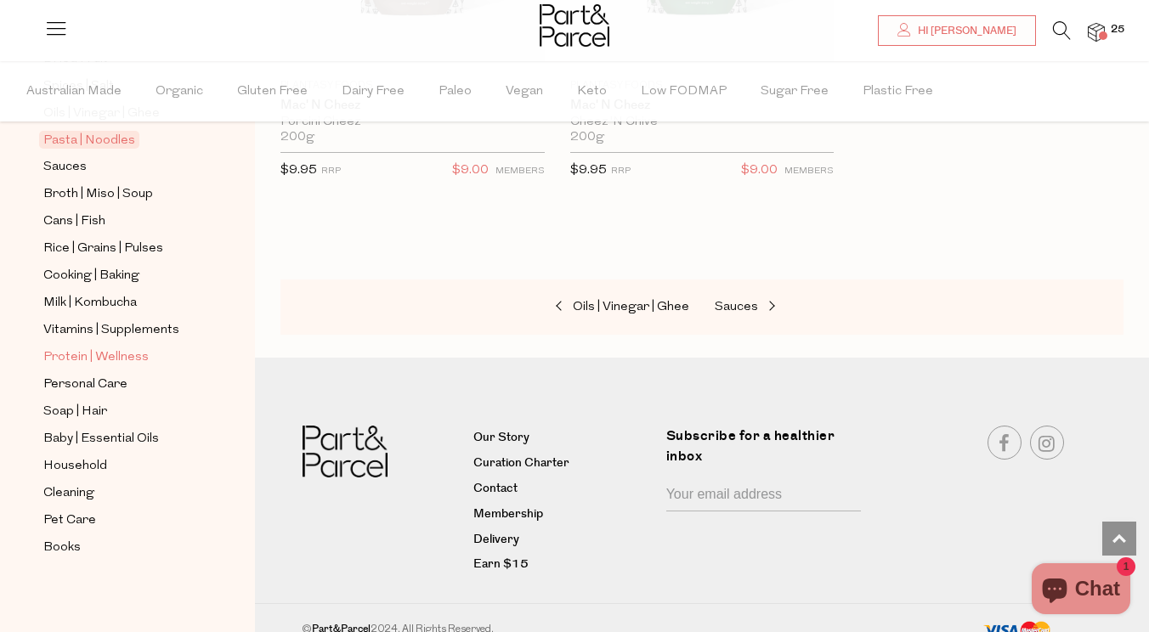
scroll to position [642, 0]
click at [83, 410] on span "Soap | Hair" at bounding box center [75, 412] width 64 height 20
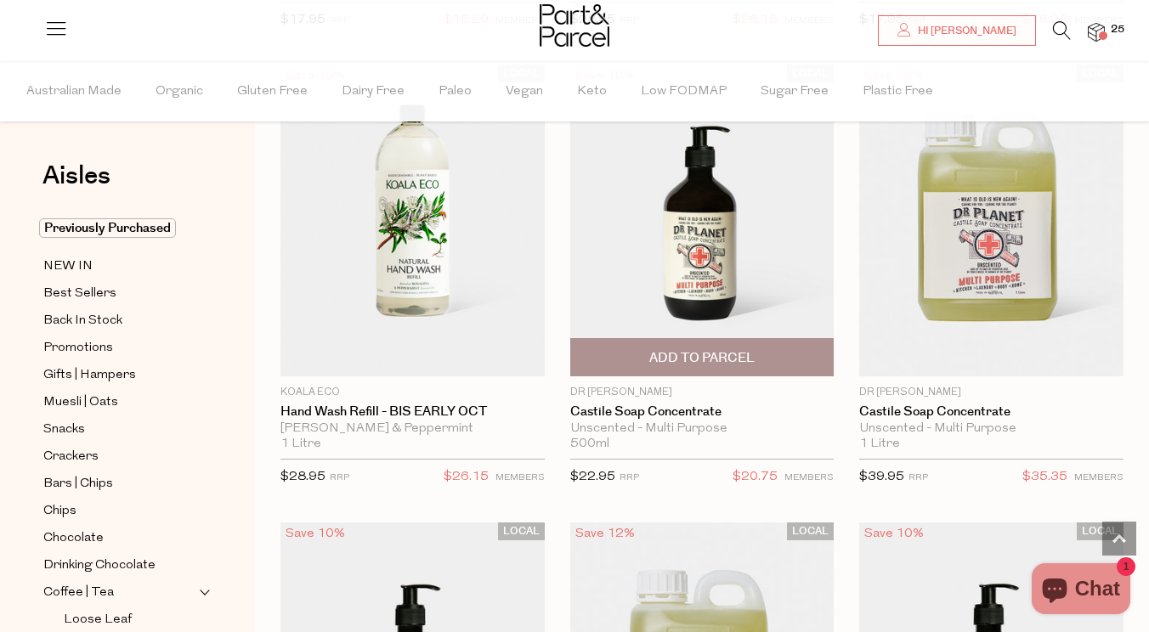
scroll to position [623, 0]
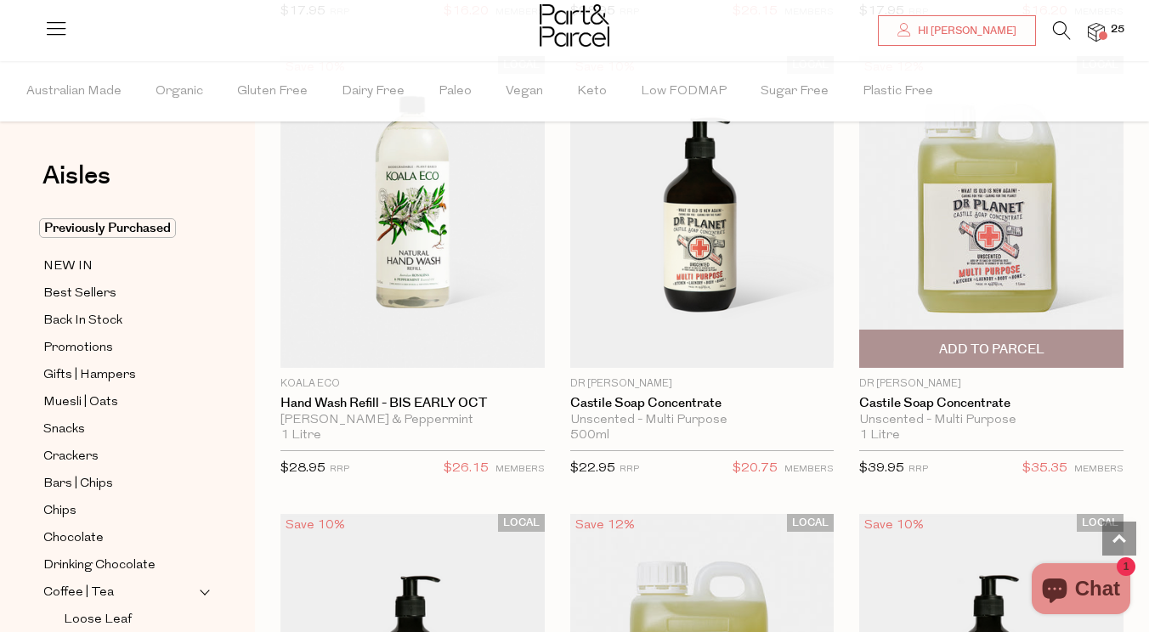
click at [942, 337] on span "Add To Parcel" at bounding box center [991, 349] width 254 height 37
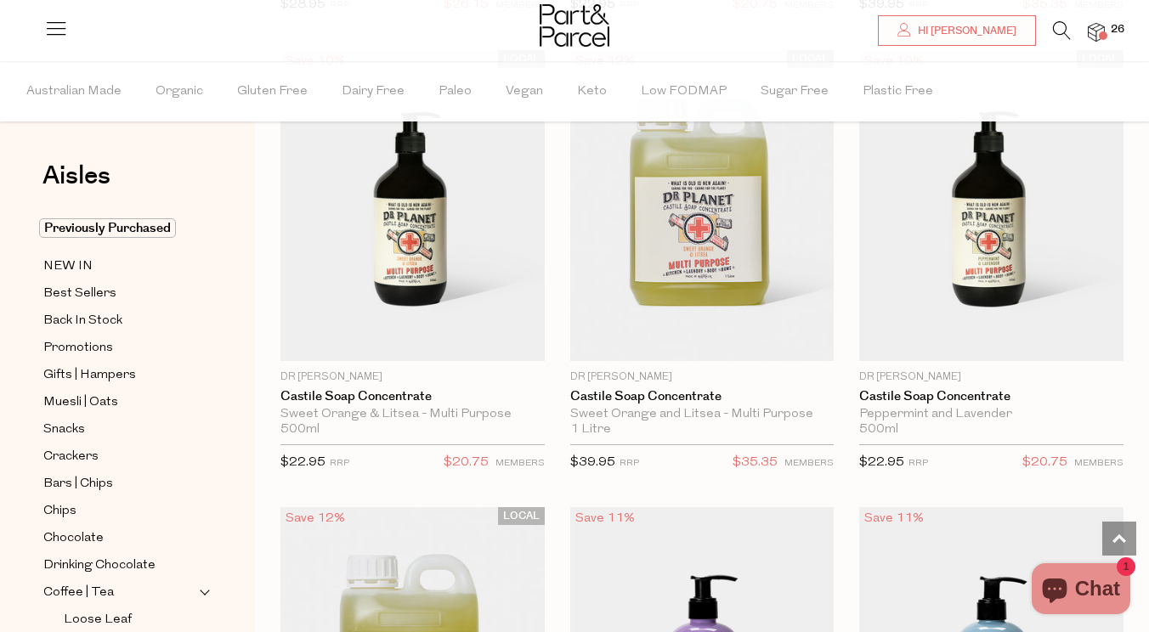
scroll to position [1079, 0]
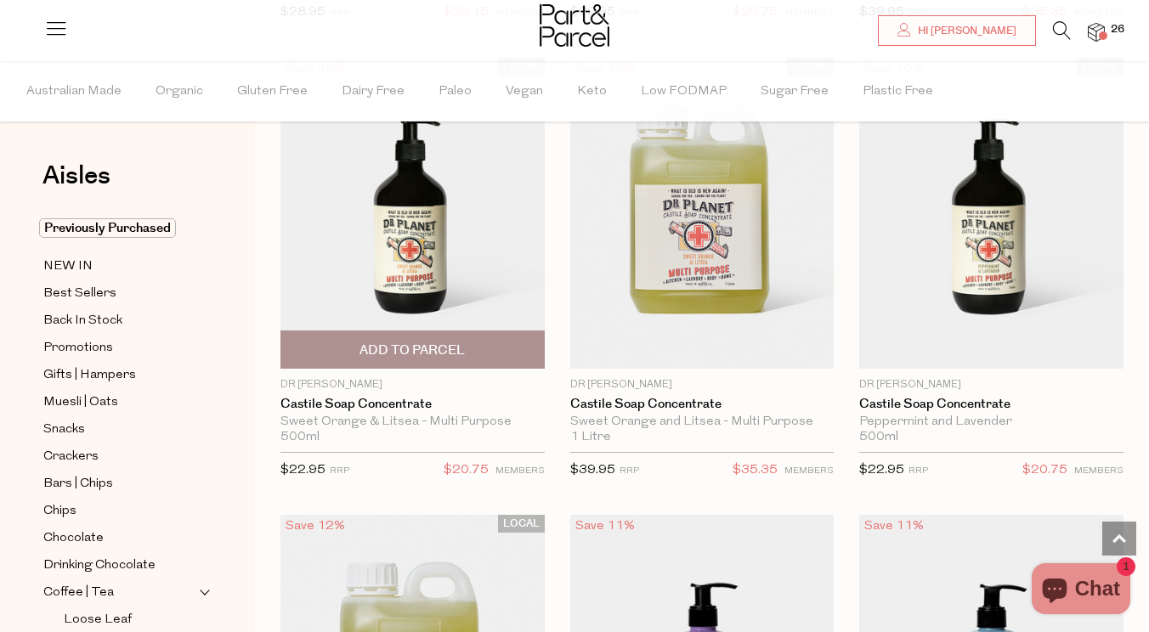
click at [461, 351] on span "Add To Parcel" at bounding box center [411, 351] width 105 height 18
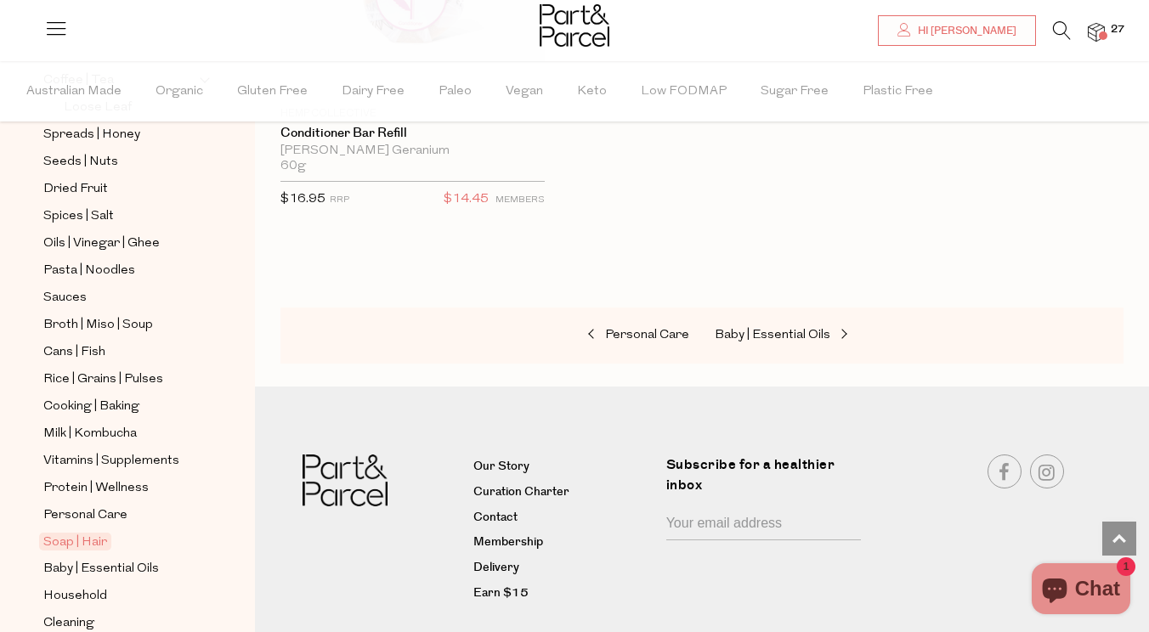
scroll to position [532, 0]
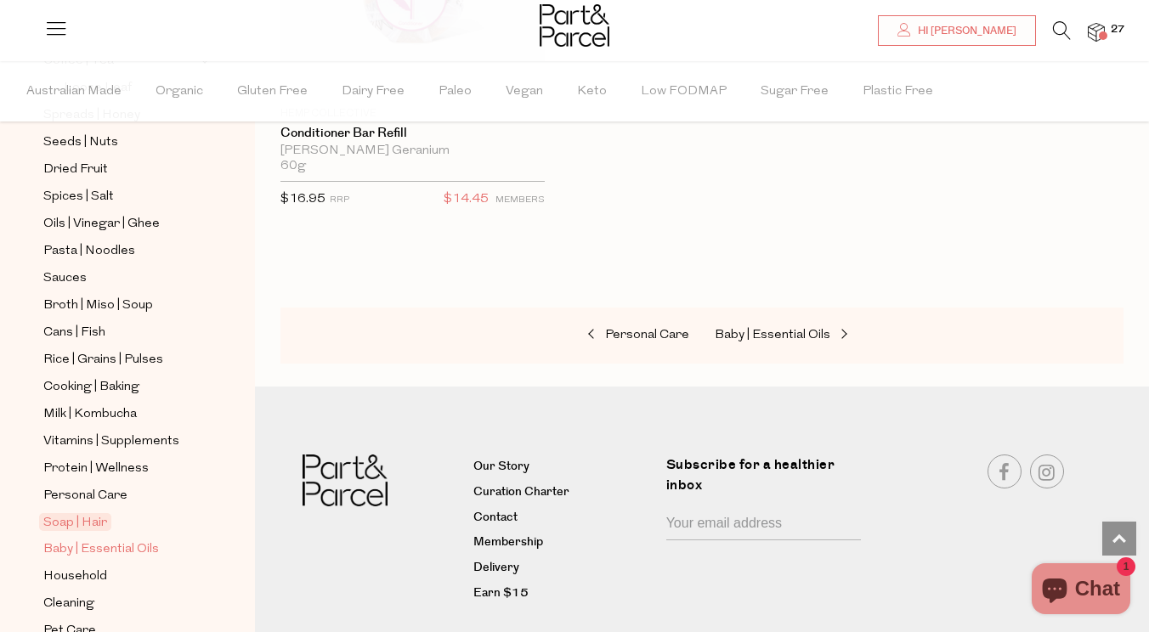
click at [110, 551] on span "Baby | Essential Oils" at bounding box center [101, 550] width 116 height 20
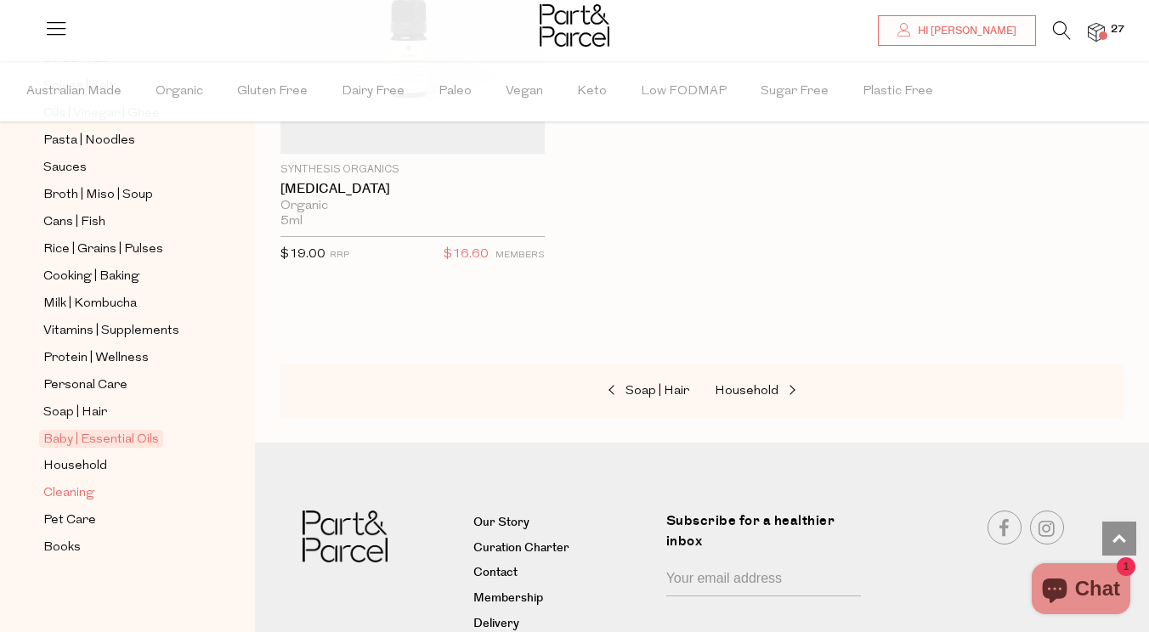
scroll to position [642, 0]
click at [76, 493] on span "Cleaning" at bounding box center [68, 493] width 51 height 20
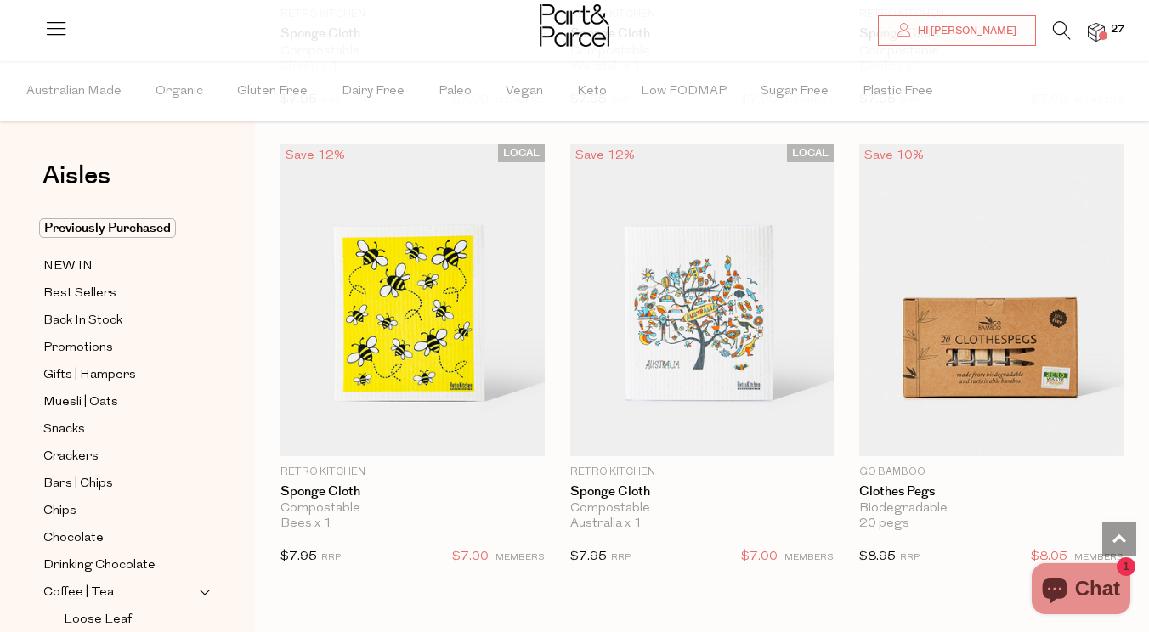
scroll to position [1424, 0]
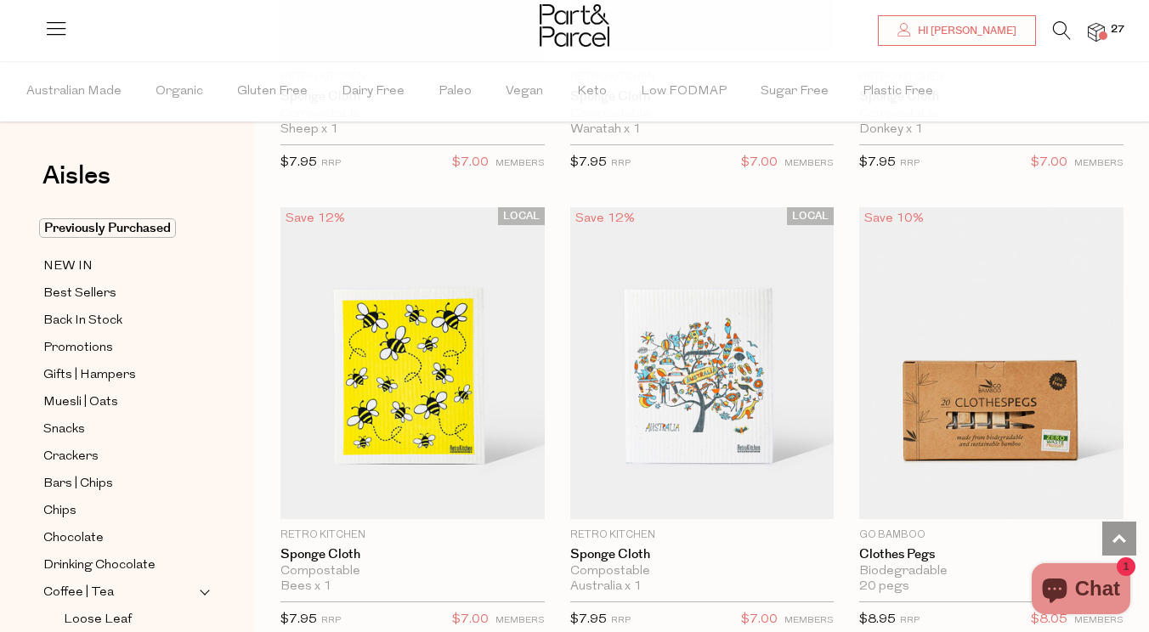
click at [1111, 31] on span "27" at bounding box center [1117, 29] width 22 height 15
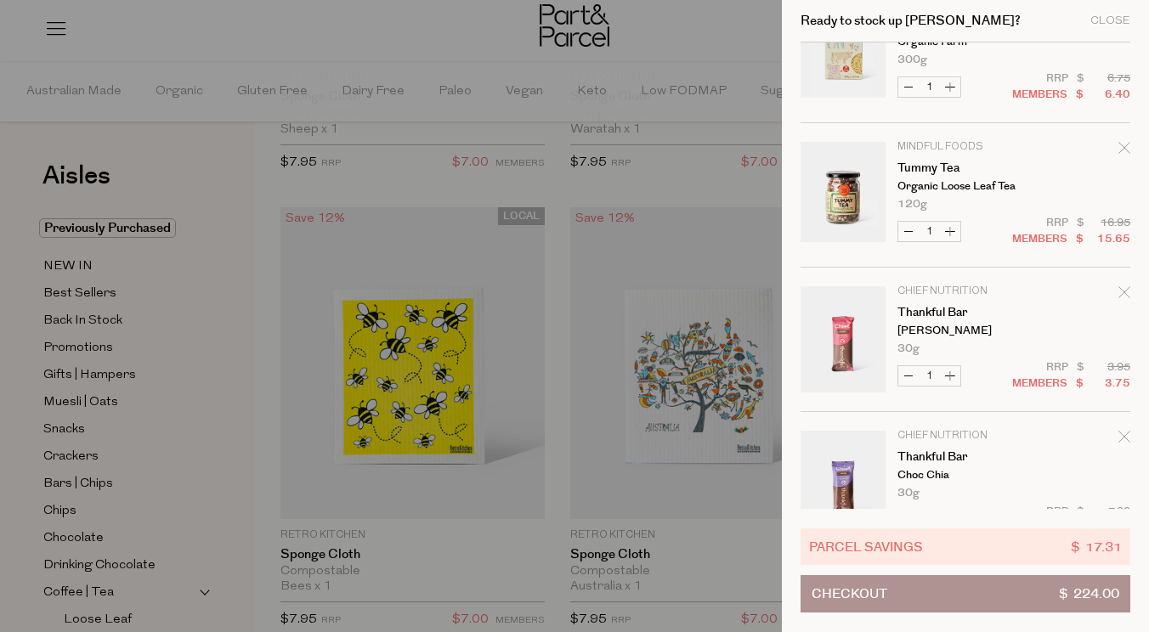
scroll to position [511, 0]
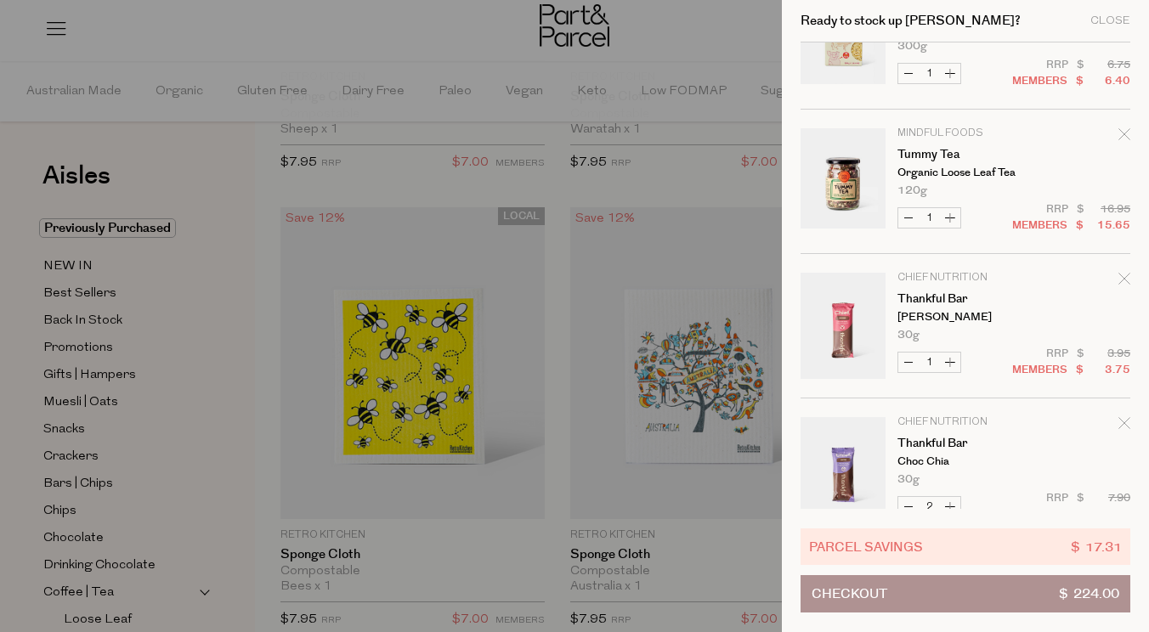
click at [1127, 130] on icon "Remove Tummy tea" at bounding box center [1124, 134] width 12 height 12
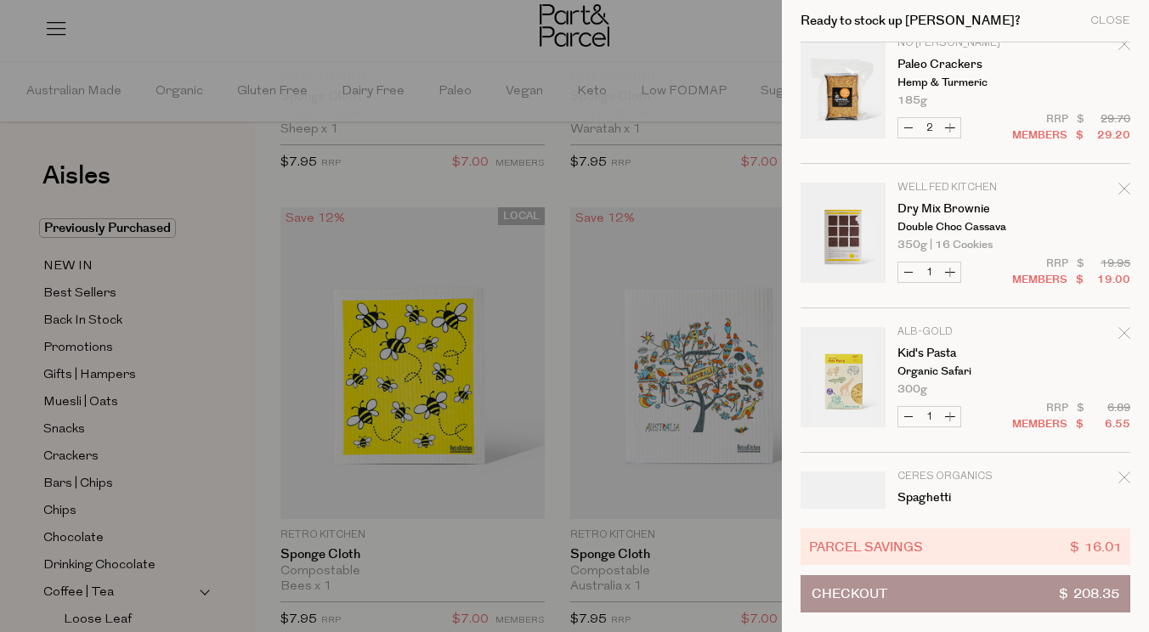
scroll to position [1841, 0]
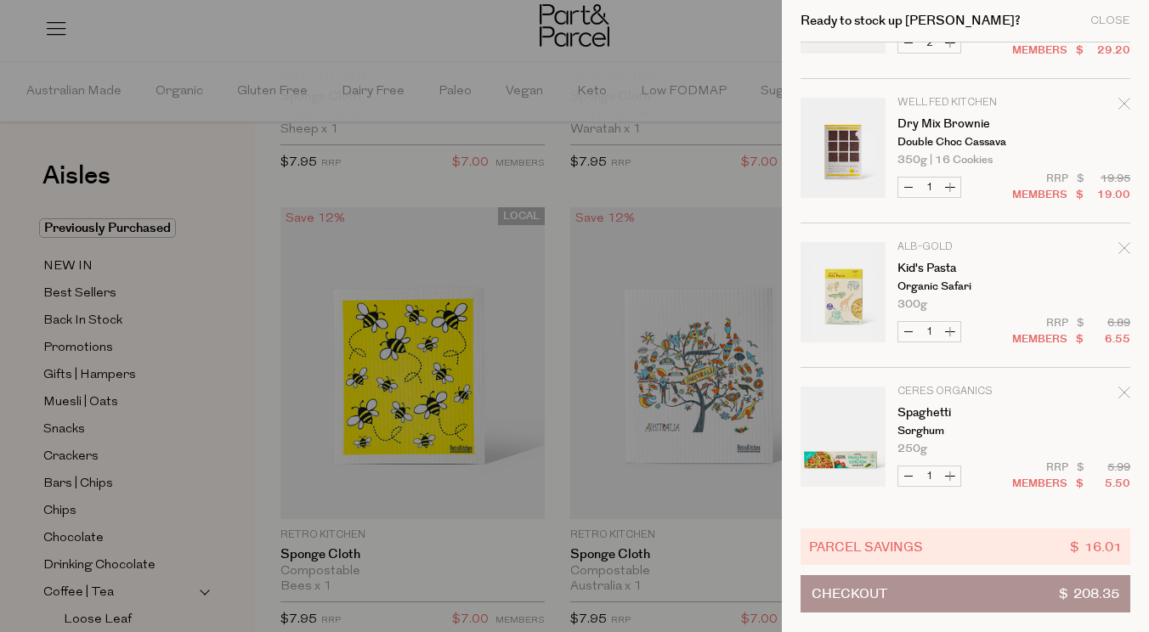
click at [1120, 105] on icon "Remove Dry Mix Brownie" at bounding box center [1124, 104] width 12 height 12
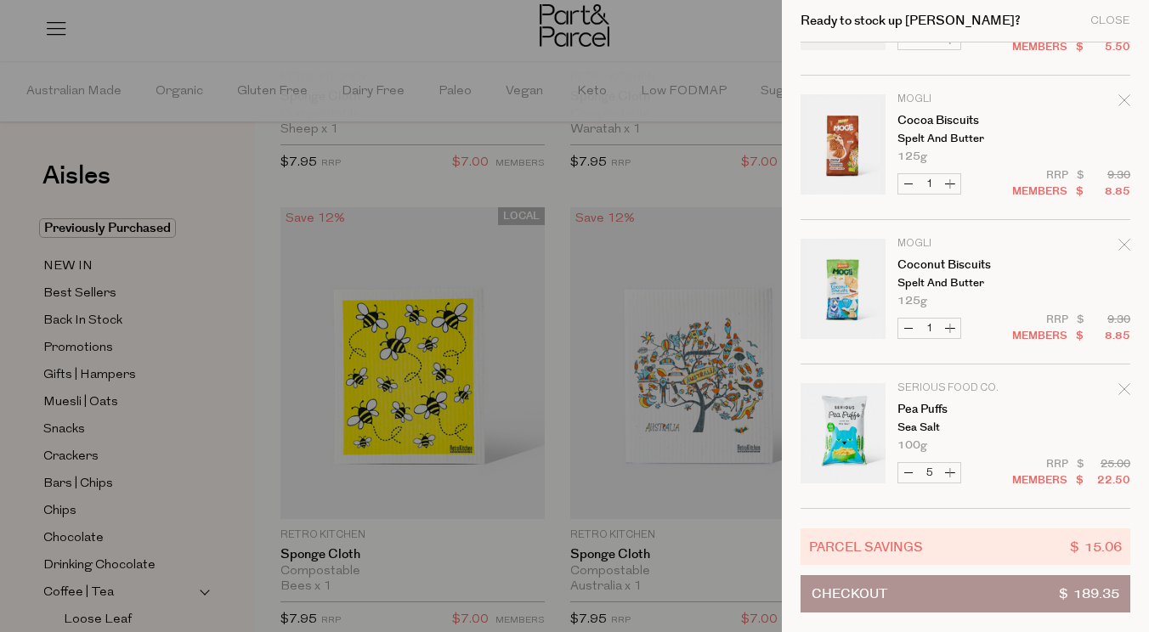
scroll to position [2134, 0]
click at [707, 175] on div at bounding box center [574, 316] width 1149 height 632
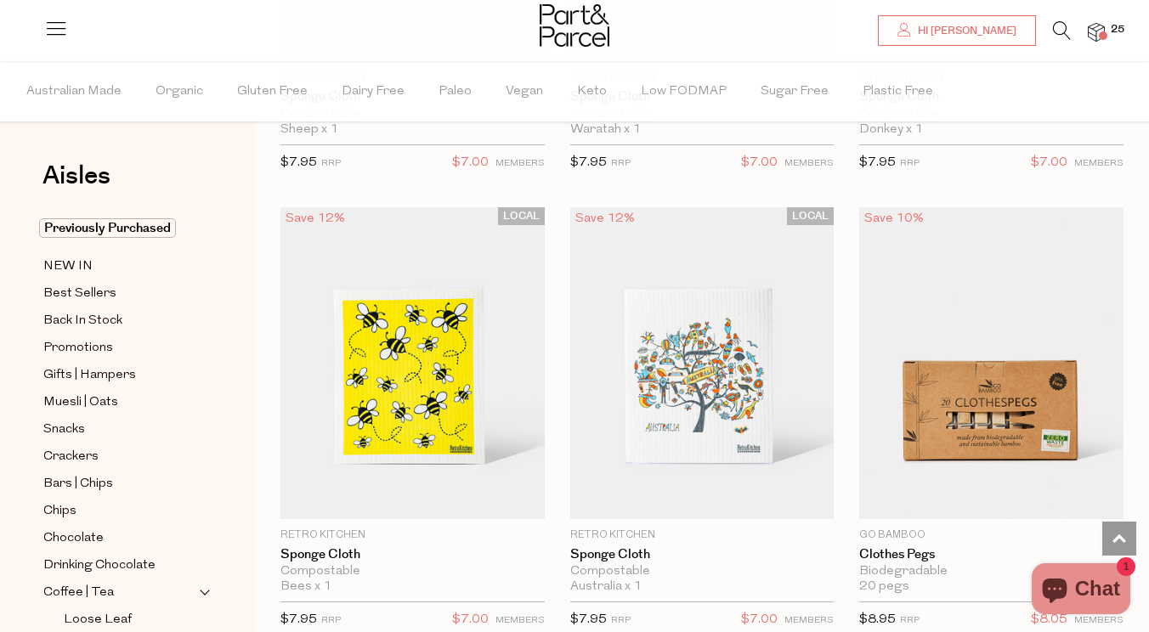
click at [1037, 45] on li at bounding box center [1053, 34] width 35 height 26
click at [1055, 38] on icon at bounding box center [1062, 30] width 18 height 19
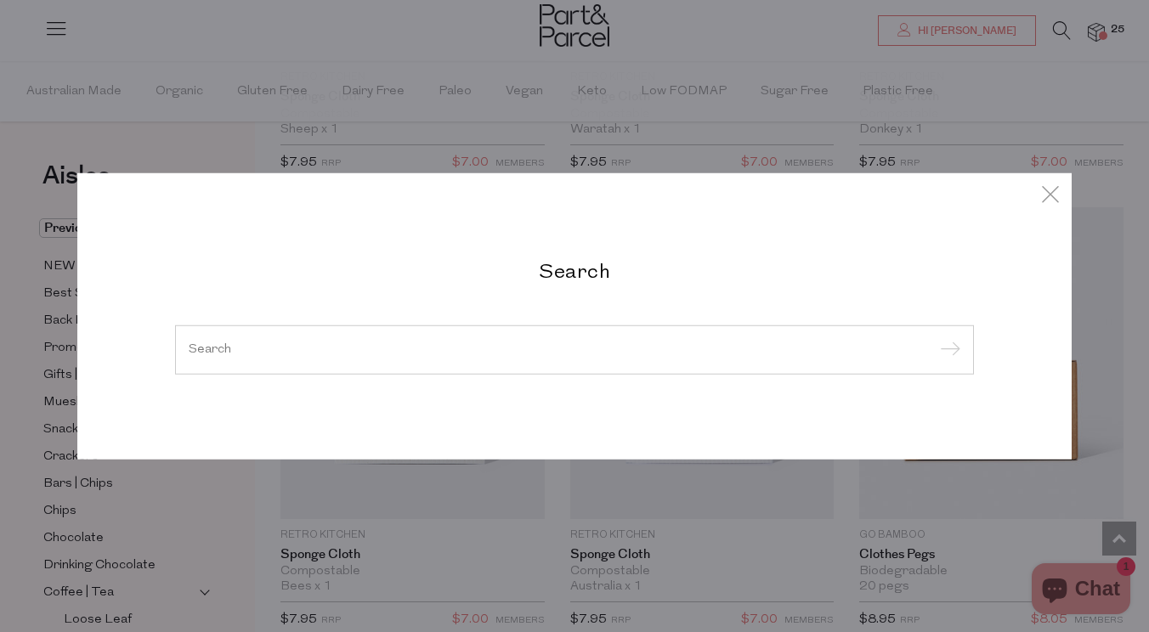
click at [559, 357] on div at bounding box center [574, 349] width 799 height 49
click at [526, 340] on div at bounding box center [574, 349] width 799 height 49
click at [529, 353] on input "search" at bounding box center [575, 349] width 772 height 13
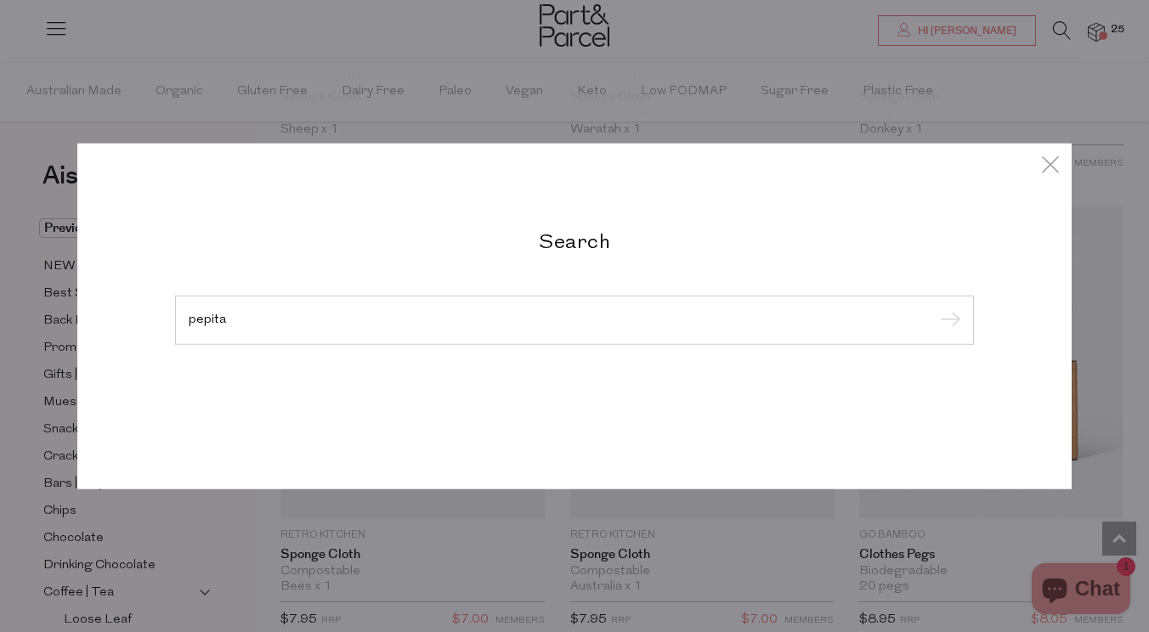
type input "pepita"
click at [947, 321] on input "submit" at bounding box center [947, 320] width 25 height 25
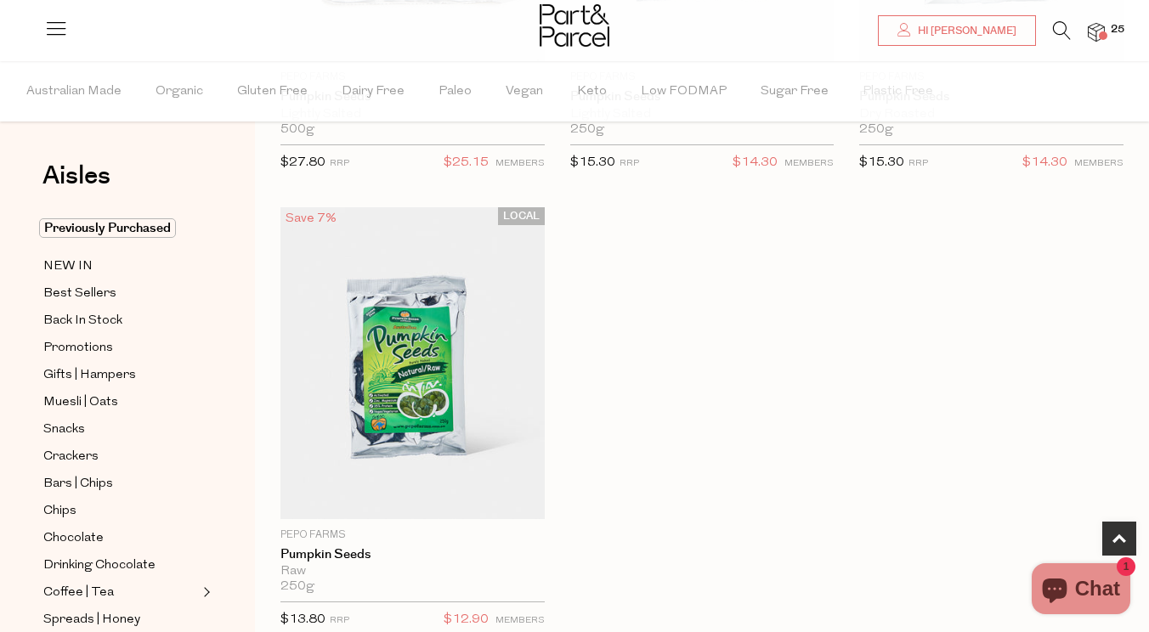
scroll to position [927, 0]
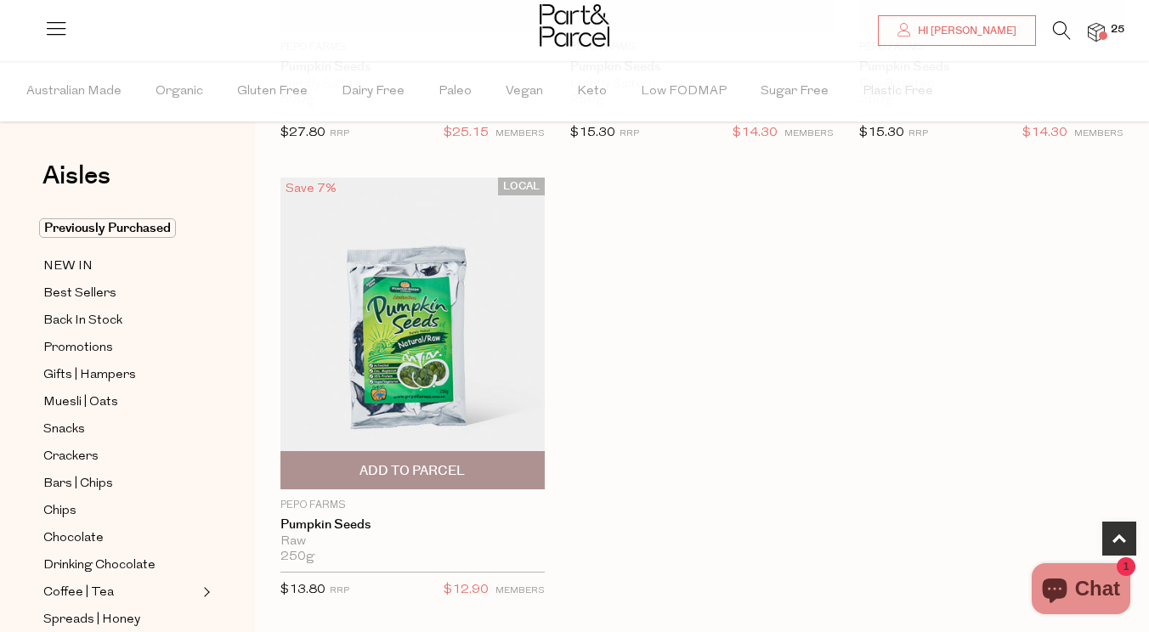
click at [451, 478] on span "Add To Parcel" at bounding box center [411, 471] width 105 height 18
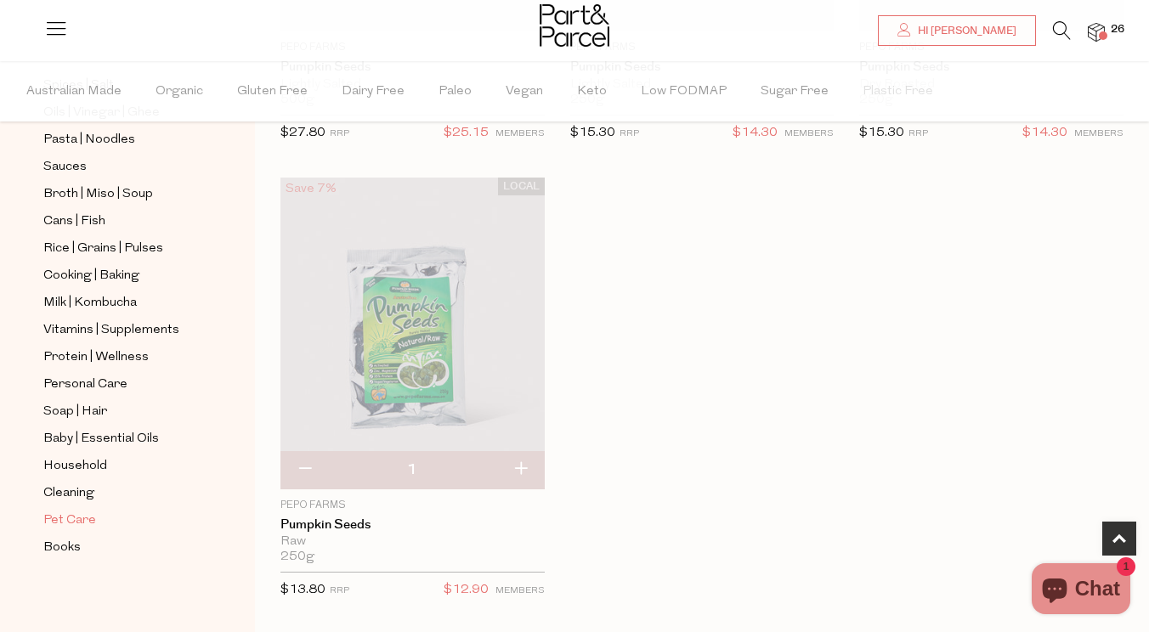
scroll to position [616, 0]
click at [70, 552] on span "Books" at bounding box center [61, 548] width 37 height 20
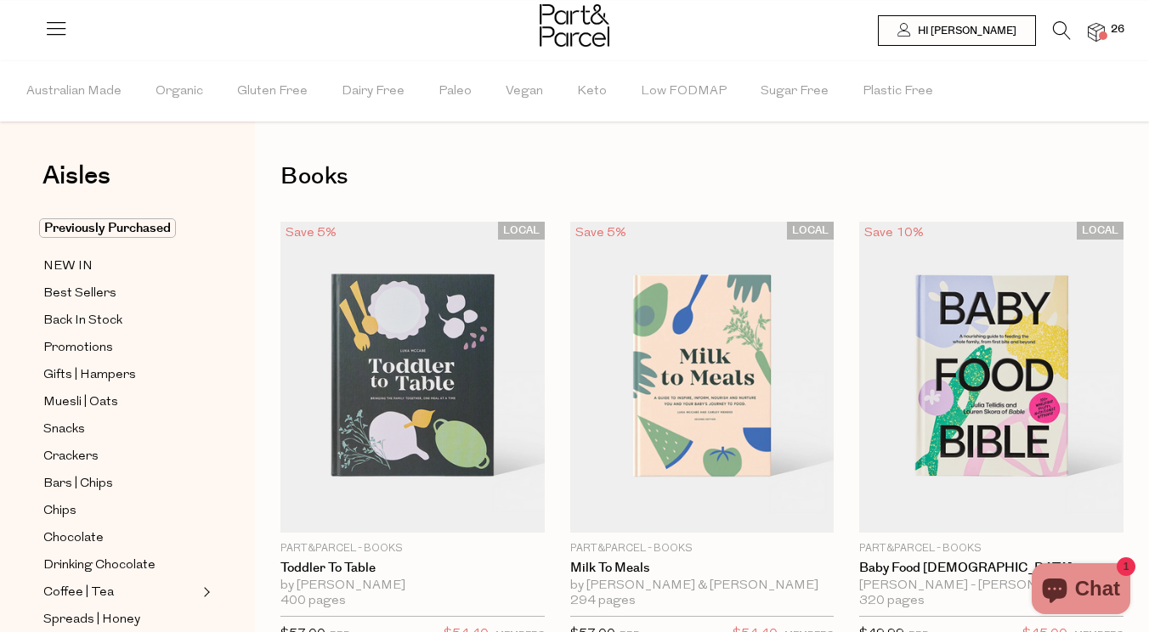
click at [1114, 28] on span "26" at bounding box center [1117, 29] width 22 height 15
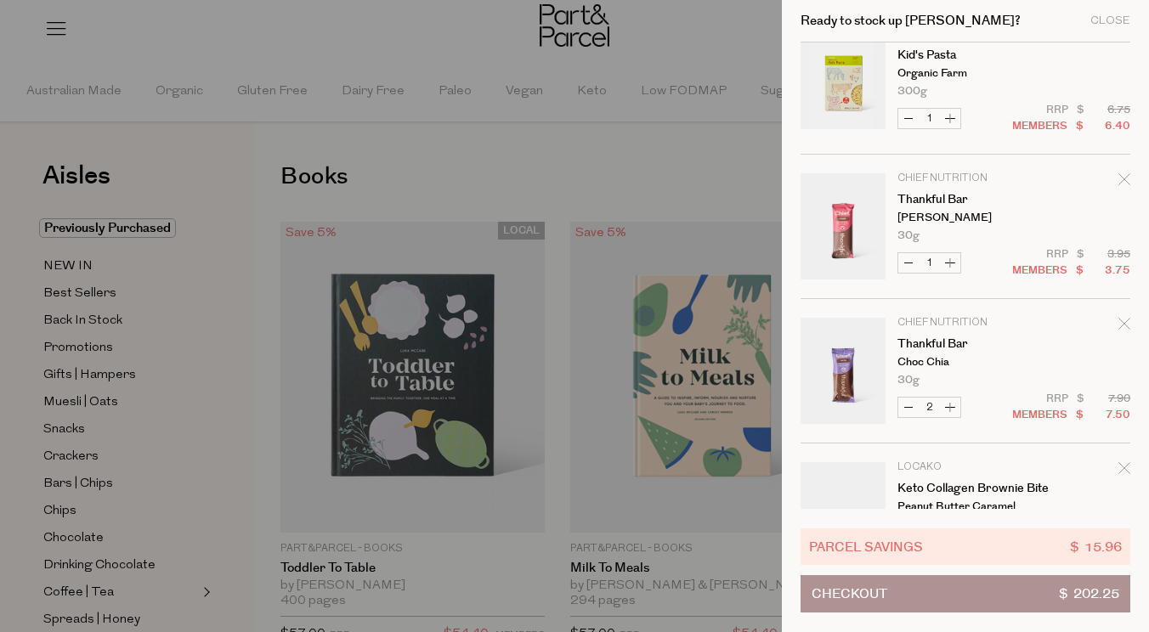
scroll to position [886, 0]
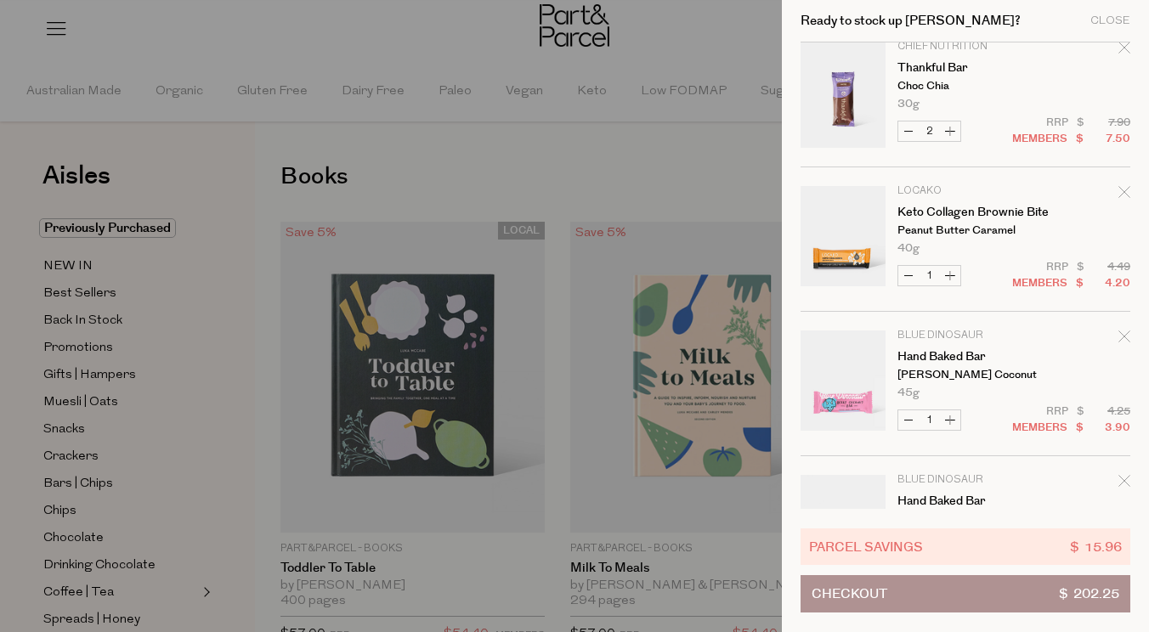
click at [650, 166] on div at bounding box center [574, 316] width 1149 height 632
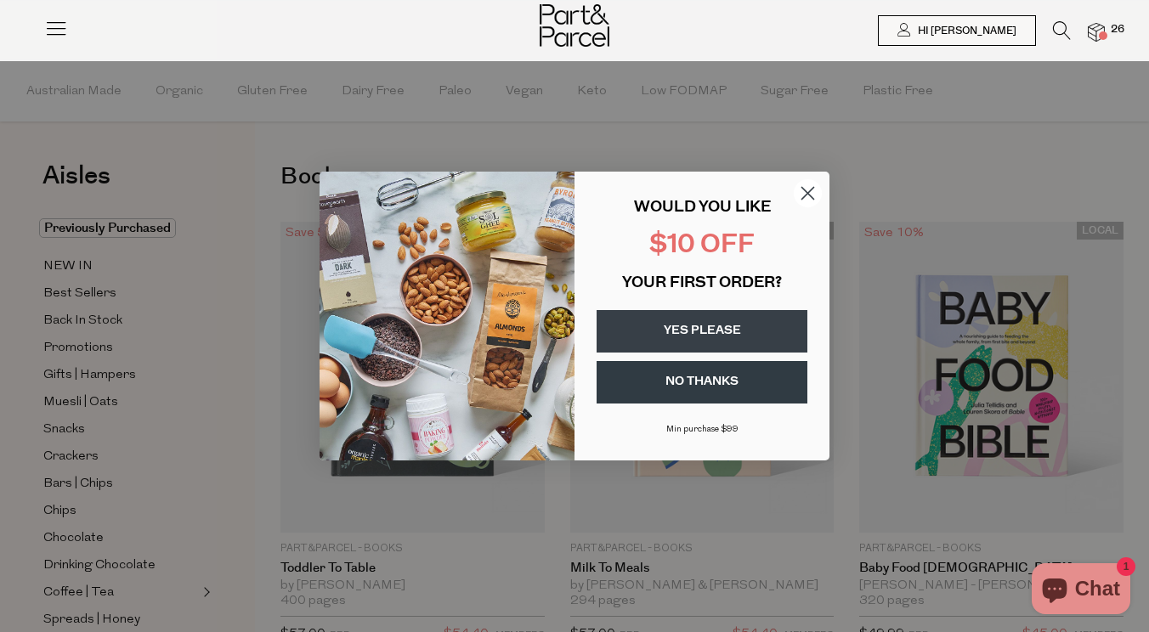
click at [812, 196] on circle "Close dialog" at bounding box center [808, 193] width 28 height 28
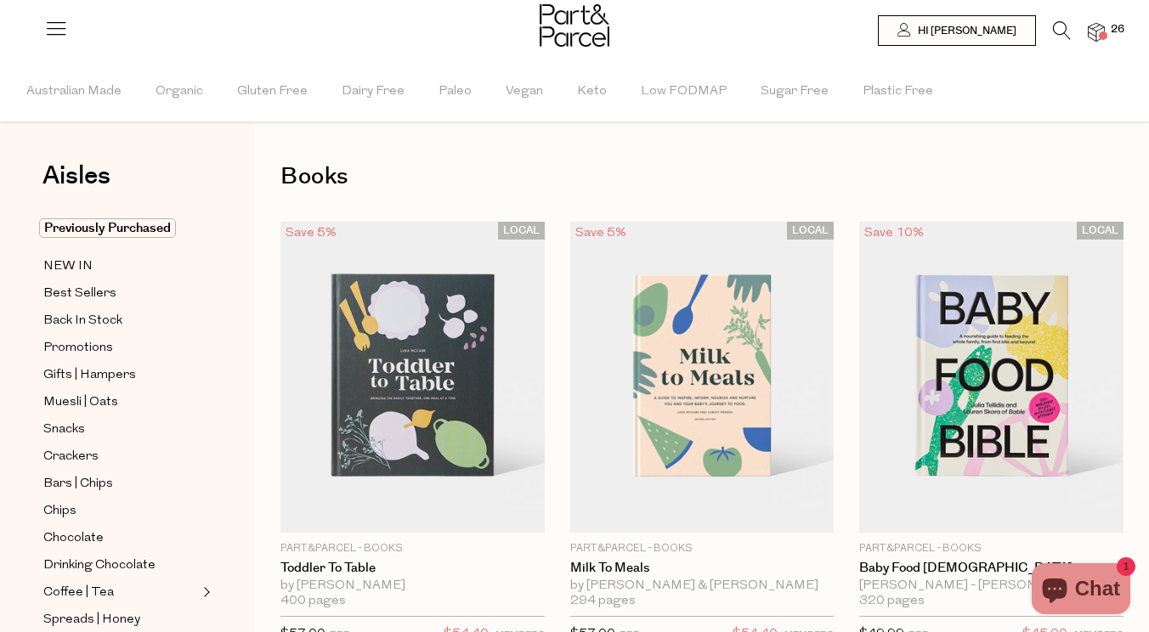
scroll to position [0, 0]
click at [1099, 34] on span at bounding box center [1103, 35] width 8 height 8
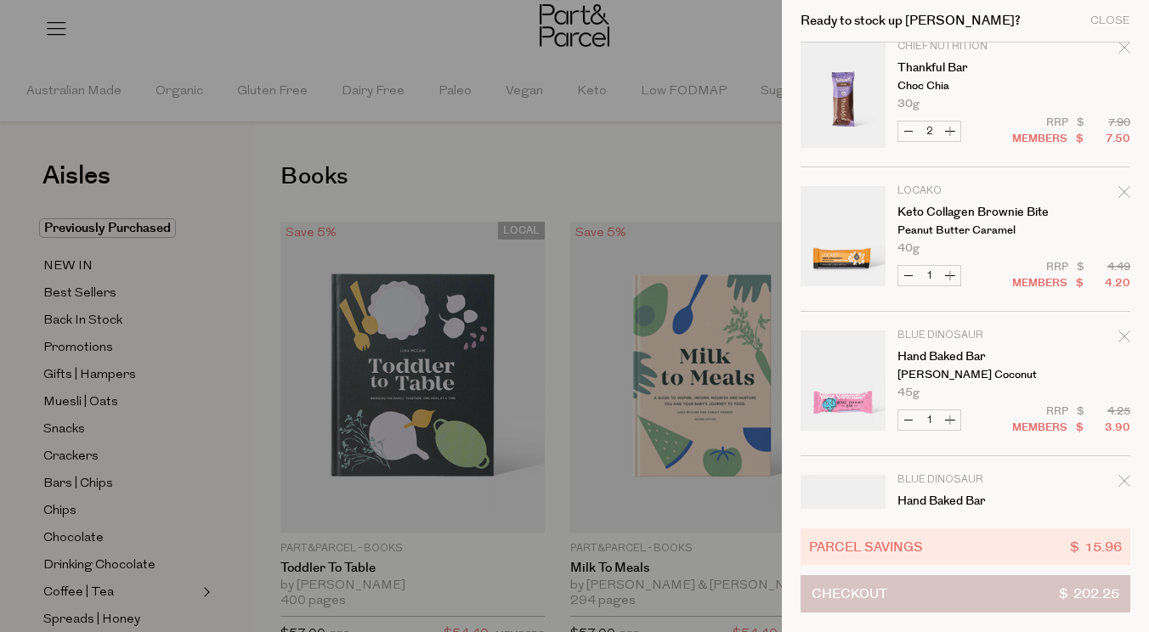
click at [981, 603] on button "Checkout $ 202.25" at bounding box center [965, 593] width 330 height 37
